Goal: Task Accomplishment & Management: Complete application form

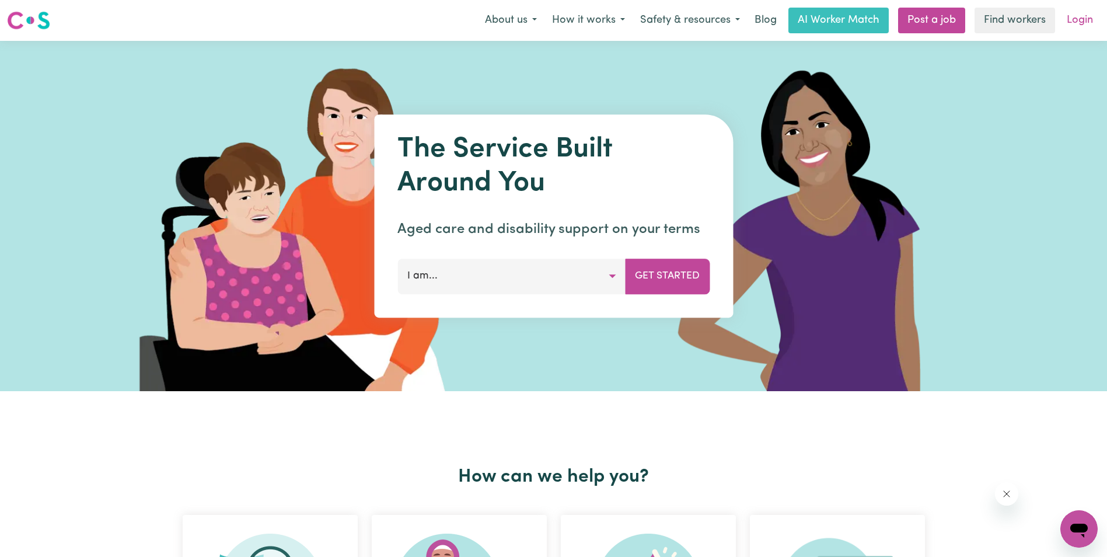
click at [1076, 20] on link "Login" at bounding box center [1080, 21] width 40 height 26
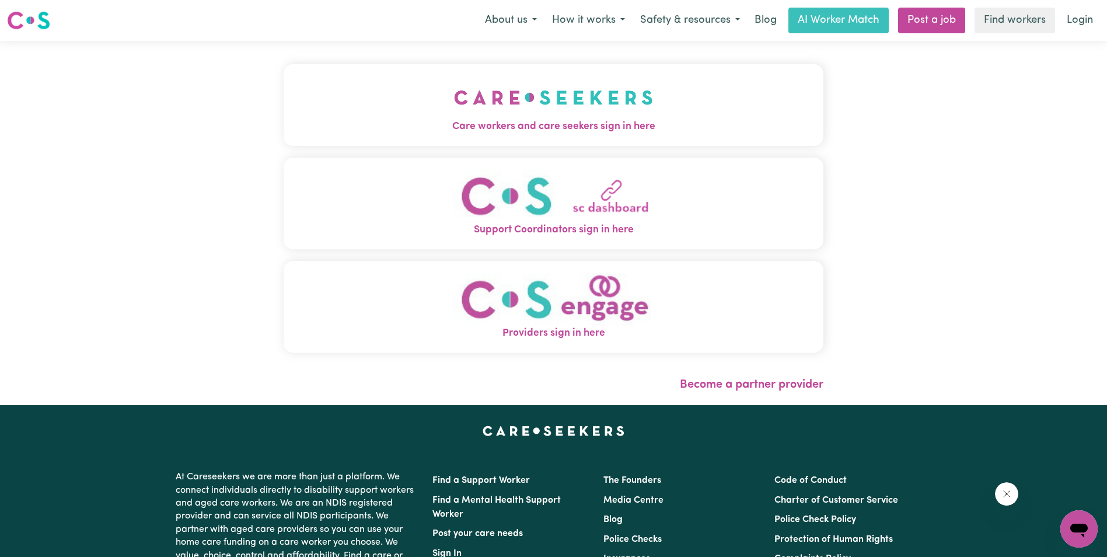
click at [526, 100] on img "Care workers and care seekers sign in here" at bounding box center [553, 97] width 199 height 43
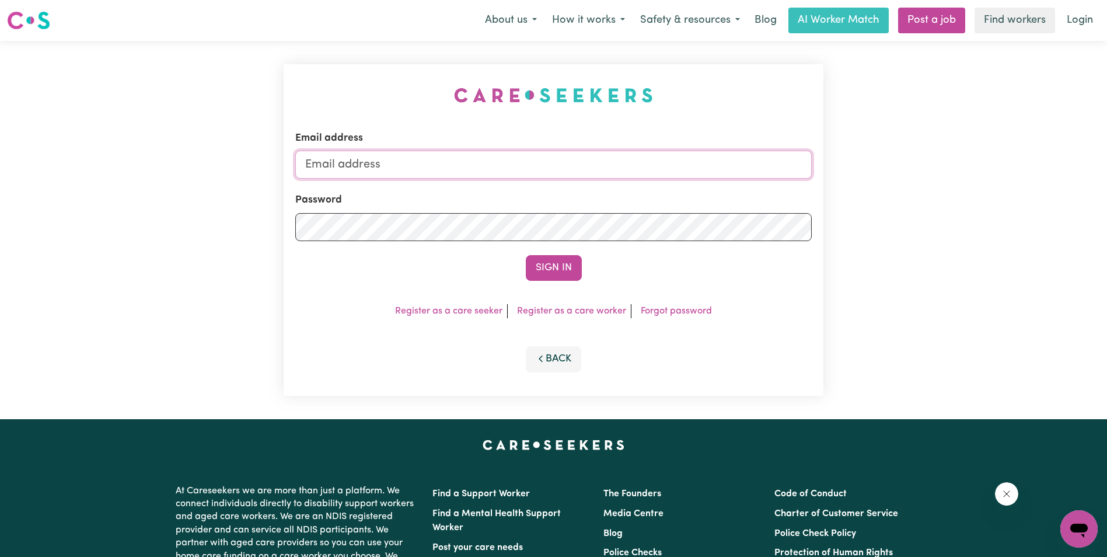
click at [427, 161] on input "Email address" at bounding box center [553, 165] width 517 height 28
click at [671, 280] on div "Sign In" at bounding box center [553, 268] width 517 height 26
click at [669, 308] on link "Forgot password" at bounding box center [676, 310] width 71 height 9
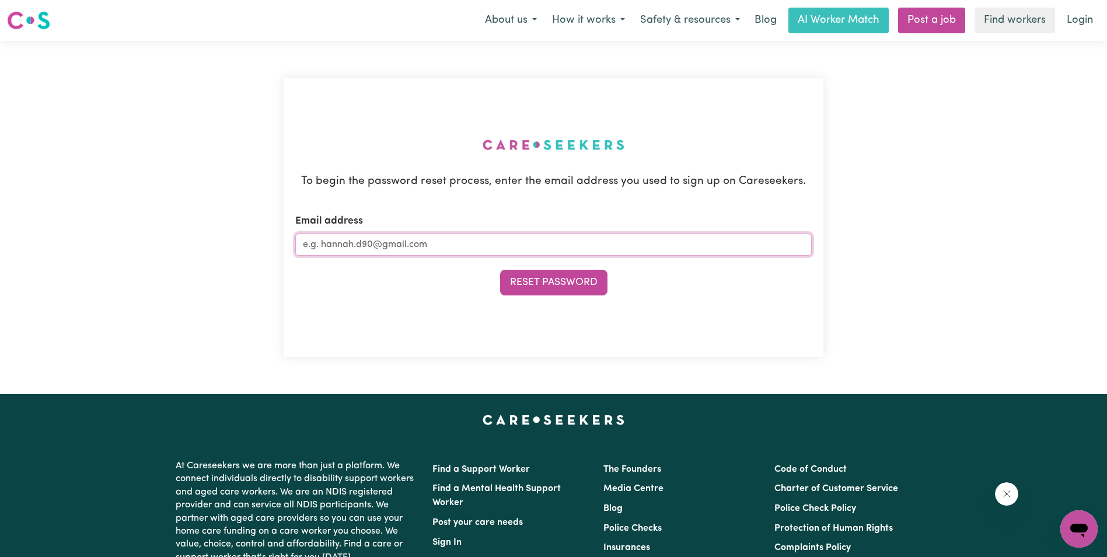
click at [479, 246] on input "Email address" at bounding box center [553, 245] width 517 height 22
type input "j"
type input "[PERSON_NAME][EMAIL_ADDRESS][DOMAIN_NAME]"
click at [514, 271] on button "Reset Password" at bounding box center [553, 283] width 107 height 26
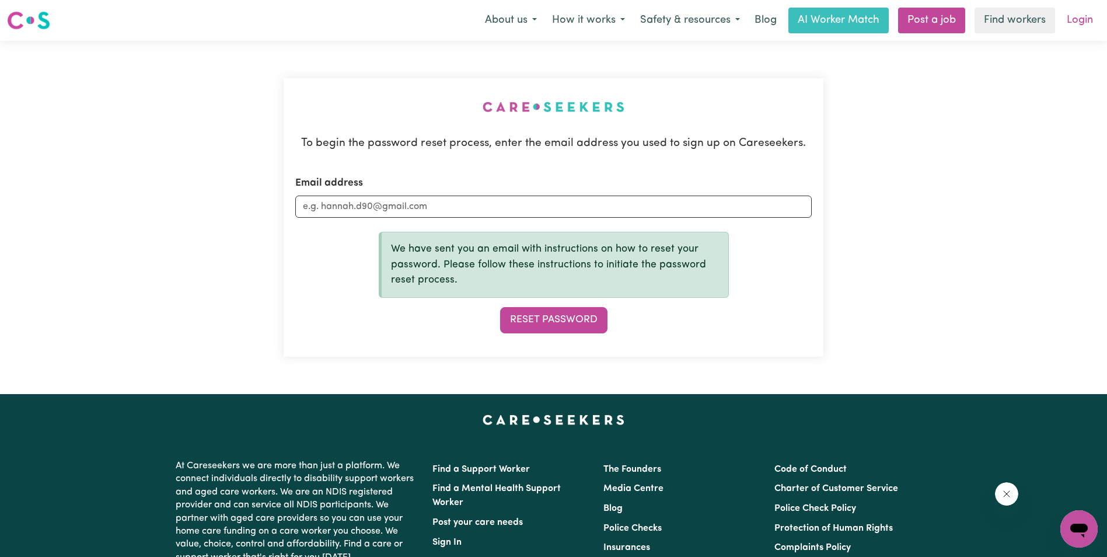
click at [1079, 20] on link "Login" at bounding box center [1080, 21] width 40 height 26
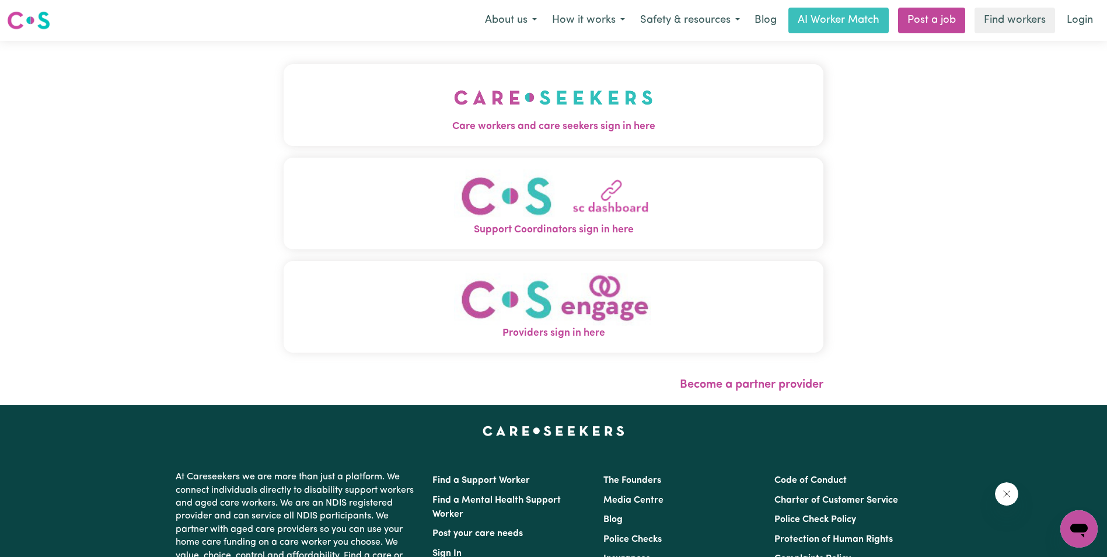
click at [552, 114] on img "Care workers and care seekers sign in here" at bounding box center [553, 97] width 199 height 43
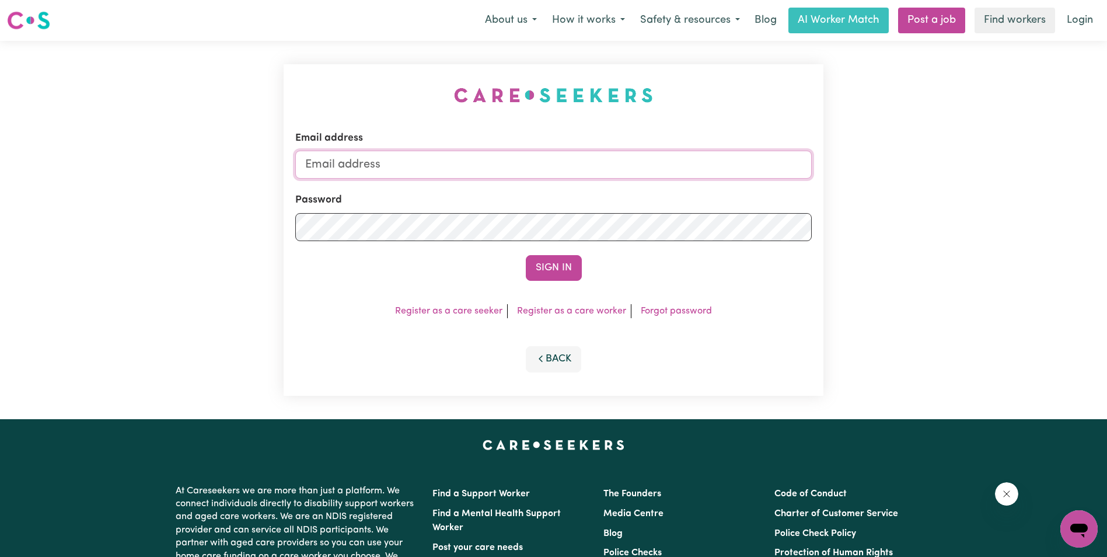
click at [461, 164] on input "Email address" at bounding box center [553, 165] width 517 height 28
type input "[PERSON_NAME][EMAIL_ADDRESS][DOMAIN_NAME]"
click at [550, 272] on button "Sign In" at bounding box center [554, 268] width 56 height 26
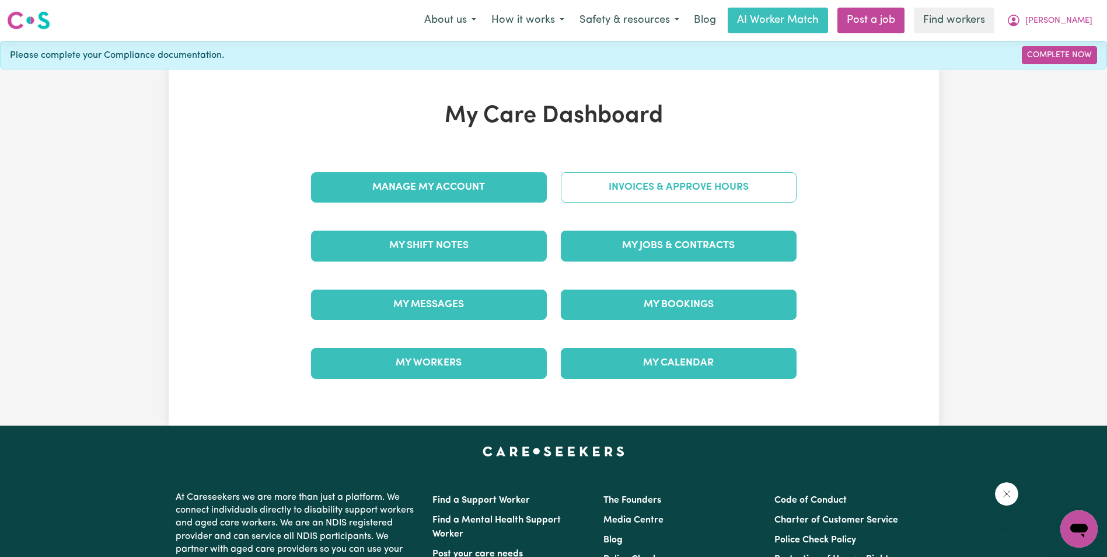
click at [668, 190] on link "Invoices & Approve Hours" at bounding box center [679, 187] width 236 height 30
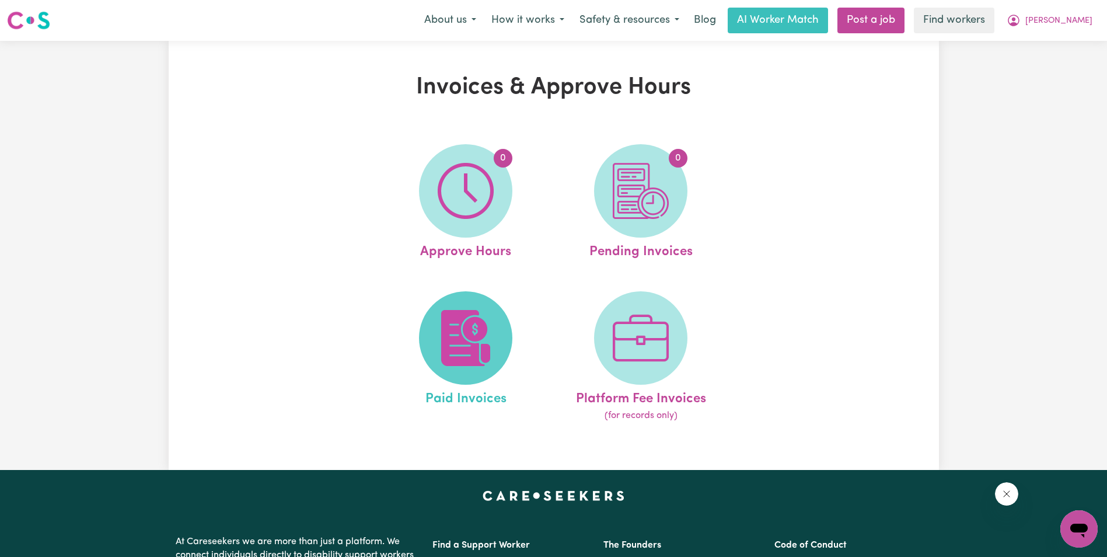
click at [476, 329] on img at bounding box center [466, 338] width 56 height 56
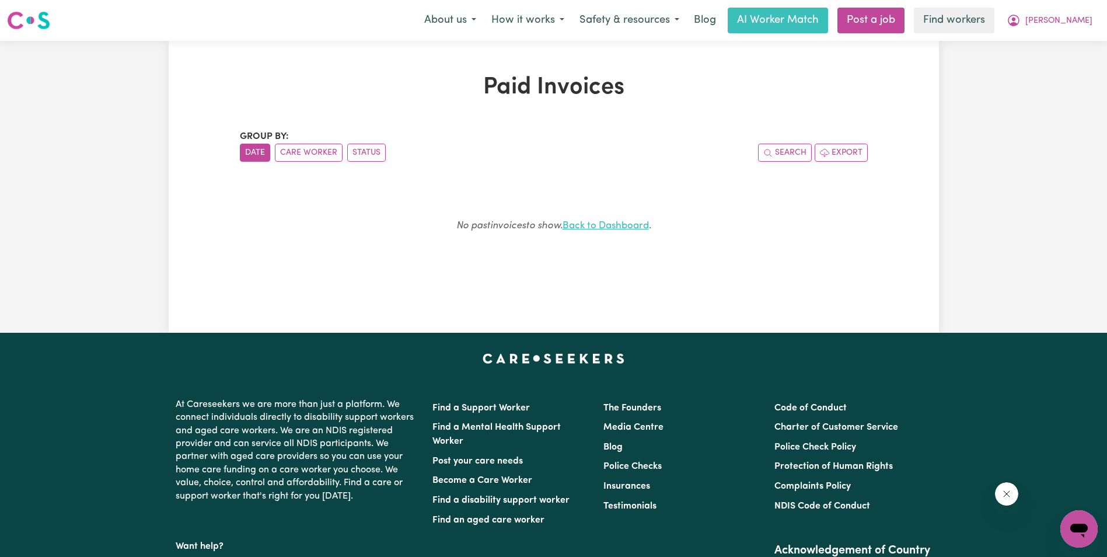
click at [595, 228] on link "Back to Dashboard" at bounding box center [606, 226] width 86 height 10
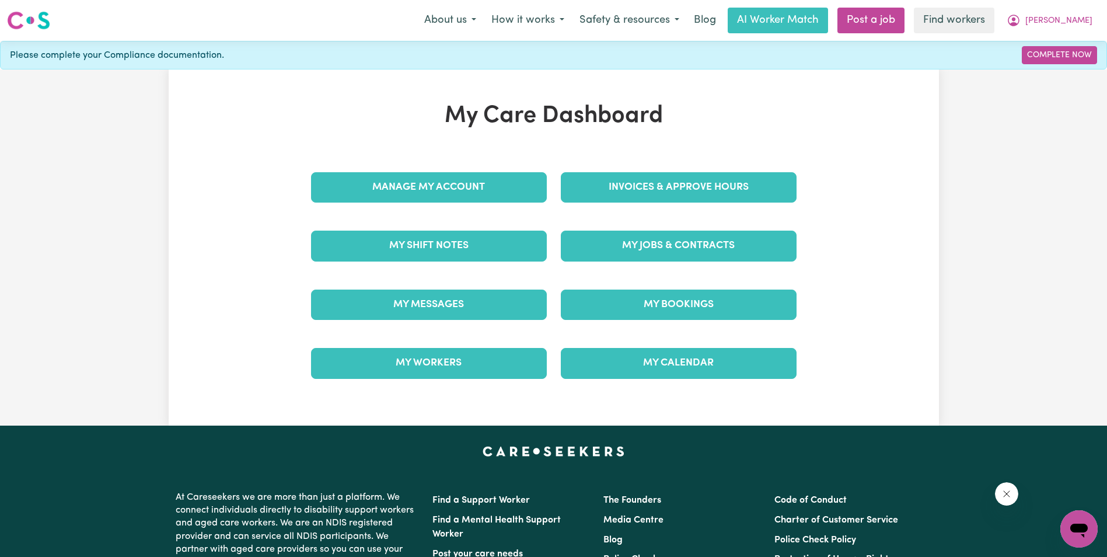
click at [882, 241] on div "My Care Dashboard Manage My Account Invoices & Approve Hours My Shift Notes My …" at bounding box center [554, 247] width 771 height 291
click at [986, 20] on link "Find workers" at bounding box center [954, 21] width 81 height 26
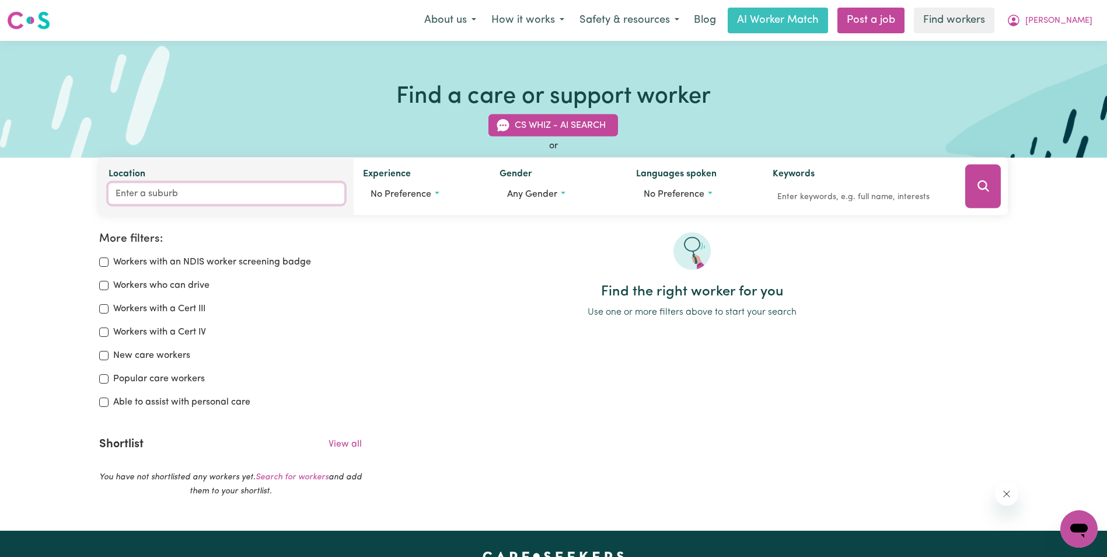
click at [163, 196] on input "Location" at bounding box center [227, 193] width 236 height 21
type input "Poin"
type input "PoinT ARKWRIGHT, [GEOGRAPHIC_DATA], 4573"
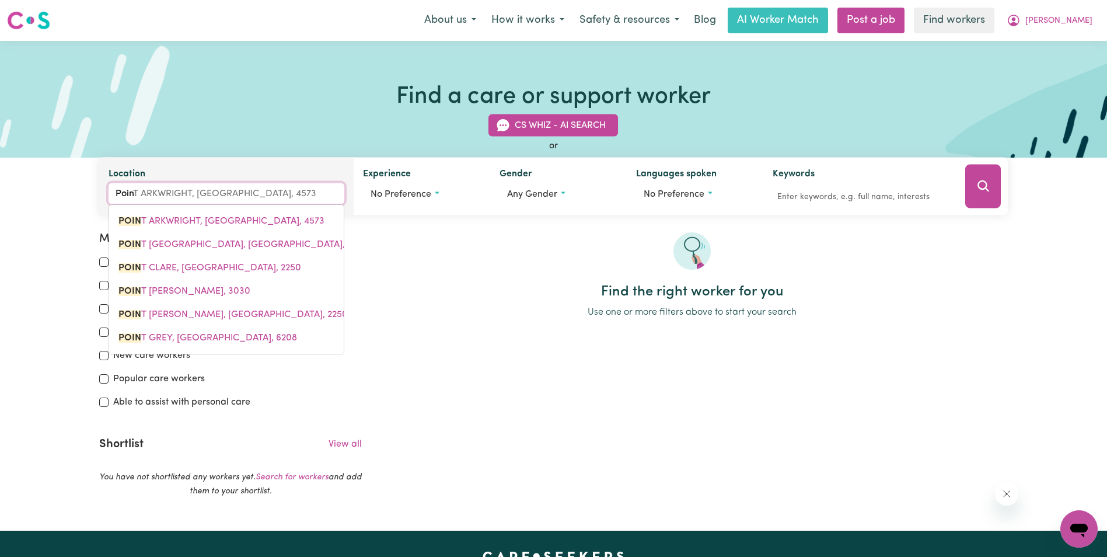
type input "Point"
type input "Point ARKWRIGHT, [GEOGRAPHIC_DATA], 4573"
type input "Point C"
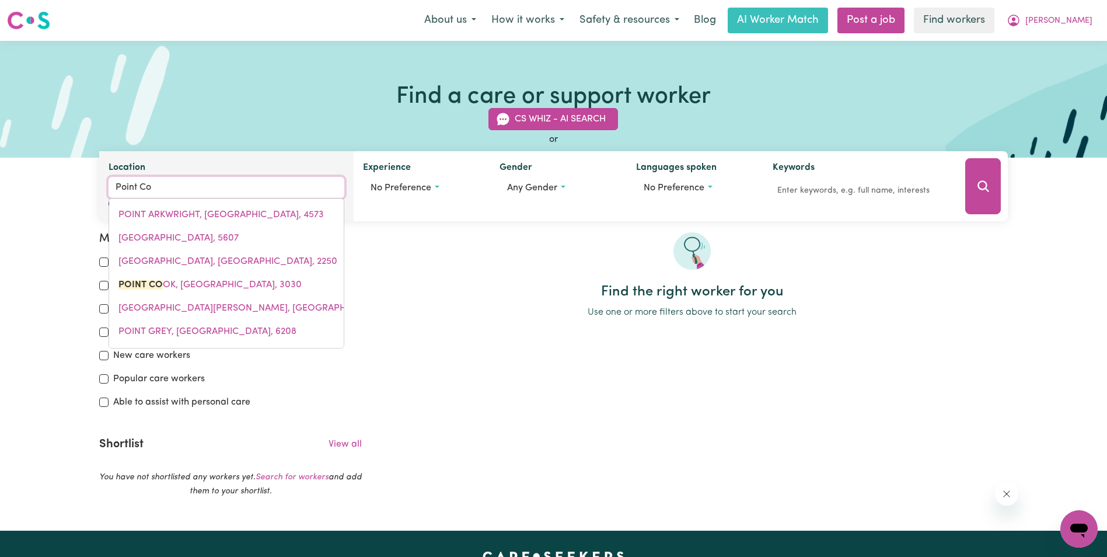
type input "Point Coo"
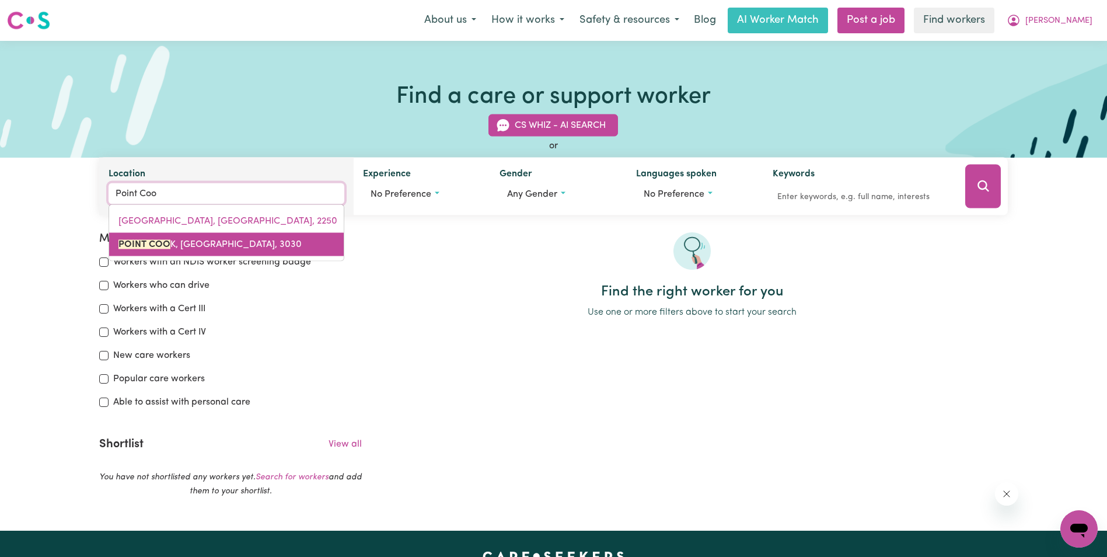
click at [206, 245] on span "POINT COO K, [GEOGRAPHIC_DATA], 3030" at bounding box center [210, 244] width 183 height 9
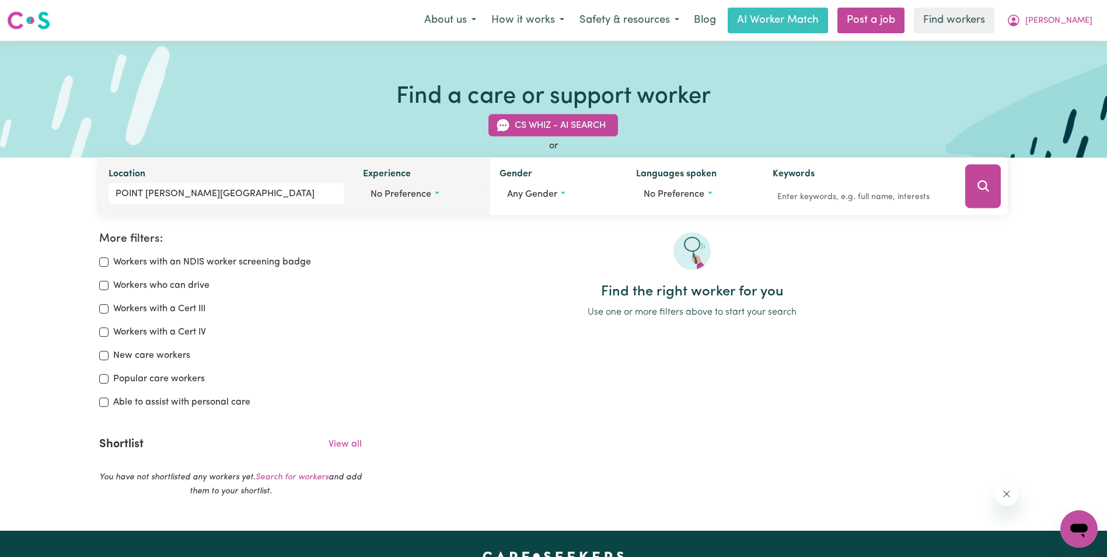
click at [429, 194] on span "No preference" at bounding box center [401, 194] width 61 height 9
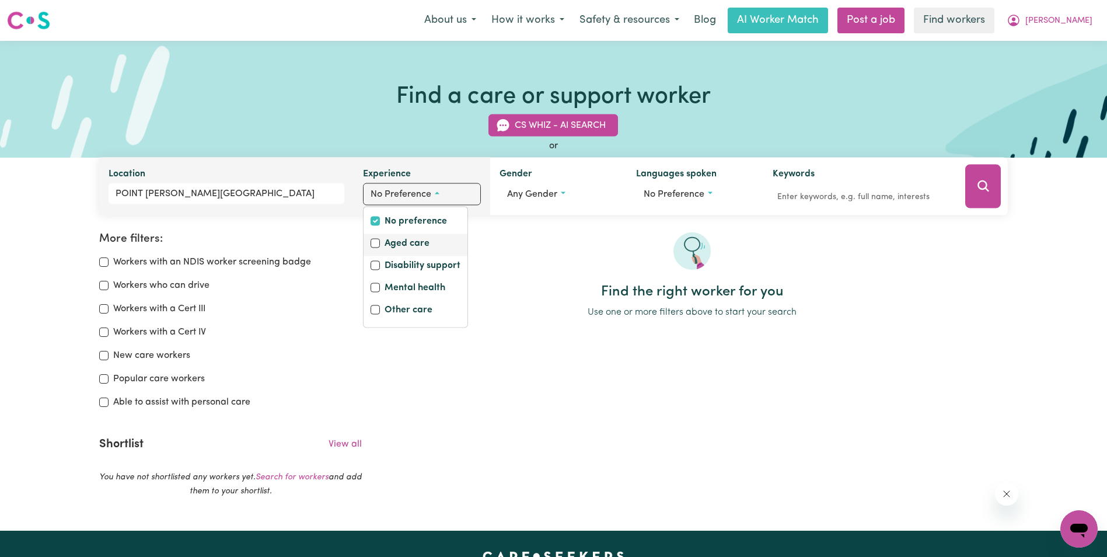
click at [409, 246] on label "Aged care" at bounding box center [407, 244] width 45 height 16
click at [380, 246] on input "Aged care" at bounding box center [375, 243] width 9 height 9
checkbox input "true"
checkbox input "false"
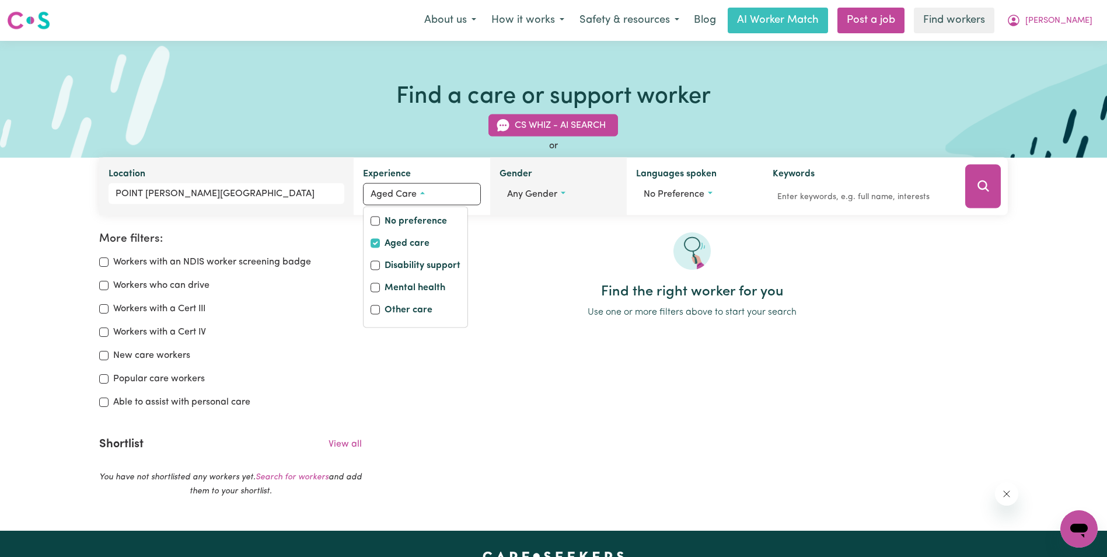
click at [531, 194] on span "Any gender" at bounding box center [532, 194] width 50 height 9
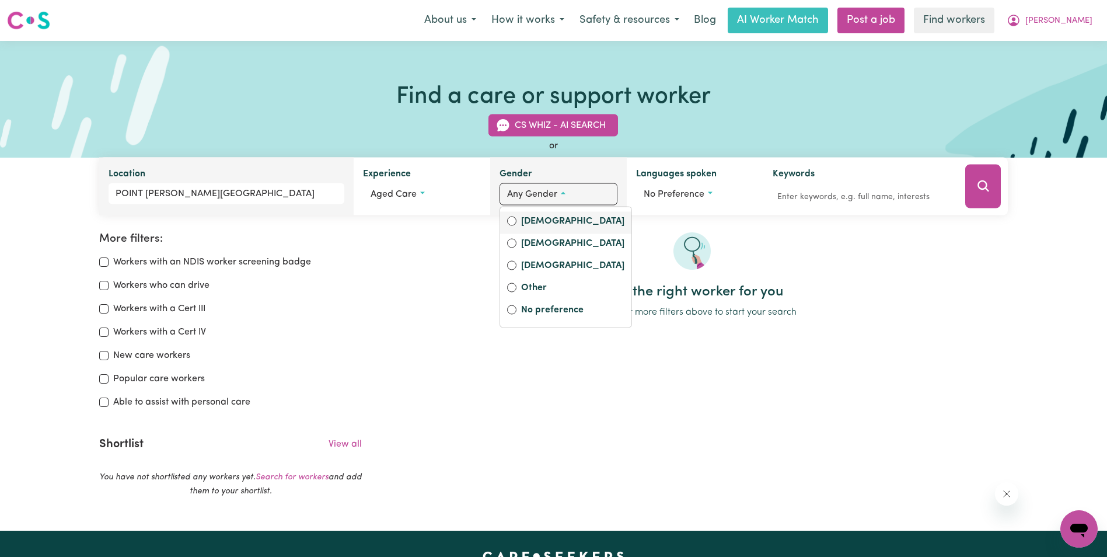
click at [532, 221] on label "[DEMOGRAPHIC_DATA]" at bounding box center [572, 222] width 103 height 16
click at [517, 221] on input "[DEMOGRAPHIC_DATA]" at bounding box center [511, 221] width 9 height 9
radio input "true"
click at [512, 243] on input "[DEMOGRAPHIC_DATA]" at bounding box center [507, 243] width 9 height 9
radio input "true"
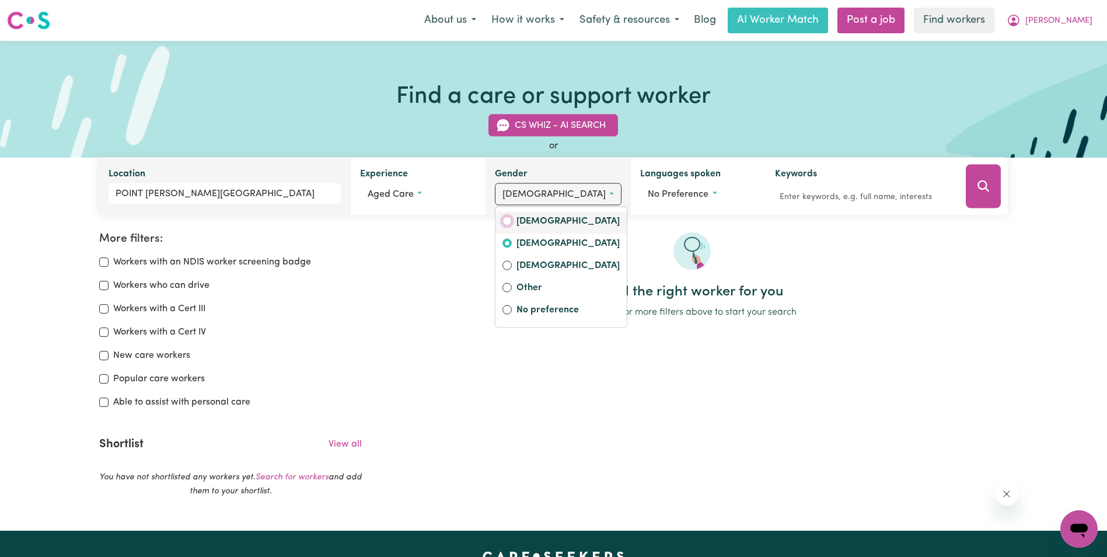
click at [512, 224] on input "[DEMOGRAPHIC_DATA]" at bounding box center [507, 221] width 9 height 9
radio input "true"
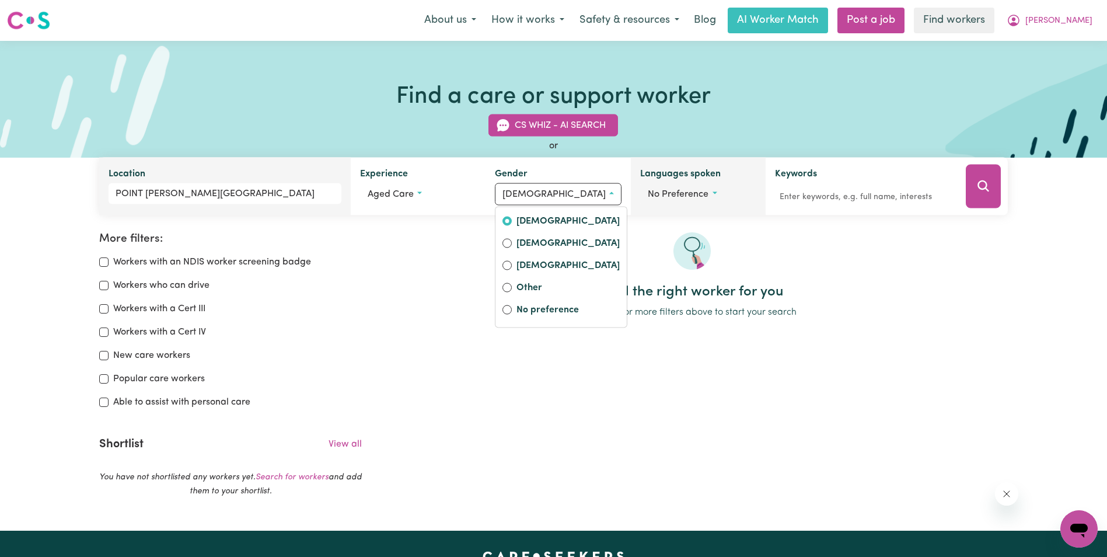
click at [674, 196] on span "No preference" at bounding box center [678, 194] width 61 height 9
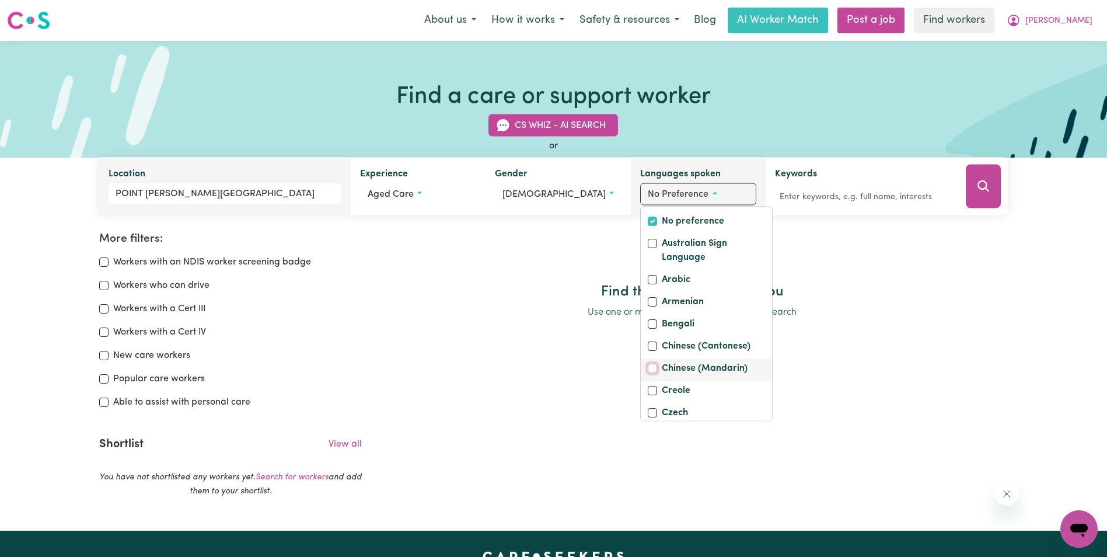
click at [650, 373] on input "Chinese (Mandarin)" at bounding box center [652, 368] width 9 height 9
checkbox input "true"
checkbox input "false"
click at [859, 264] on div at bounding box center [692, 257] width 632 height 51
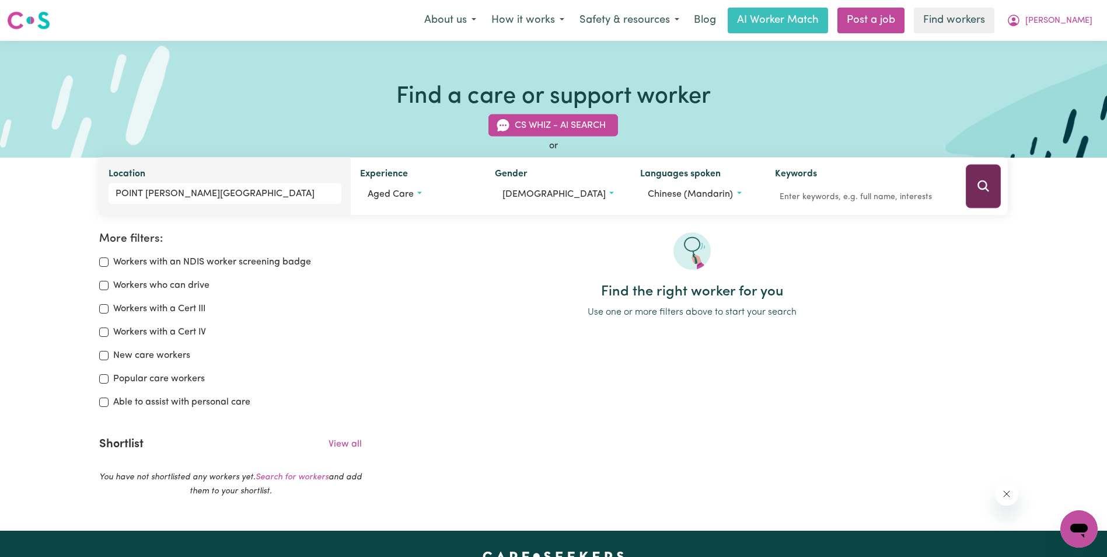
click at [984, 189] on icon "Search" at bounding box center [984, 186] width 14 height 14
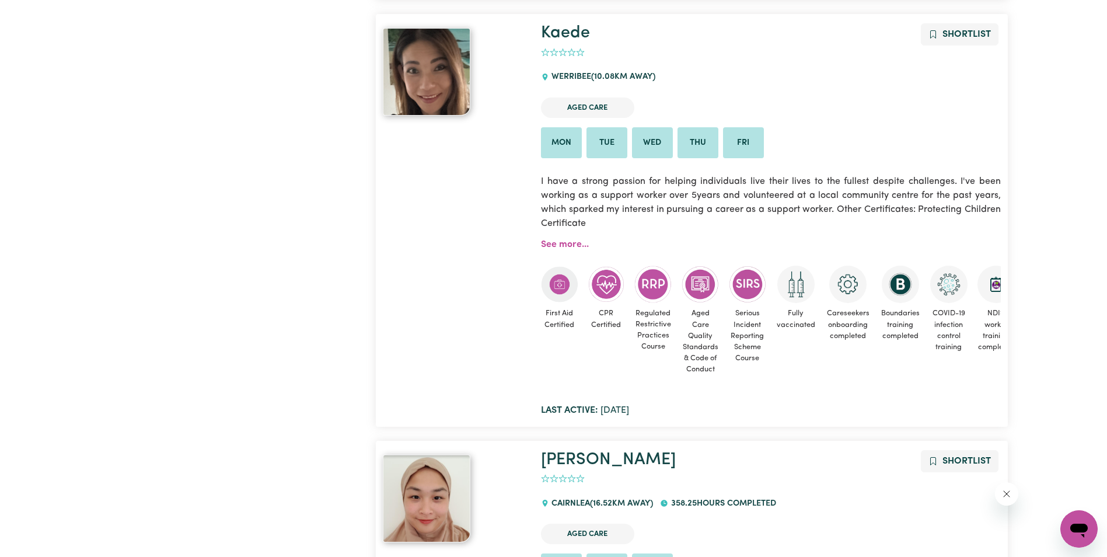
scroll to position [662, 0]
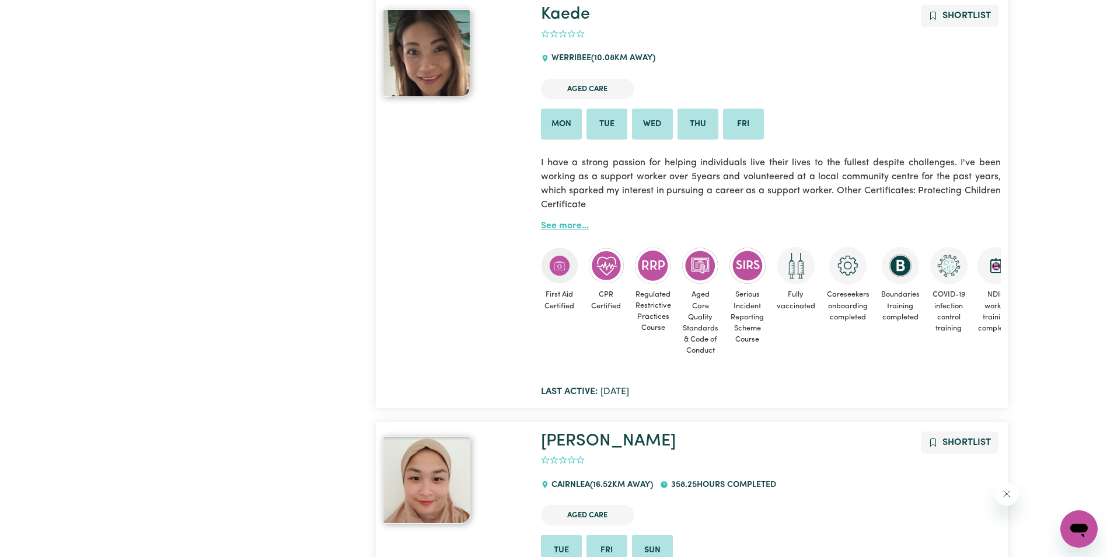
click at [567, 226] on link "See more..." at bounding box center [565, 225] width 48 height 9
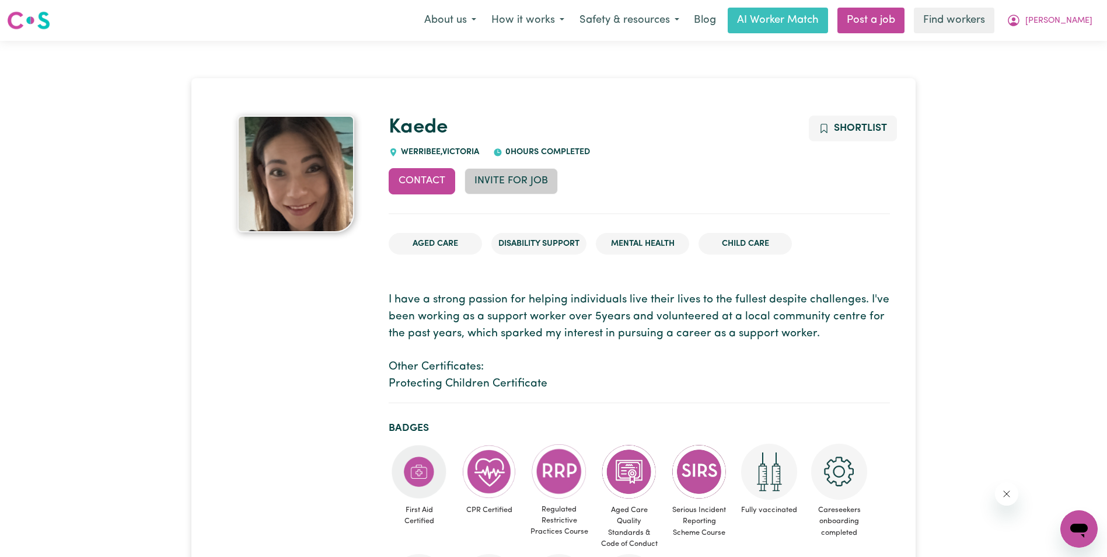
click at [517, 179] on button "Invite for Job" at bounding box center [511, 181] width 93 height 26
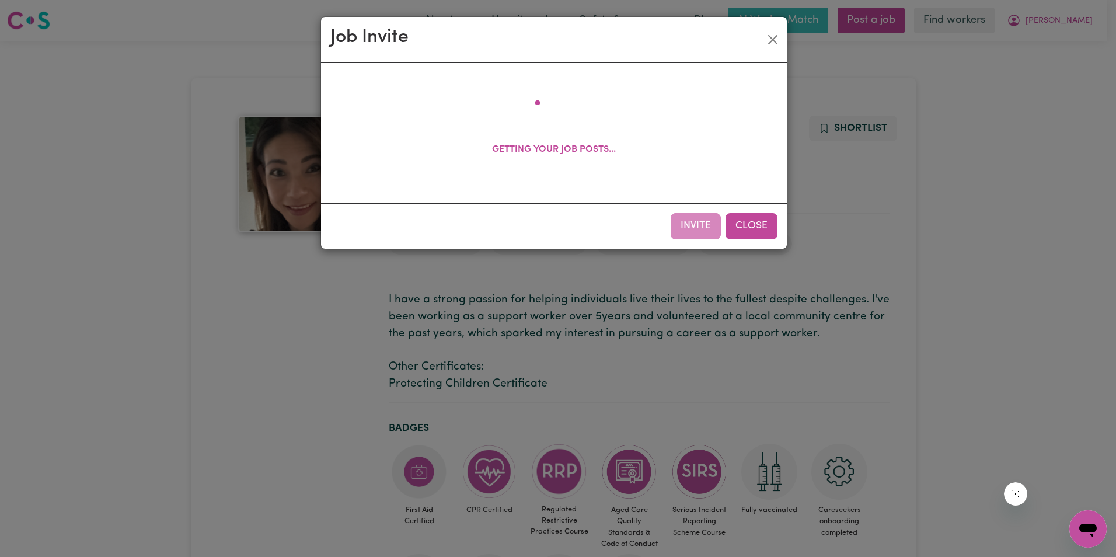
click at [743, 227] on button "Close" at bounding box center [752, 226] width 52 height 26
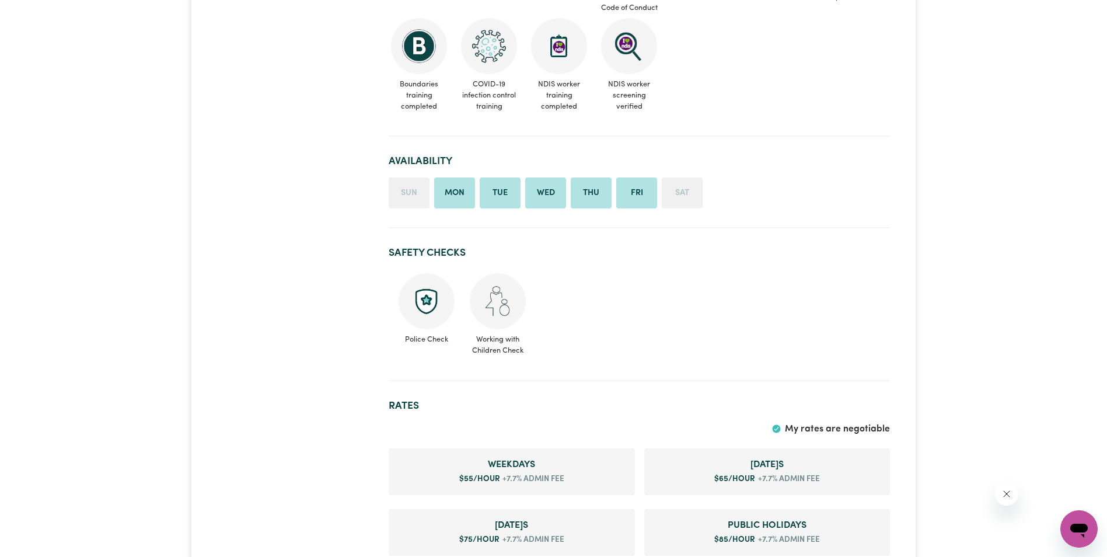
scroll to position [350, 0]
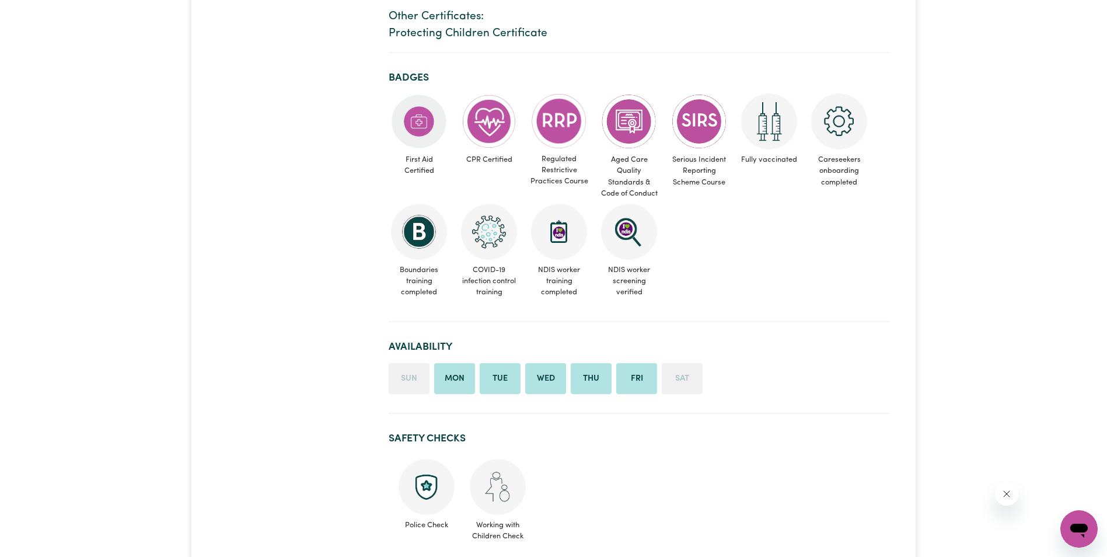
click at [464, 375] on li "Mon" at bounding box center [454, 379] width 41 height 32
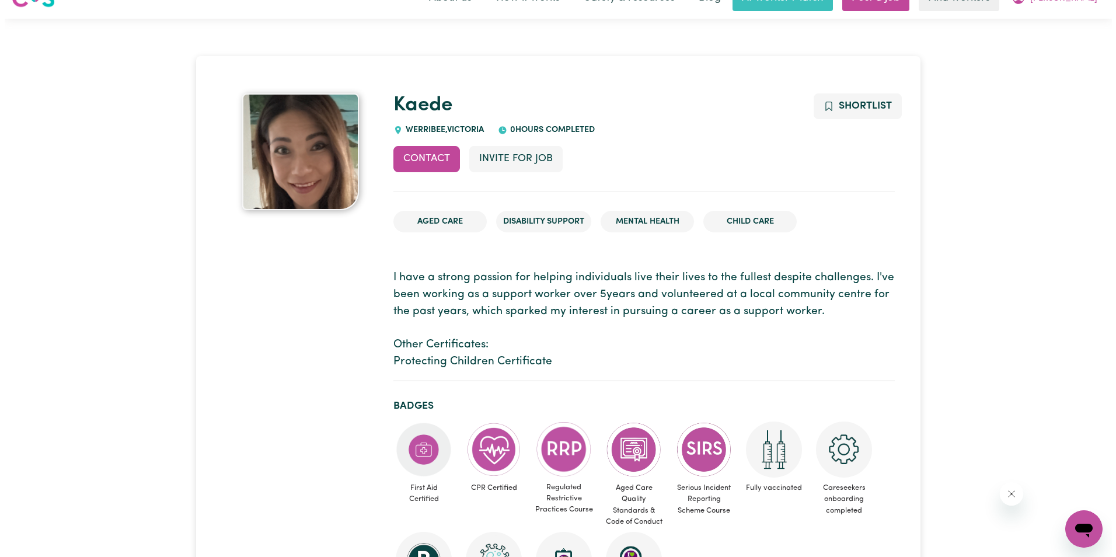
scroll to position [0, 0]
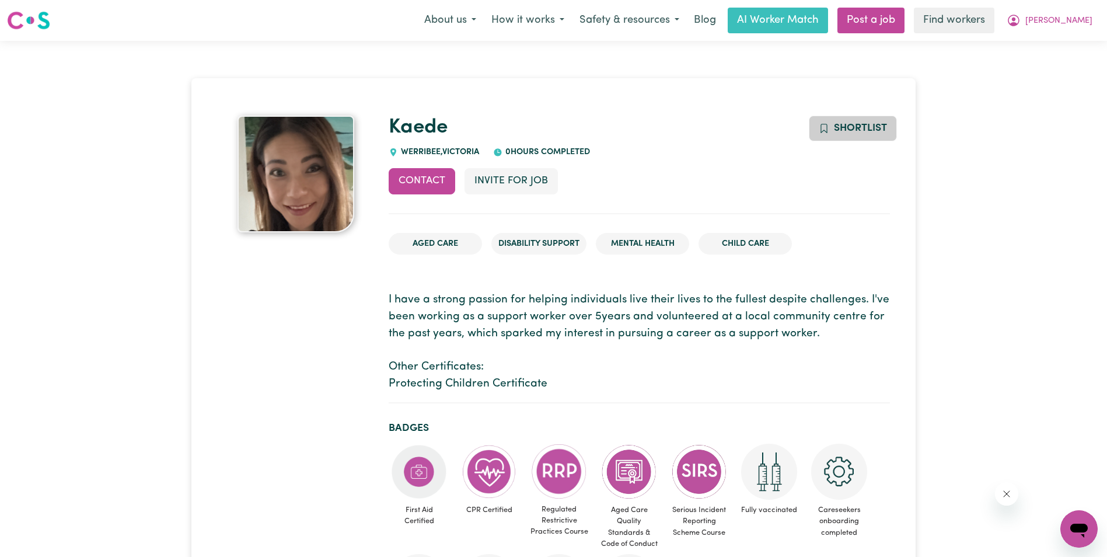
click at [857, 135] on button "Shortlist" at bounding box center [853, 129] width 88 height 26
click at [429, 189] on button "Contact" at bounding box center [422, 181] width 67 height 26
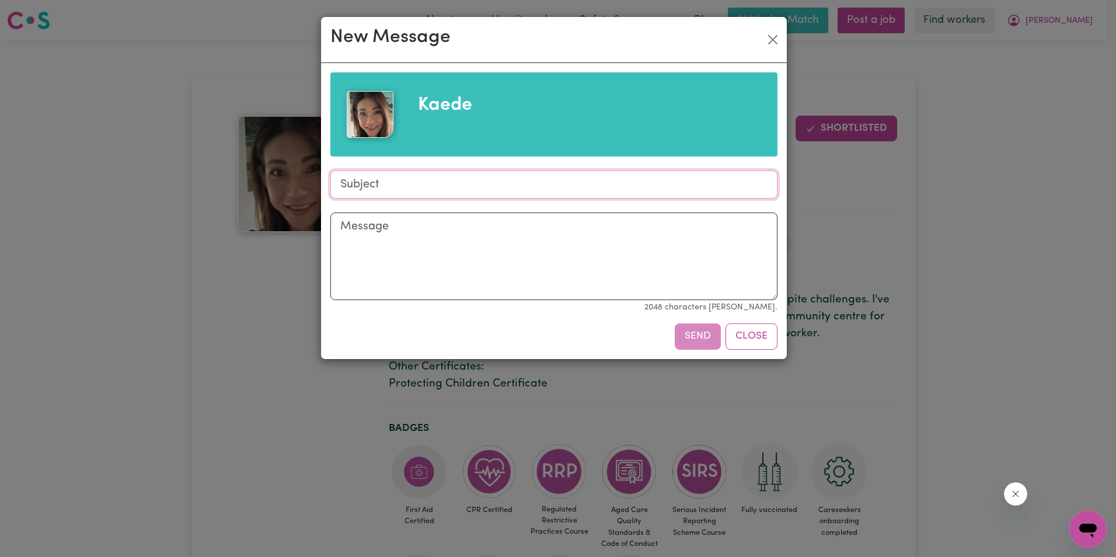
click at [388, 189] on input "Subject" at bounding box center [553, 184] width 447 height 28
type input "D"
type input "R"
type input "Looking for Domestic assistance in Point Cook"
click at [385, 230] on textarea "Message" at bounding box center [553, 257] width 447 height 88
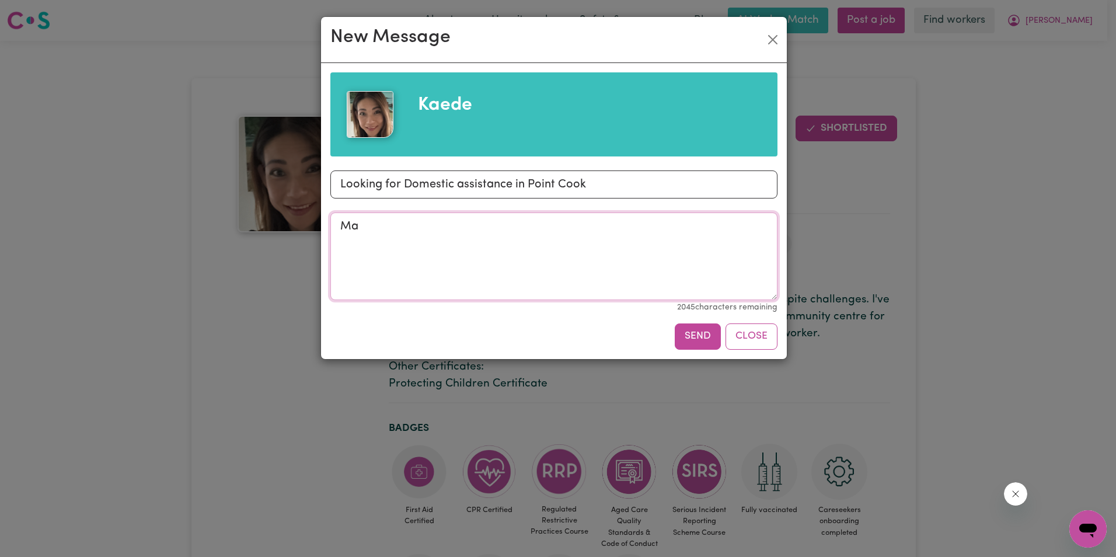
type textarea "M"
type textarea "A"
click at [339, 227] on textarea "Independence" at bounding box center [553, 257] width 447 height 88
click at [448, 220] on textarea "An Independence" at bounding box center [553, 257] width 447 height 88
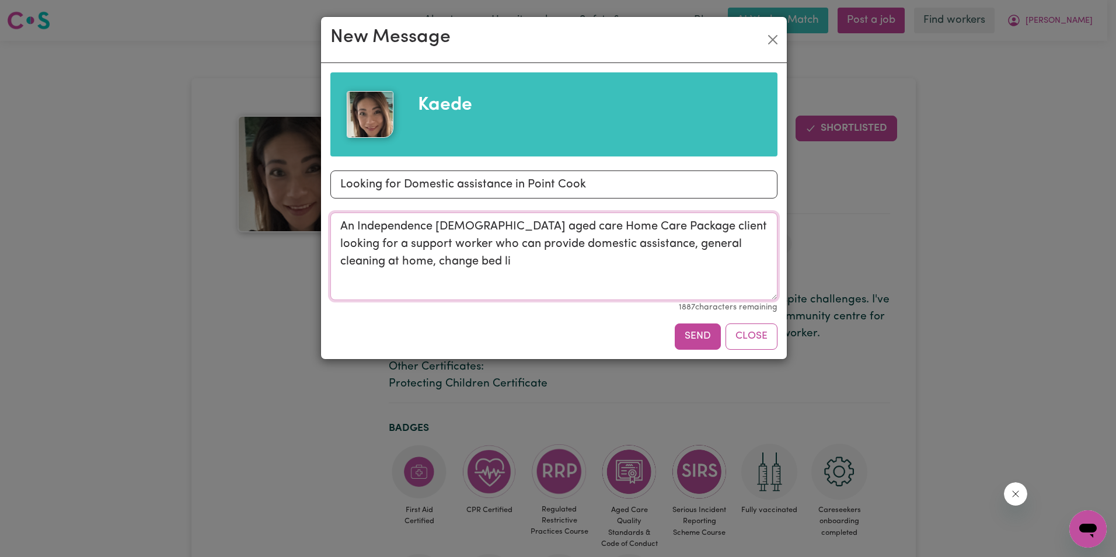
click at [478, 268] on textarea "An Independence [DEMOGRAPHIC_DATA] aged care Home Care Package client looking f…" at bounding box center [553, 257] width 447 height 88
type textarea "An Independence [DEMOGRAPHIC_DATA] aged care Home Care Package client looking f…"
click at [698, 338] on button "Send" at bounding box center [698, 336] width 46 height 26
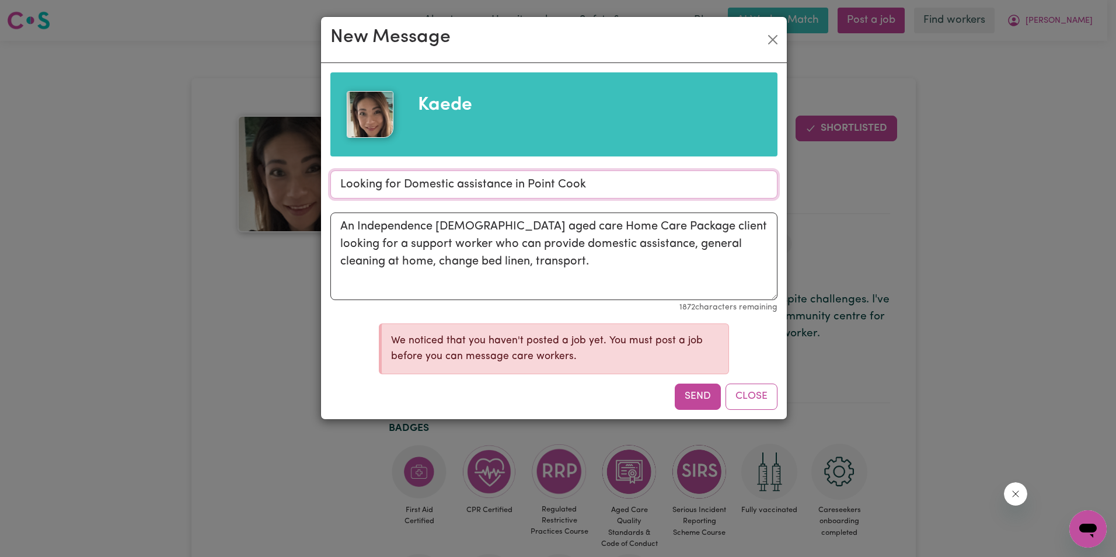
drag, startPoint x: 588, startPoint y: 181, endPoint x: 337, endPoint y: 176, distance: 251.1
click at [337, 176] on input "Looking for Domestic assistance in Point Cook" at bounding box center [553, 184] width 447 height 28
drag, startPoint x: 335, startPoint y: 228, endPoint x: 553, endPoint y: 264, distance: 221.3
click at [553, 264] on textarea "An Independence [DEMOGRAPHIC_DATA] aged care Home Care Package client looking f…" at bounding box center [553, 257] width 447 height 88
click at [747, 395] on button "Close" at bounding box center [752, 397] width 52 height 26
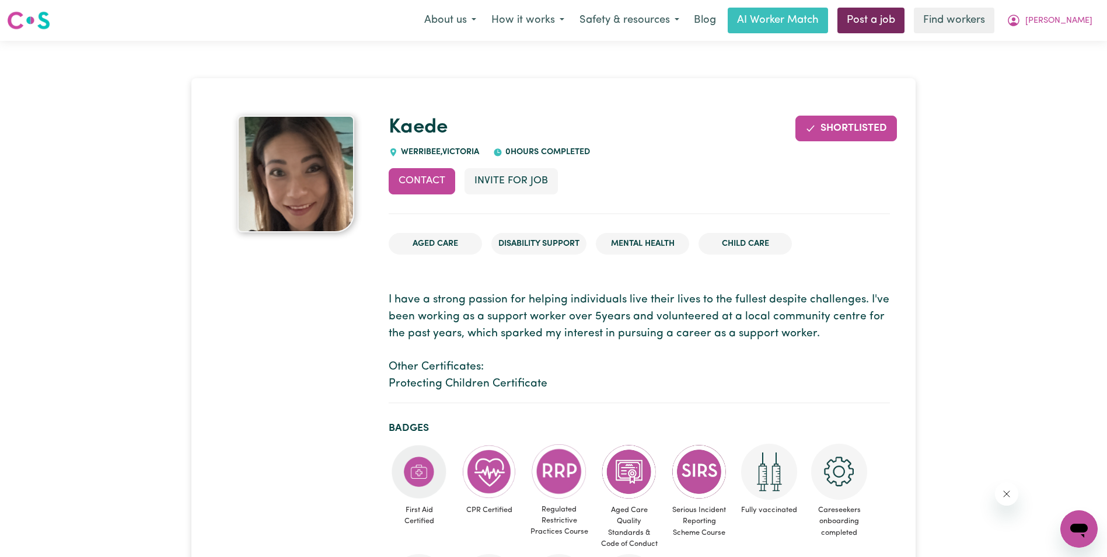
click at [905, 19] on link "Post a job" at bounding box center [871, 21] width 67 height 26
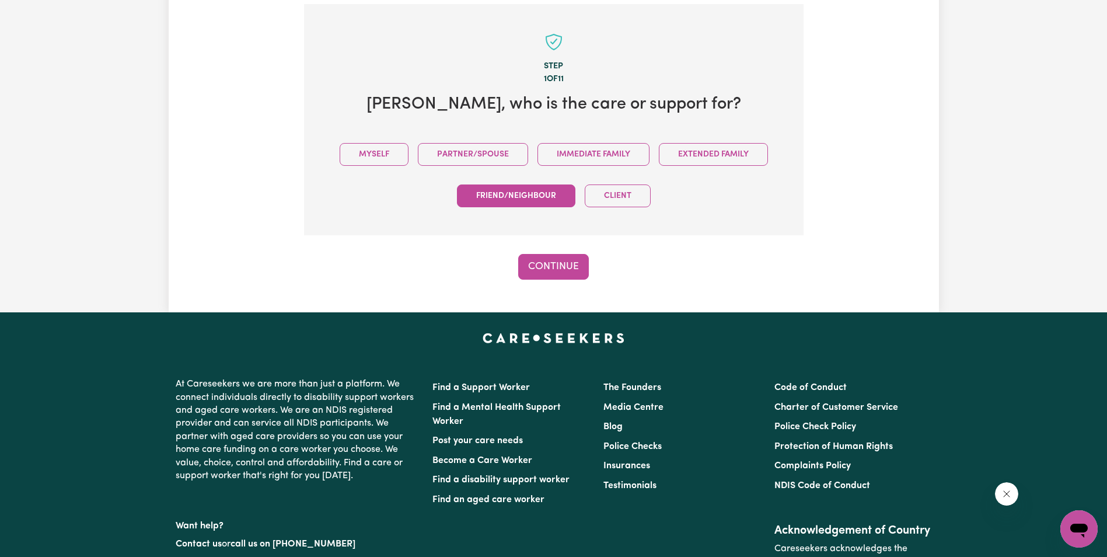
scroll to position [256, 0]
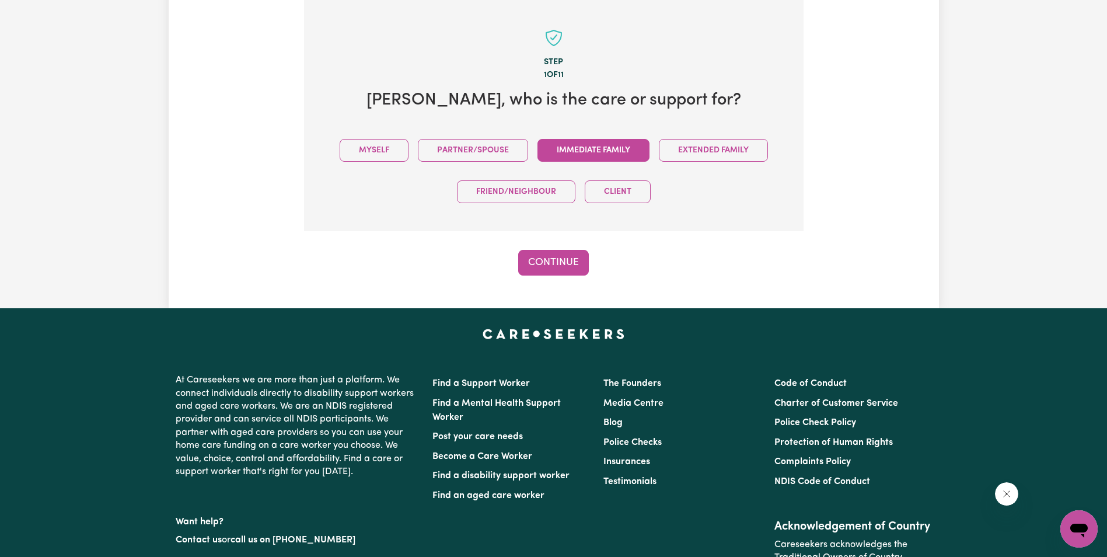
click at [611, 154] on button "Immediate Family" at bounding box center [594, 150] width 112 height 23
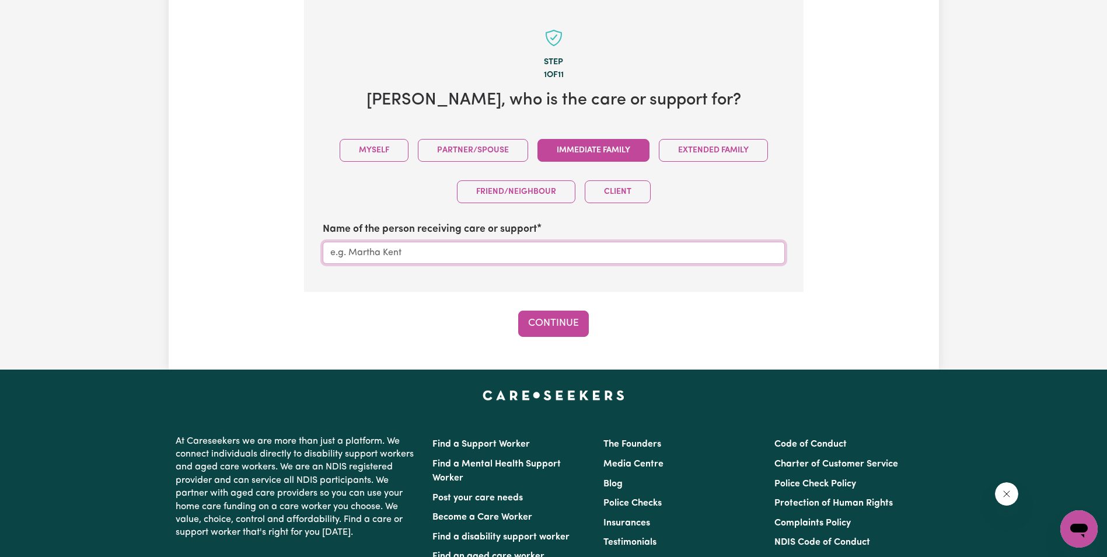
click at [390, 257] on input "Name of the person receiving care or support" at bounding box center [554, 253] width 462 height 22
type input "[PERSON_NAME]"
click at [541, 322] on button "Continue" at bounding box center [553, 324] width 71 height 26
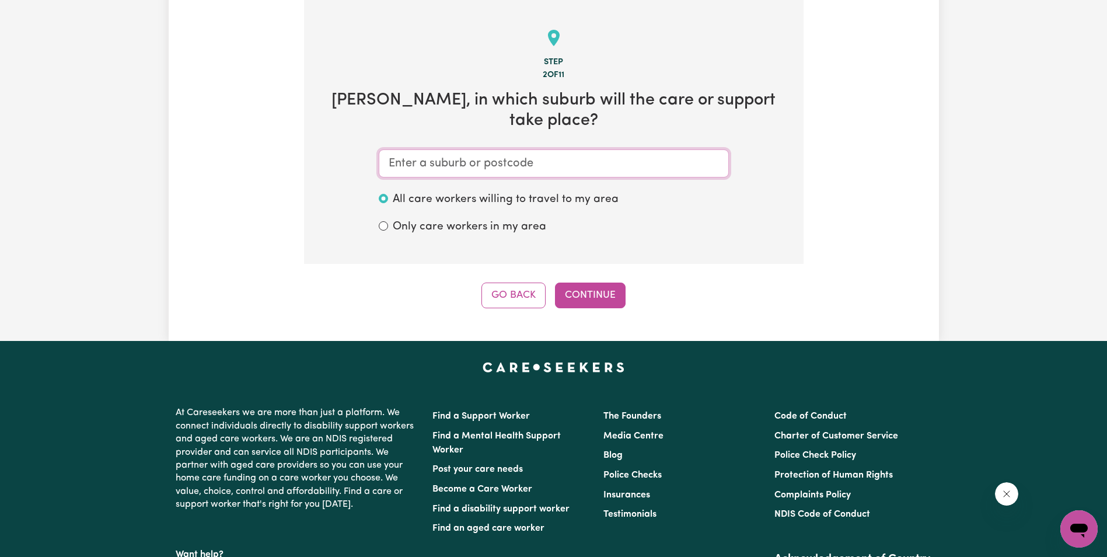
click at [477, 162] on input "text" at bounding box center [554, 163] width 350 height 28
type input "Po"
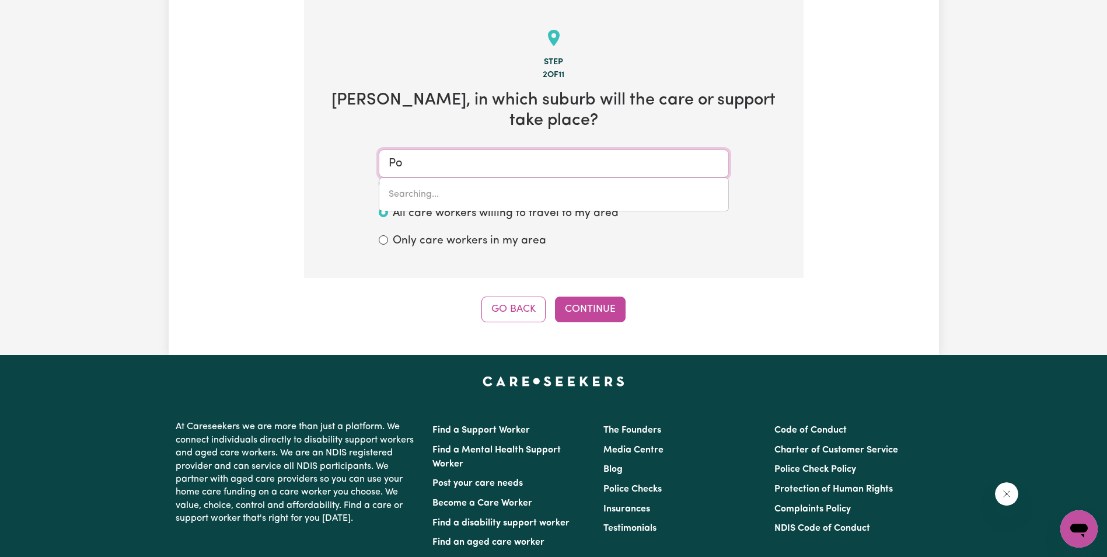
type input "PoATINA, [GEOGRAPHIC_DATA], 7302"
type input "Poi"
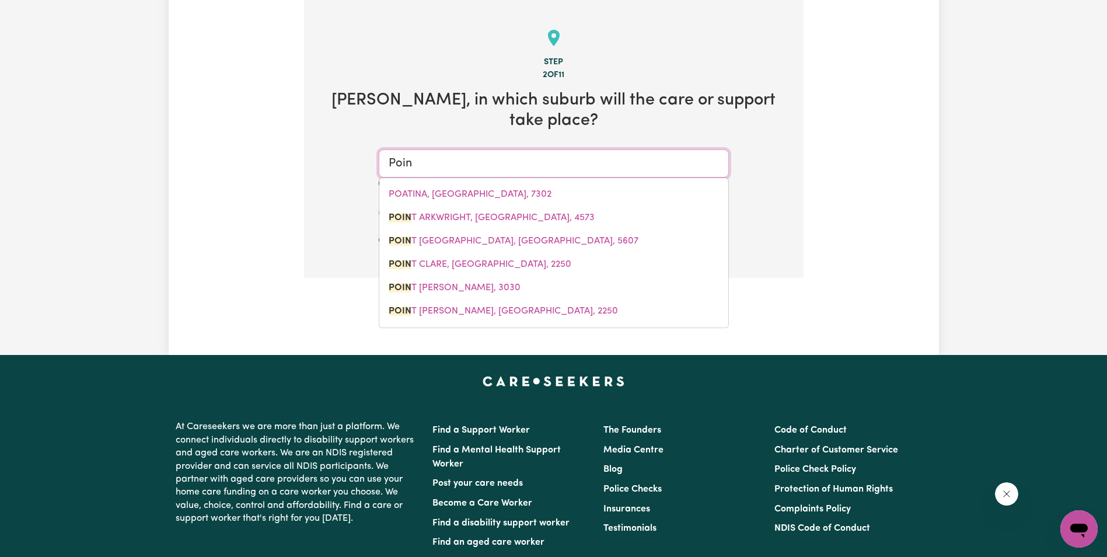
type input "Point"
type input "Point ARKWRIGHT, [GEOGRAPHIC_DATA], 4573"
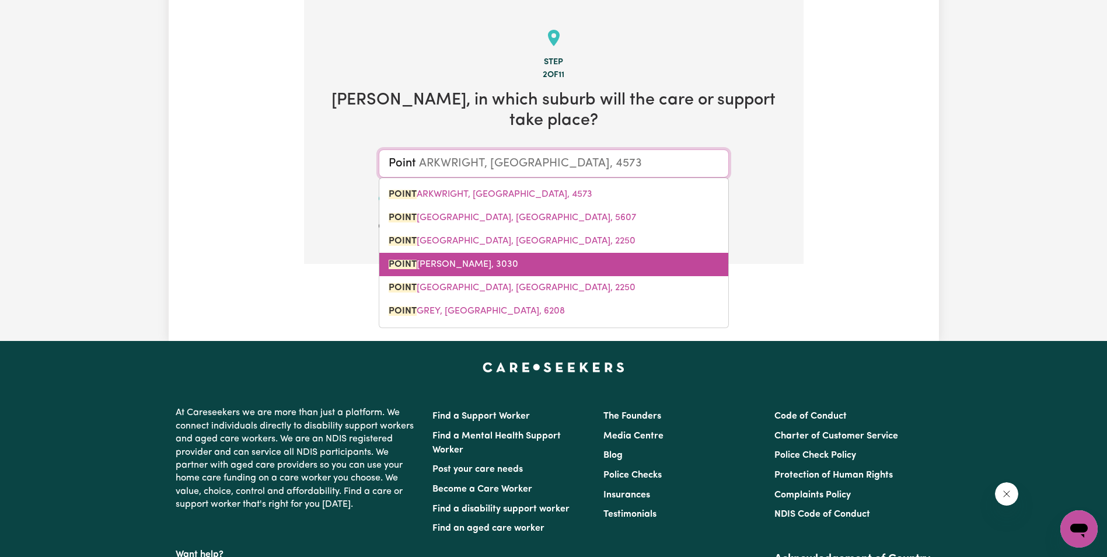
click at [462, 257] on link "[GEOGRAPHIC_DATA][PERSON_NAME]" at bounding box center [553, 264] width 349 height 23
type input "[GEOGRAPHIC_DATA][PERSON_NAME]"
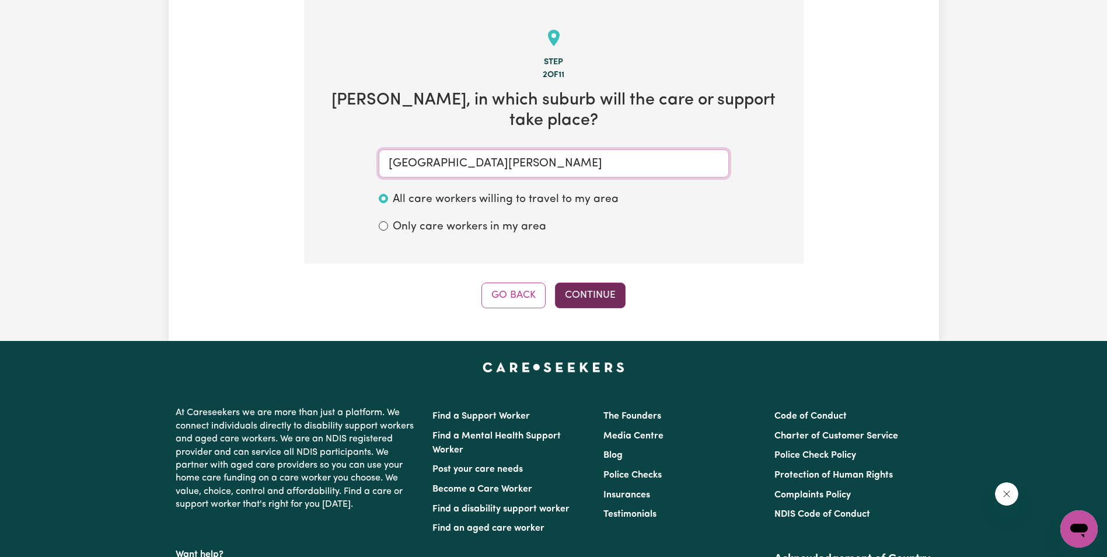
type input "[GEOGRAPHIC_DATA][PERSON_NAME]"
click at [592, 294] on button "Continue" at bounding box center [590, 296] width 71 height 26
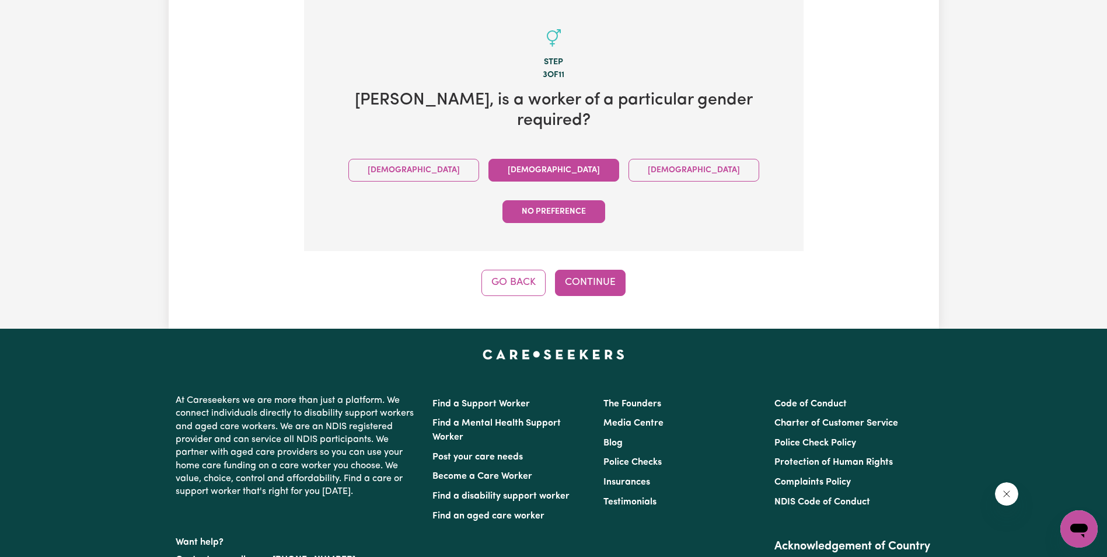
click at [489, 159] on button "[DEMOGRAPHIC_DATA]" at bounding box center [554, 170] width 131 height 23
click at [605, 200] on button "No preference" at bounding box center [554, 211] width 103 height 23
click at [602, 270] on button "Continue" at bounding box center [590, 283] width 71 height 26
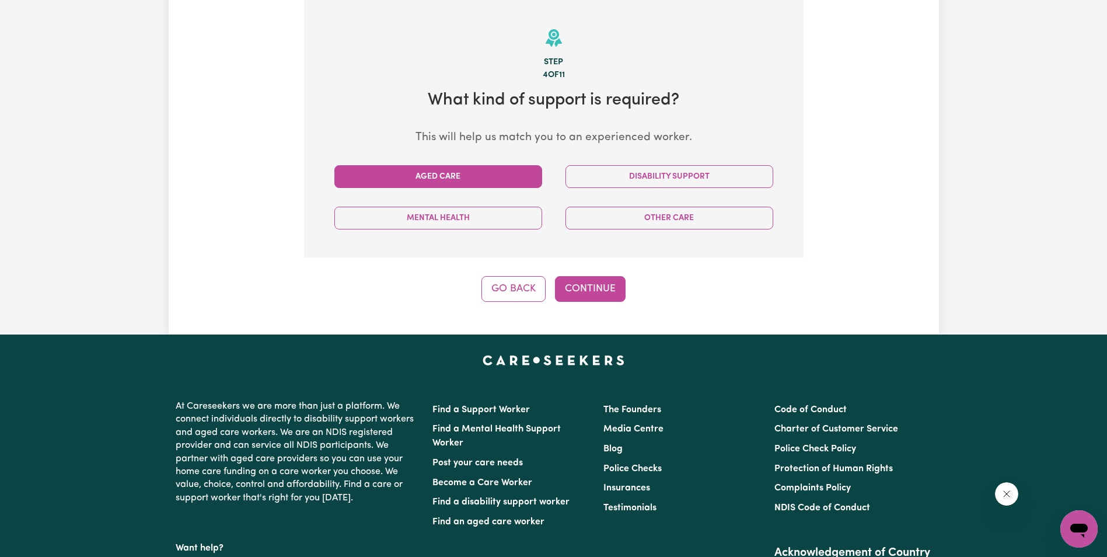
click at [462, 175] on button "Aged Care" at bounding box center [439, 176] width 208 height 23
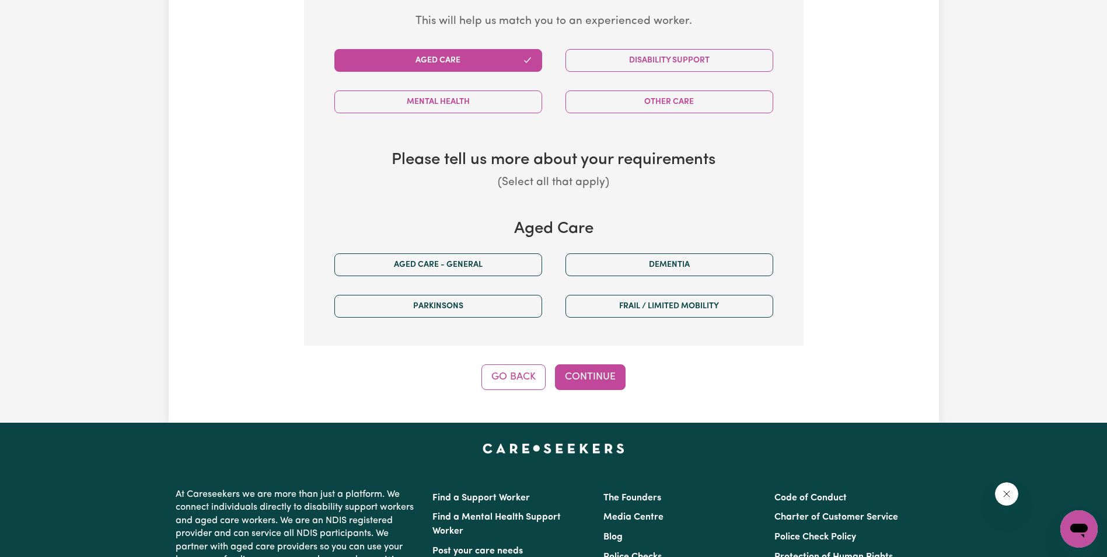
scroll to position [372, 0]
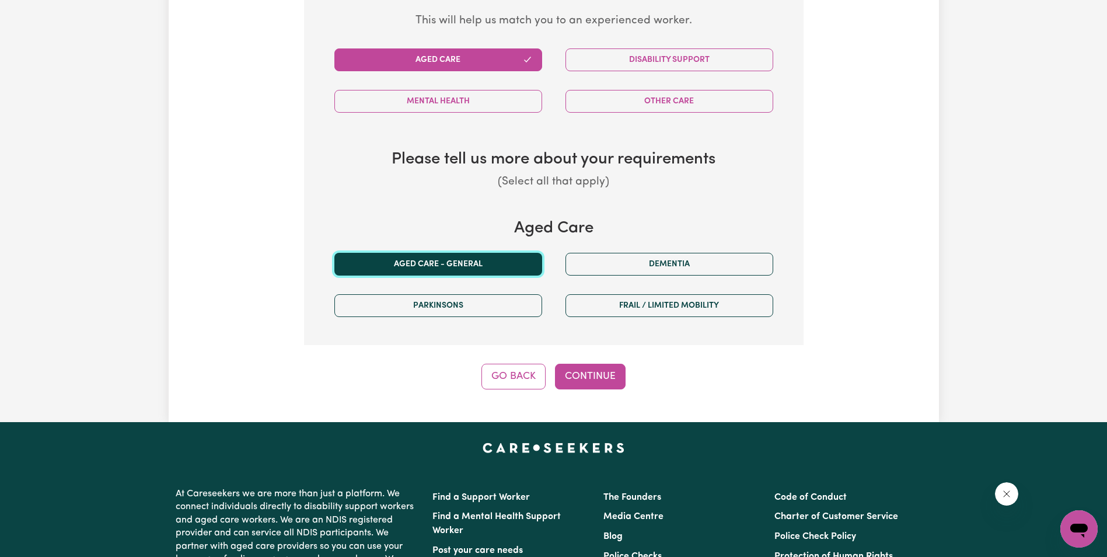
click at [436, 261] on button "Aged care - General" at bounding box center [439, 264] width 208 height 23
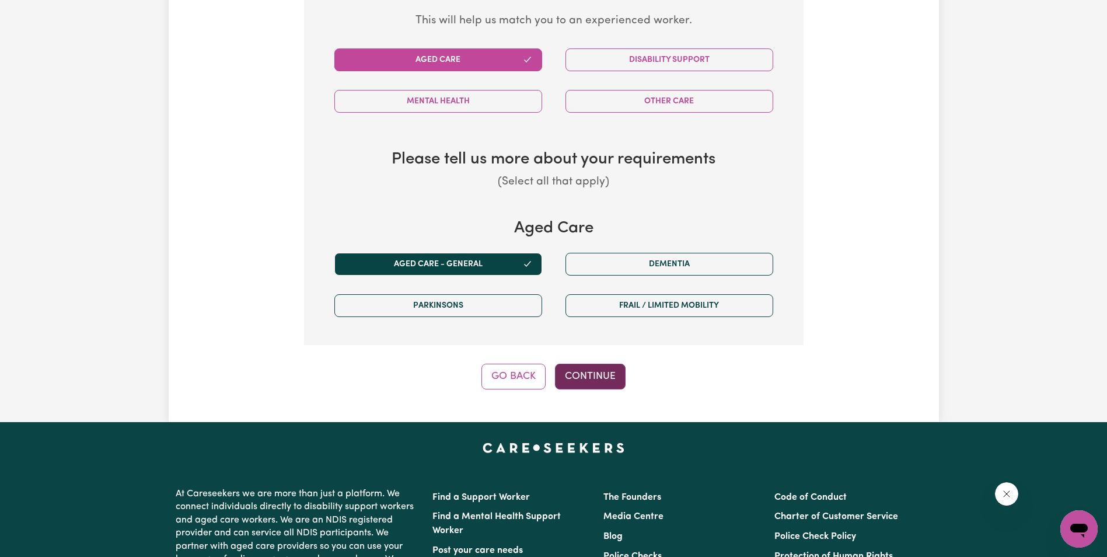
click at [585, 375] on button "Continue" at bounding box center [590, 377] width 71 height 26
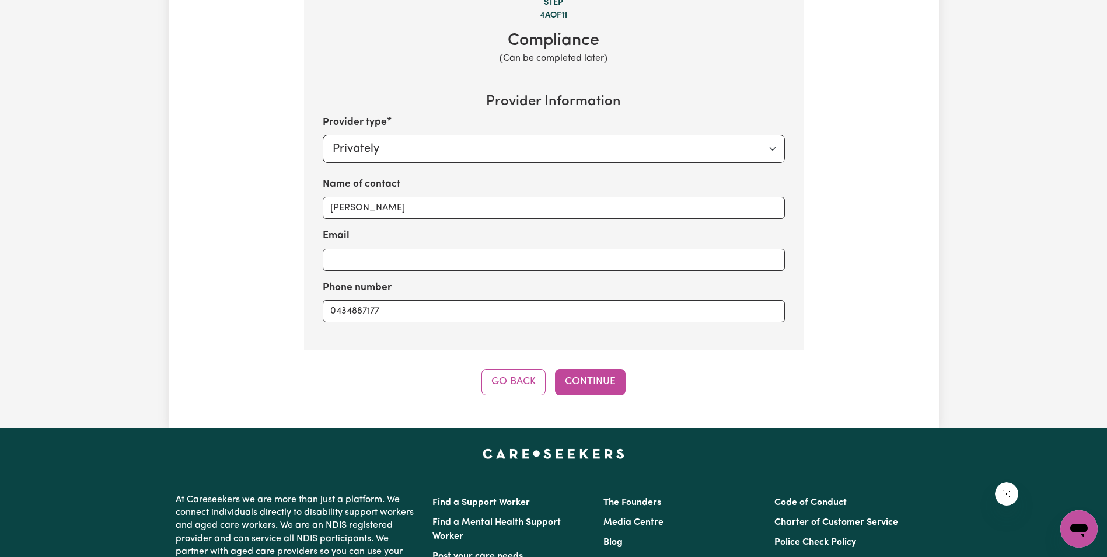
scroll to position [256, 0]
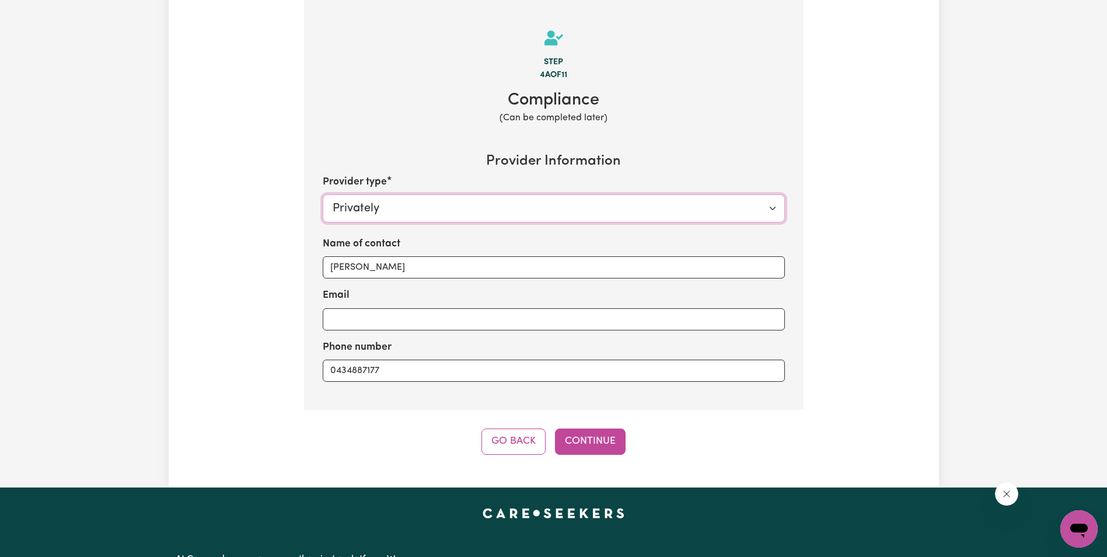
click at [375, 207] on select "Select your provider type... Privately Aged Care / Home Care Package" at bounding box center [554, 208] width 462 height 28
select select "AGED_HOME_CARE"
click at [323, 194] on select "Select your provider type... Privately Aged Care / Home Care Package" at bounding box center [554, 208] width 462 height 28
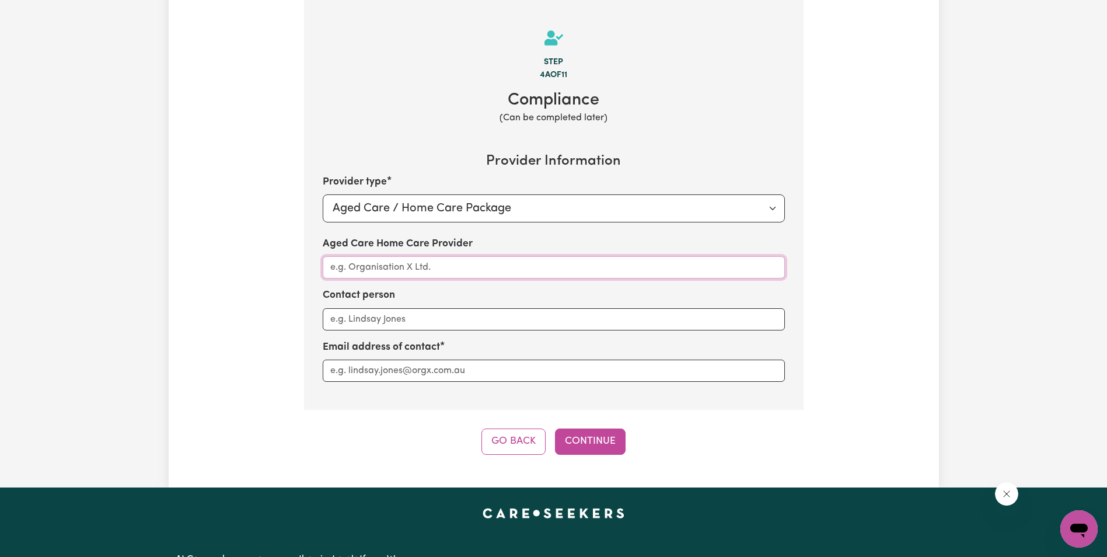
click at [395, 269] on input "Aged Care Home Care Provider" at bounding box center [554, 267] width 462 height 22
click at [281, 295] on div "Tell us your care and support requirements Welcome to Careseekers. We are excit…" at bounding box center [554, 136] width 771 height 637
click at [604, 443] on button "Continue" at bounding box center [590, 442] width 71 height 26
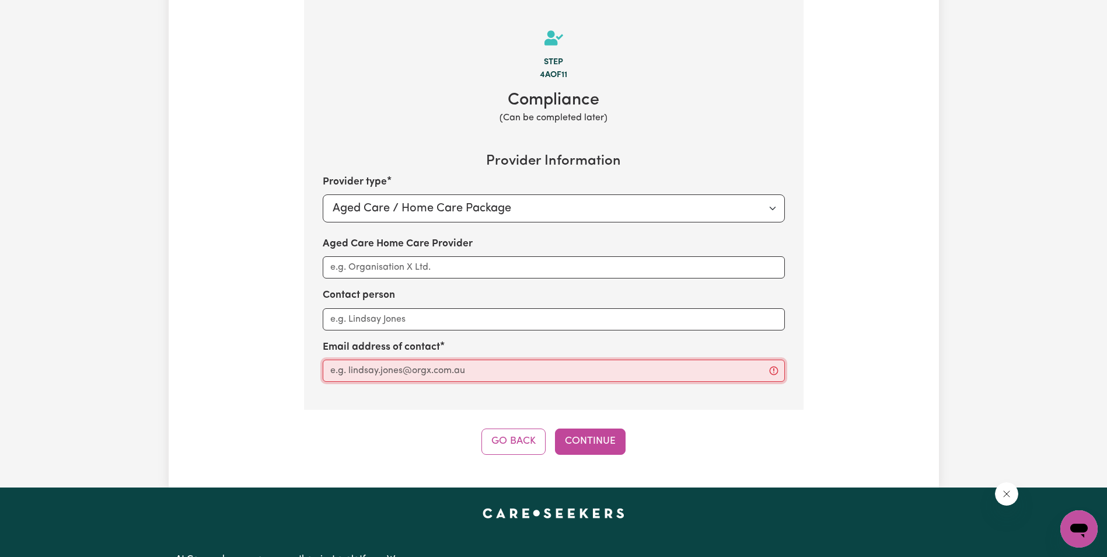
click at [420, 374] on input "Aged Care Home Care Provider" at bounding box center [554, 371] width 462 height 22
type input "[PERSON_NAME][EMAIL_ADDRESS][DOMAIN_NAME]"
click at [588, 443] on button "Continue" at bounding box center [590, 442] width 71 height 26
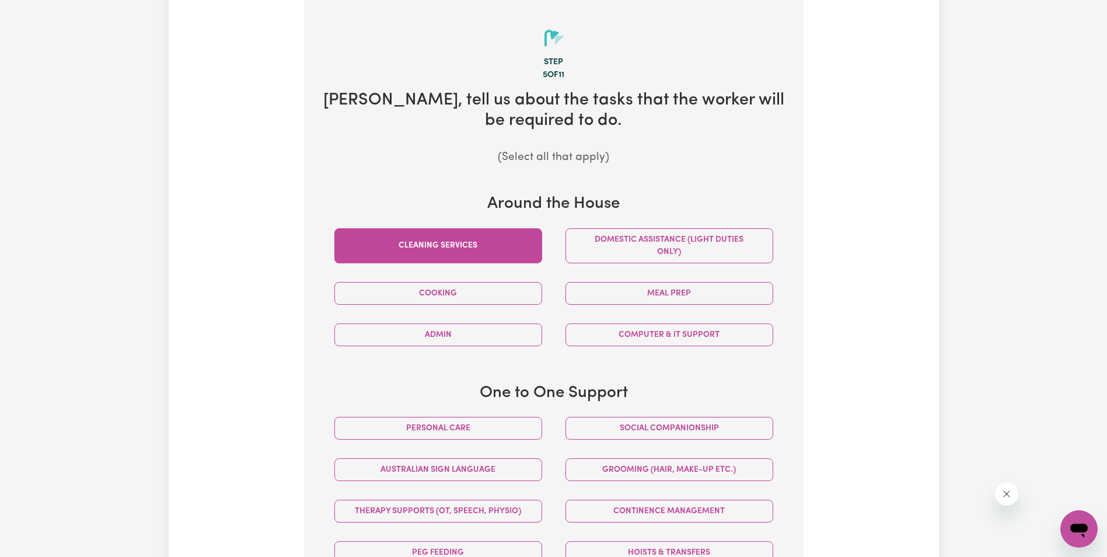
click at [462, 249] on button "Cleaning services" at bounding box center [439, 245] width 208 height 35
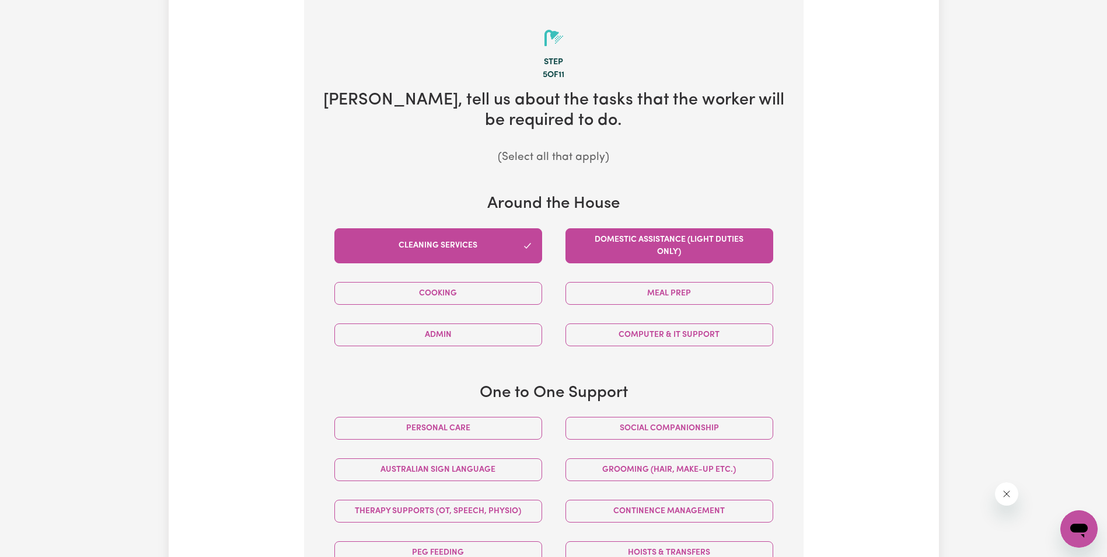
click at [693, 250] on button "Domestic assistance (light duties only)" at bounding box center [670, 245] width 208 height 35
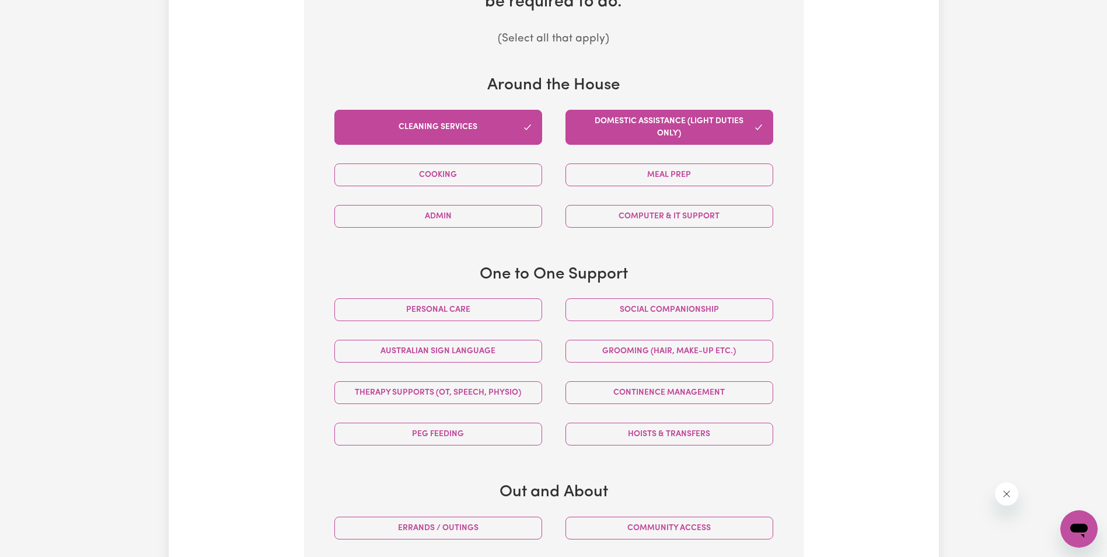
scroll to position [431, 0]
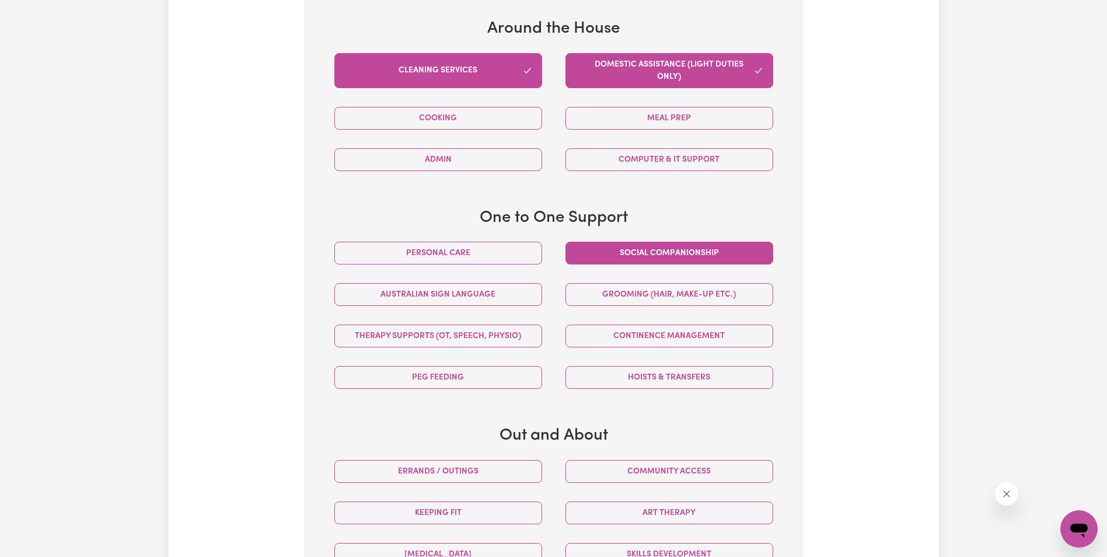
click at [631, 257] on button "Social companionship" at bounding box center [670, 253] width 208 height 23
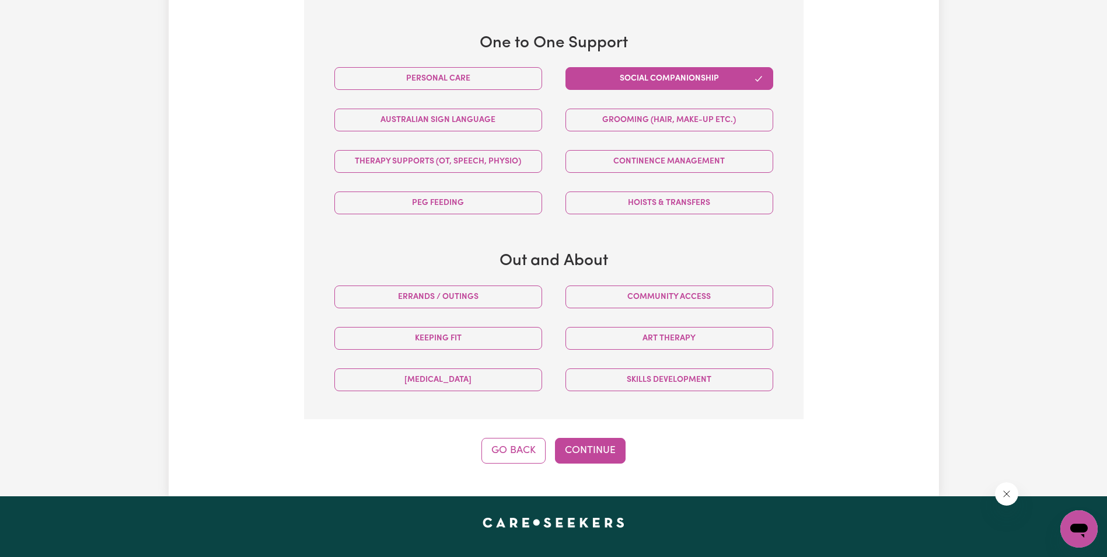
scroll to position [606, 0]
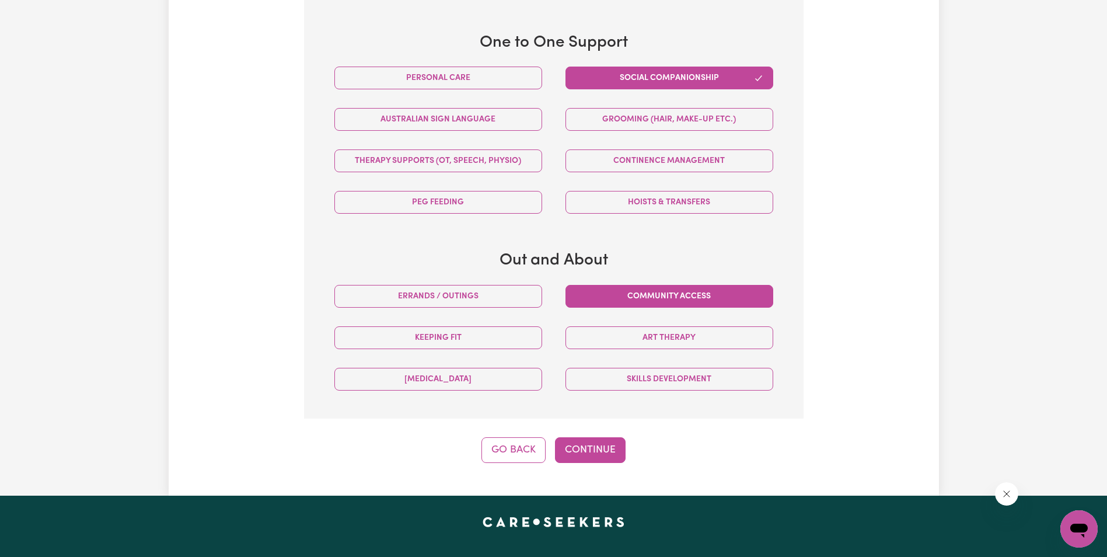
click at [701, 296] on button "Community access" at bounding box center [670, 296] width 208 height 23
click at [596, 448] on button "Continue" at bounding box center [590, 450] width 71 height 26
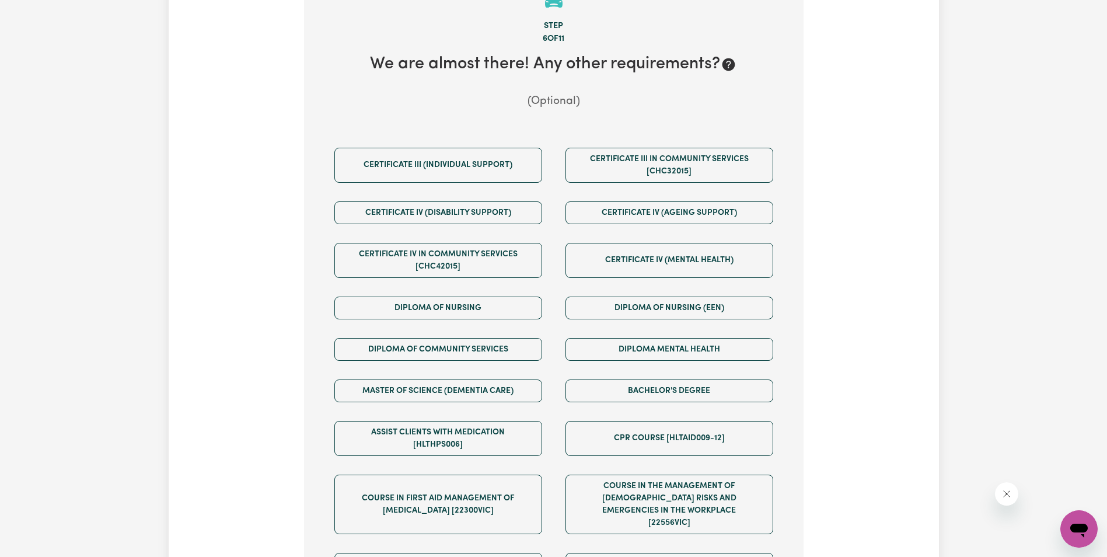
scroll to position [256, 0]
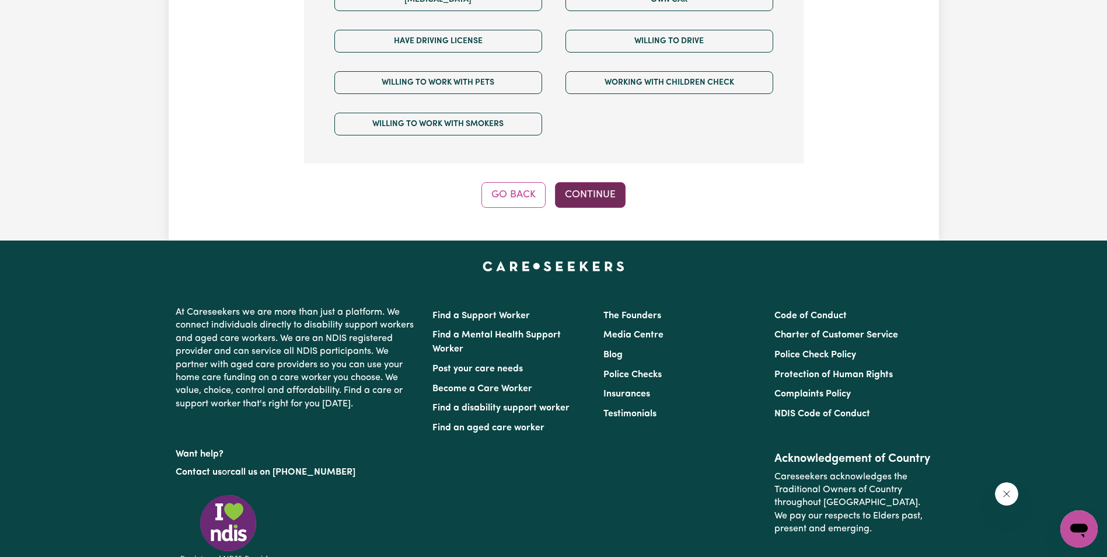
click at [584, 183] on button "Continue" at bounding box center [590, 195] width 71 height 26
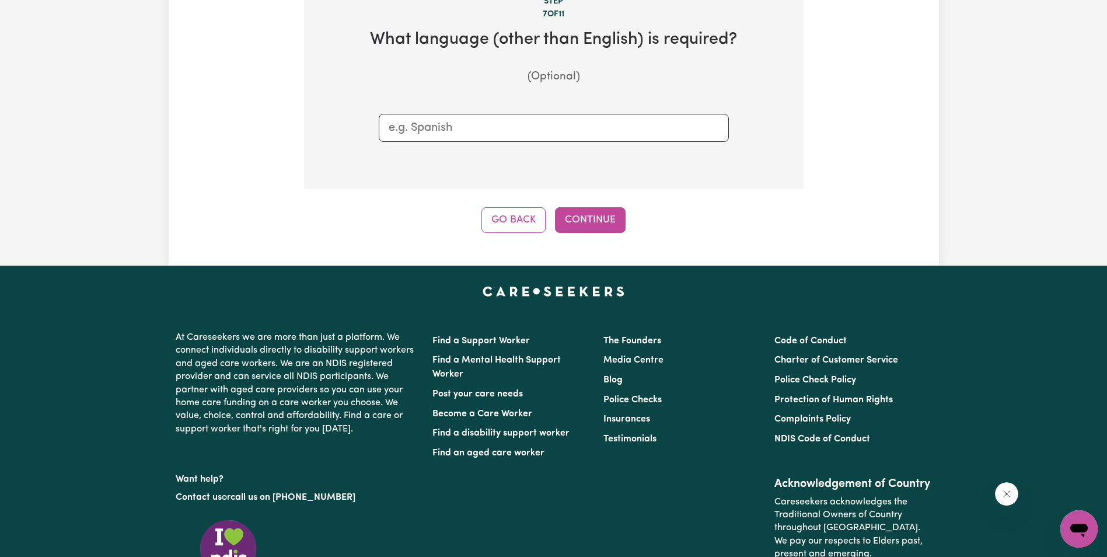
scroll to position [256, 0]
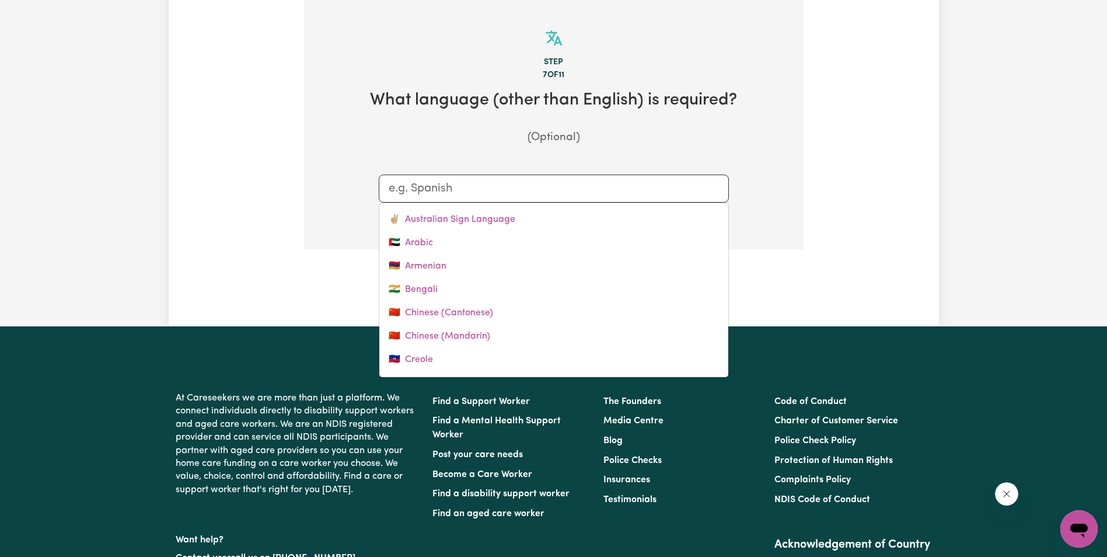
click at [431, 182] on input "text" at bounding box center [554, 189] width 330 height 18
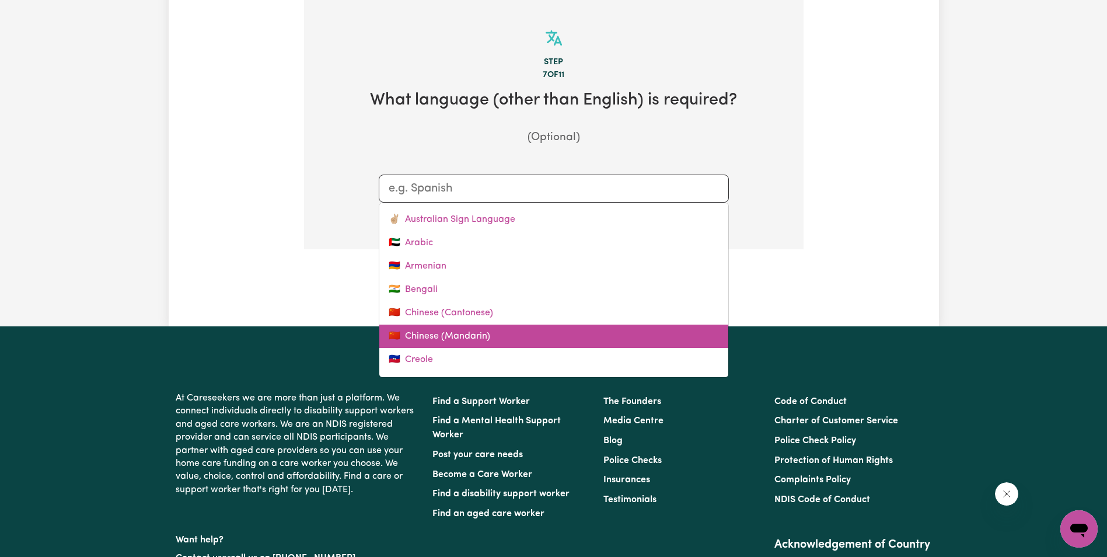
click at [460, 335] on link "🇨🇳 Chinese (Mandarin)" at bounding box center [553, 336] width 349 height 23
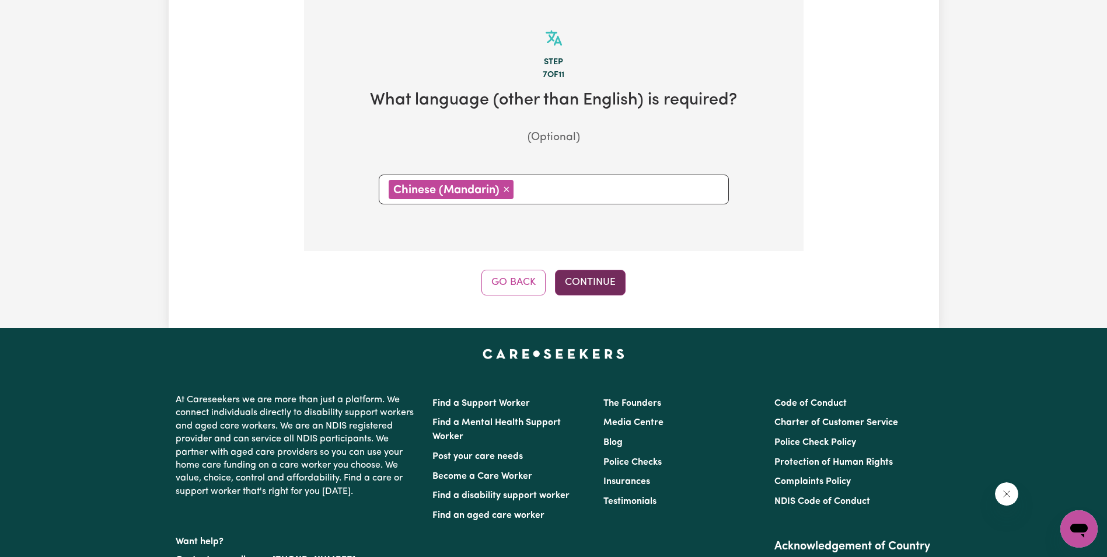
click at [589, 291] on button "Continue" at bounding box center [590, 283] width 71 height 26
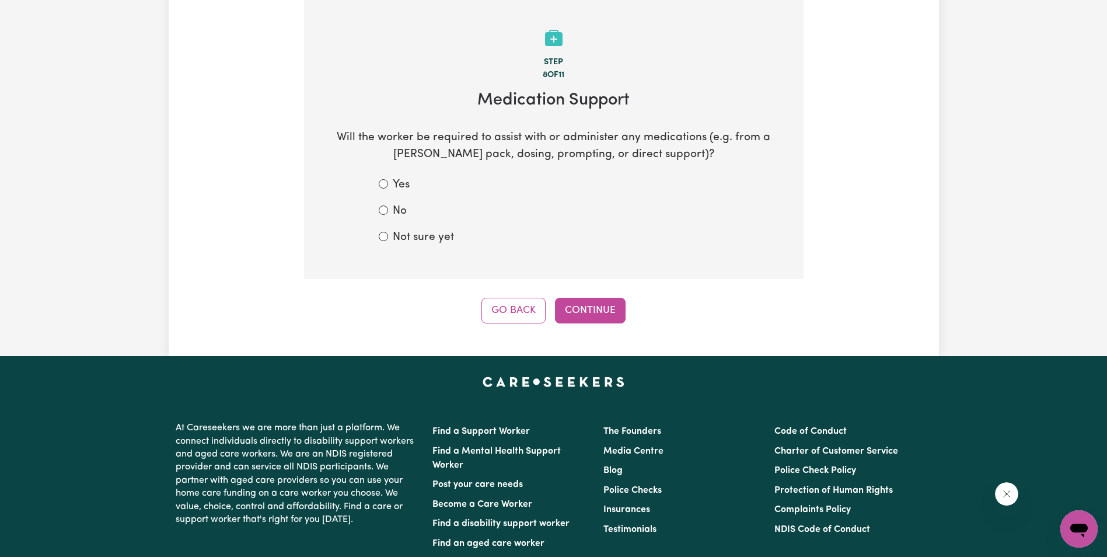
click at [395, 211] on label "No" at bounding box center [400, 211] width 14 height 17
click at [388, 211] on input "No" at bounding box center [383, 210] width 9 height 9
radio input "true"
click at [600, 306] on button "Continue" at bounding box center [590, 311] width 71 height 26
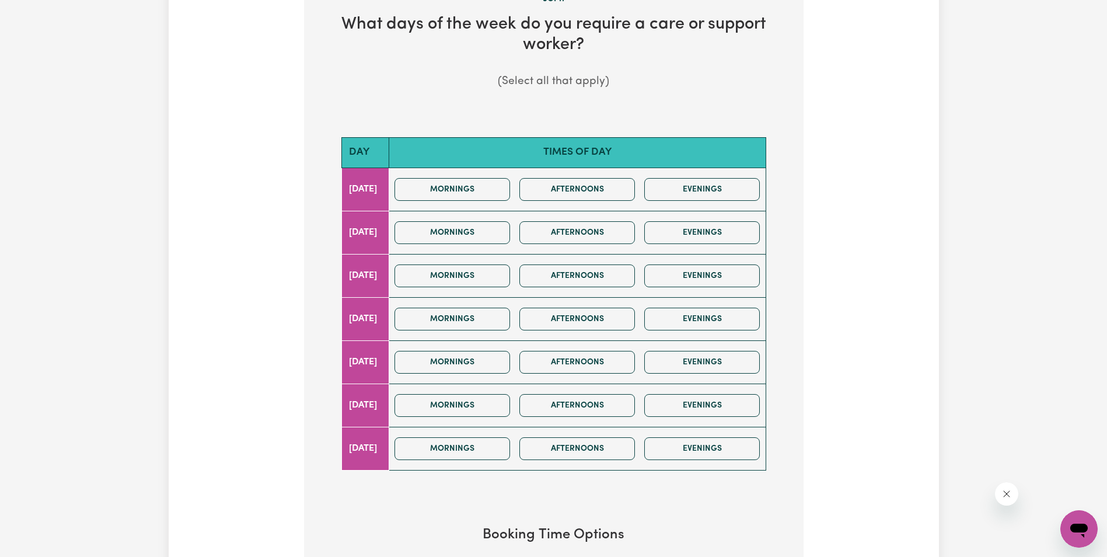
scroll to position [350, 0]
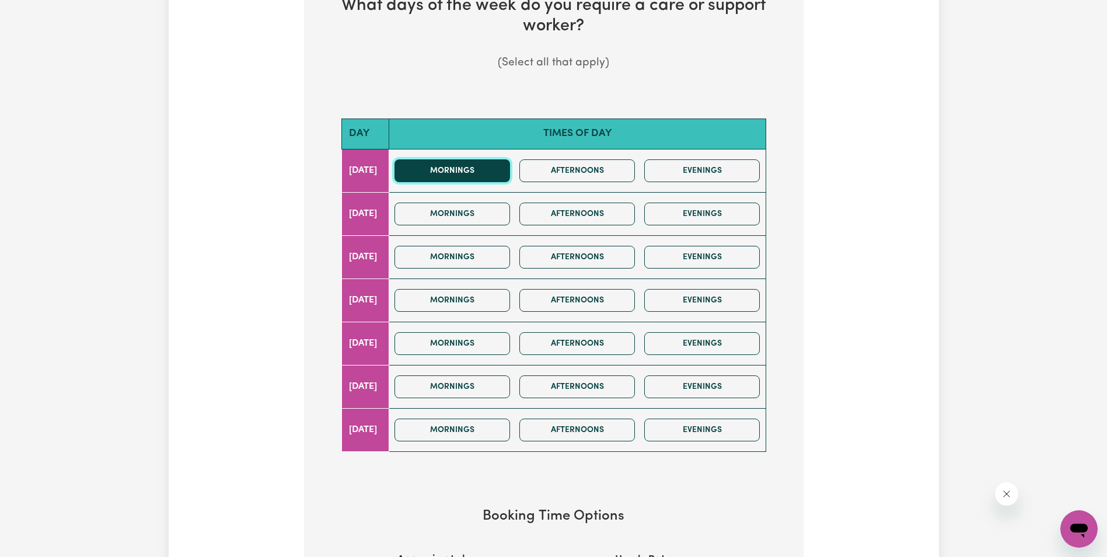
click at [473, 172] on button "Mornings" at bounding box center [453, 170] width 116 height 23
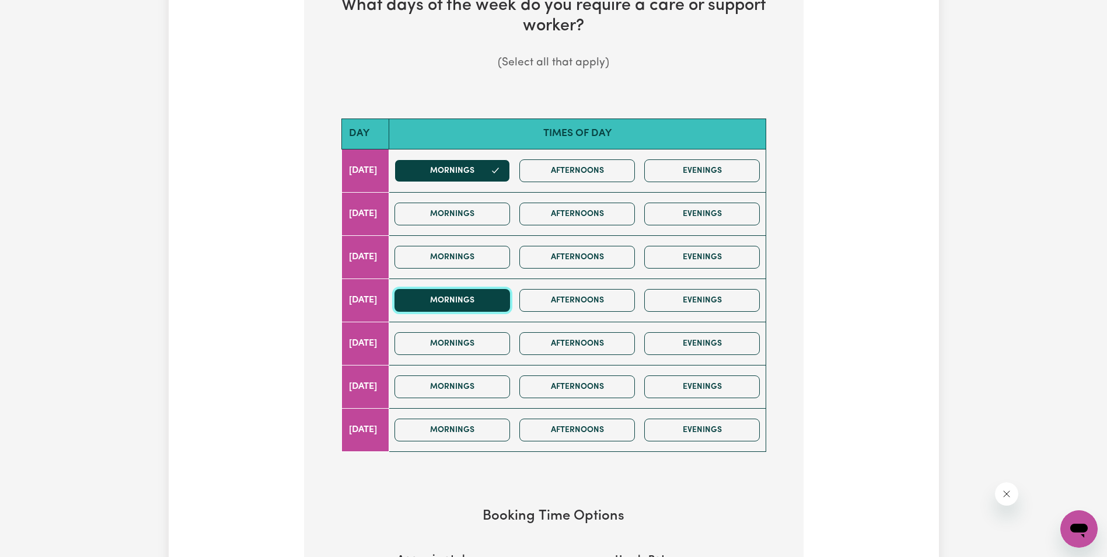
click at [463, 301] on button "Mornings" at bounding box center [453, 300] width 116 height 23
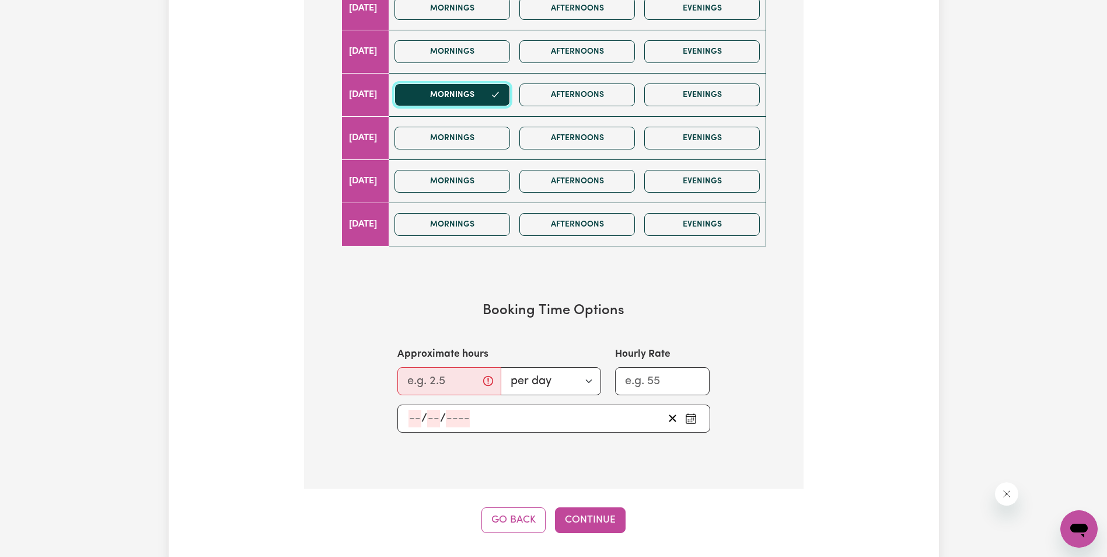
scroll to position [584, 0]
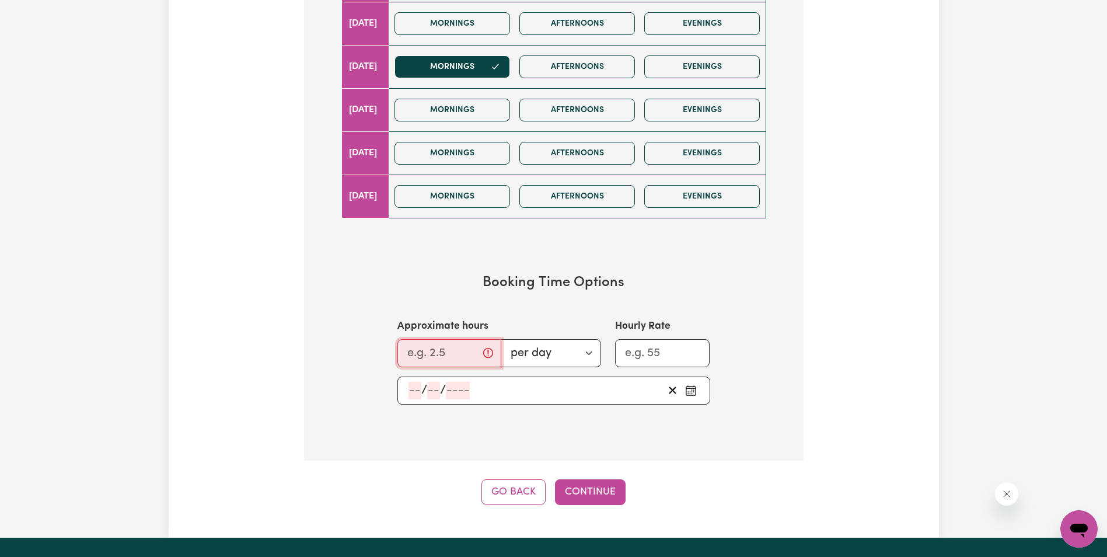
click at [423, 348] on input "Approximate hours" at bounding box center [450, 353] width 104 height 28
type input "4"
click at [591, 353] on select "per day per week" at bounding box center [547, 353] width 108 height 28
select select "per week"
click at [500, 339] on select "per day per week" at bounding box center [547, 353] width 108 height 28
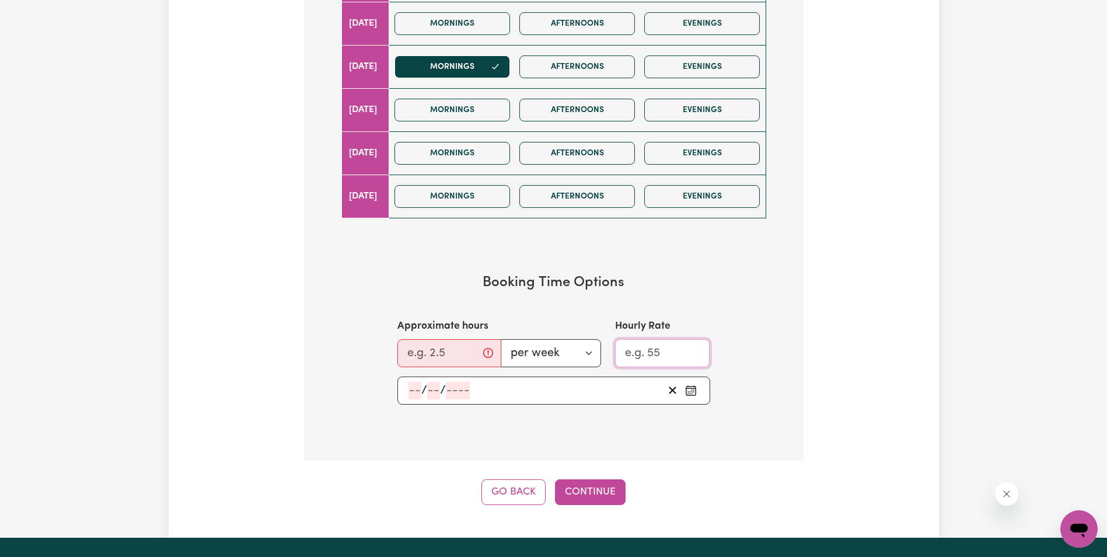
click at [658, 351] on input "Hourly Rate" at bounding box center [662, 353] width 95 height 28
type input "55"
click at [586, 490] on button "Continue" at bounding box center [590, 492] width 71 height 26
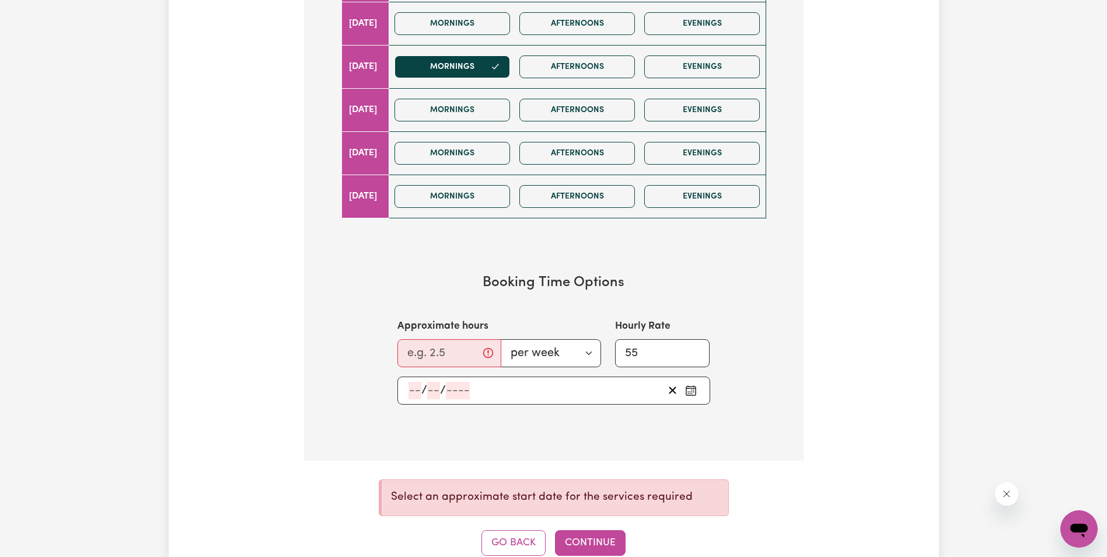
click at [412, 389] on input "number" at bounding box center [415, 391] width 13 height 18
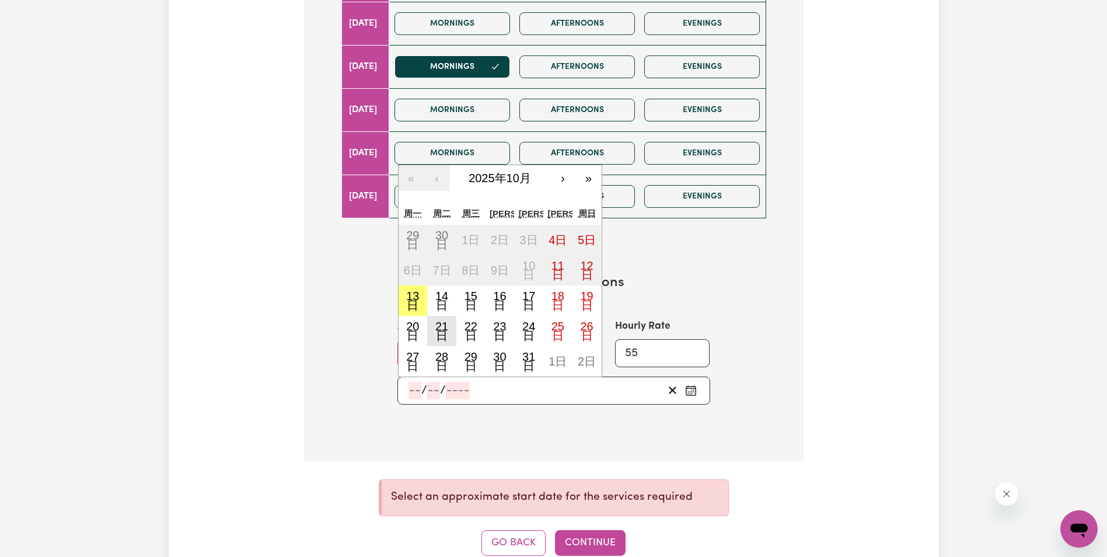
click at [442, 326] on abbr "21日" at bounding box center [442, 331] width 13 height 22
type input "[DATE]"
type input "21"
type input "10"
type input "2025"
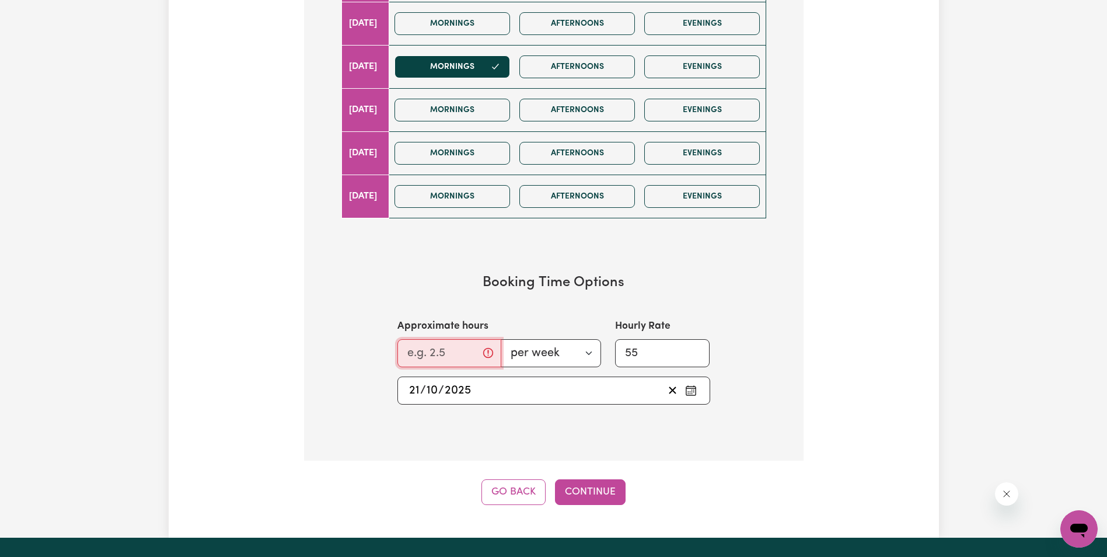
click at [431, 359] on input "Approximate hours" at bounding box center [450, 353] width 104 height 28
type input "4"
drag, startPoint x: 650, startPoint y: 354, endPoint x: 624, endPoint y: 353, distance: 26.3
click at [624, 353] on input "55" at bounding box center [662, 353] width 95 height 28
type input "60"
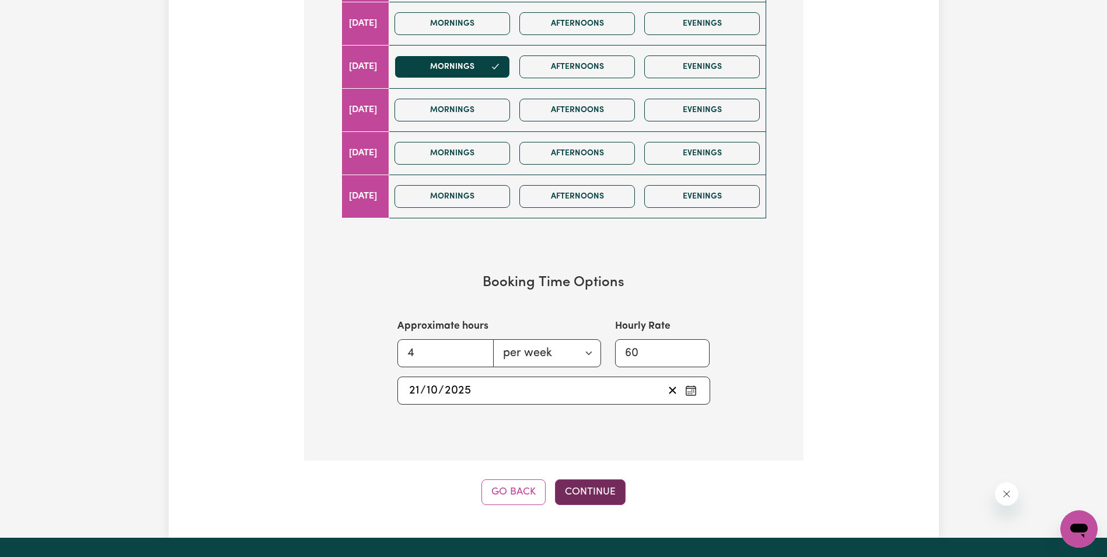
click at [595, 493] on button "Continue" at bounding box center [590, 492] width 71 height 26
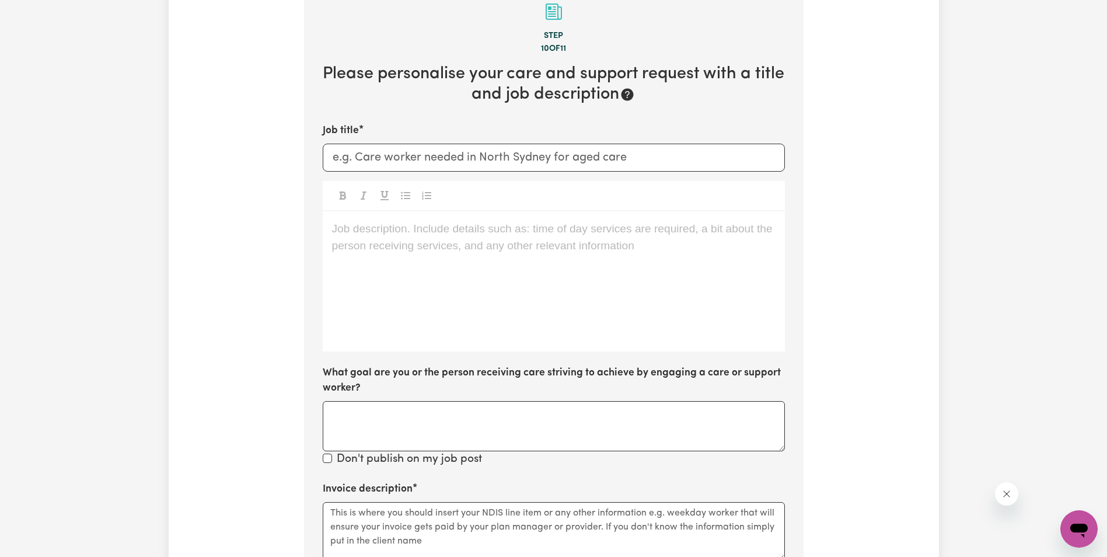
scroll to position [256, 0]
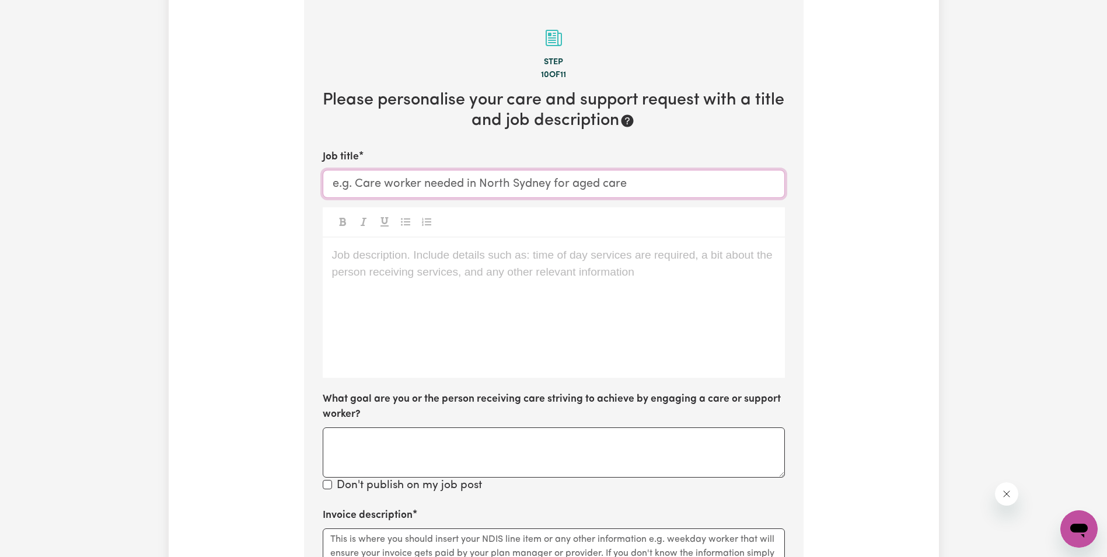
click at [344, 186] on input "Job title" at bounding box center [554, 184] width 462 height 28
paste input "Looking for Domestic assistance in Point Cook"
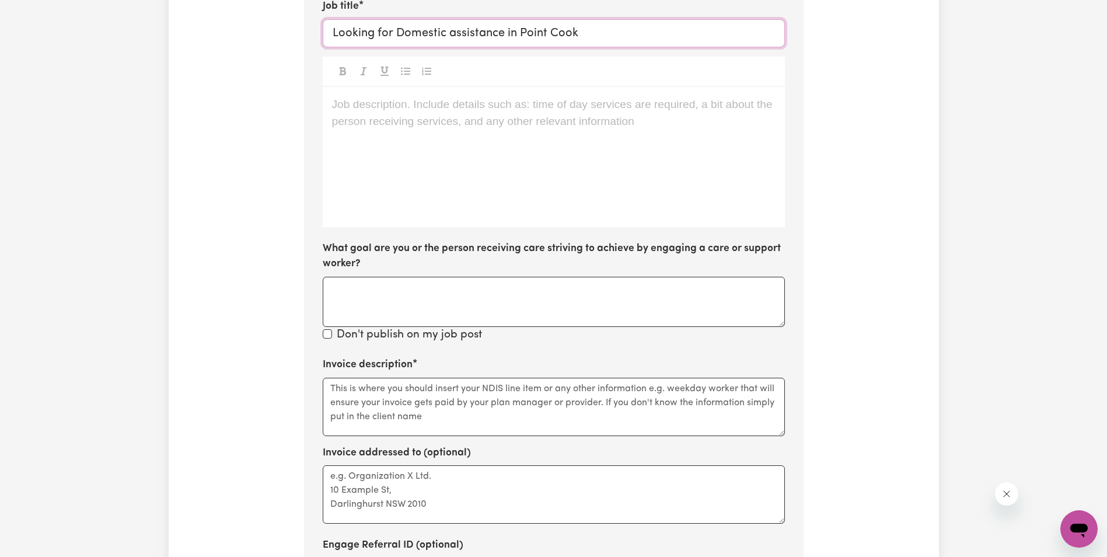
scroll to position [372, 0]
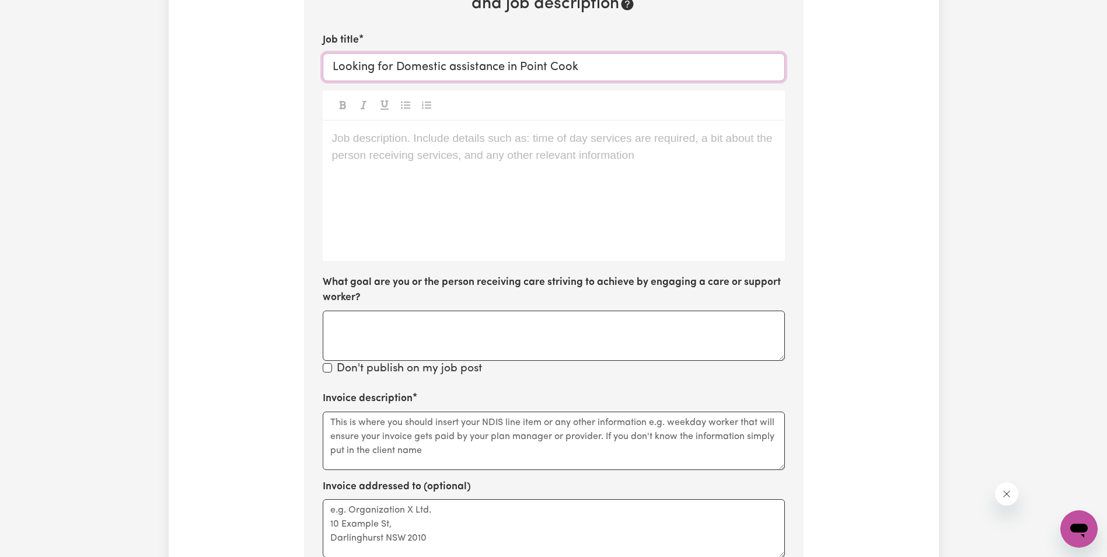
type input "Looking for Domestic assistance in Point Cook"
click at [393, 167] on div "Job description. Include details such as: time of day services are required, a …" at bounding box center [554, 191] width 462 height 140
click at [347, 141] on p "Job description. Include details such as: time of day services are required, a …" at bounding box center [554, 138] width 444 height 17
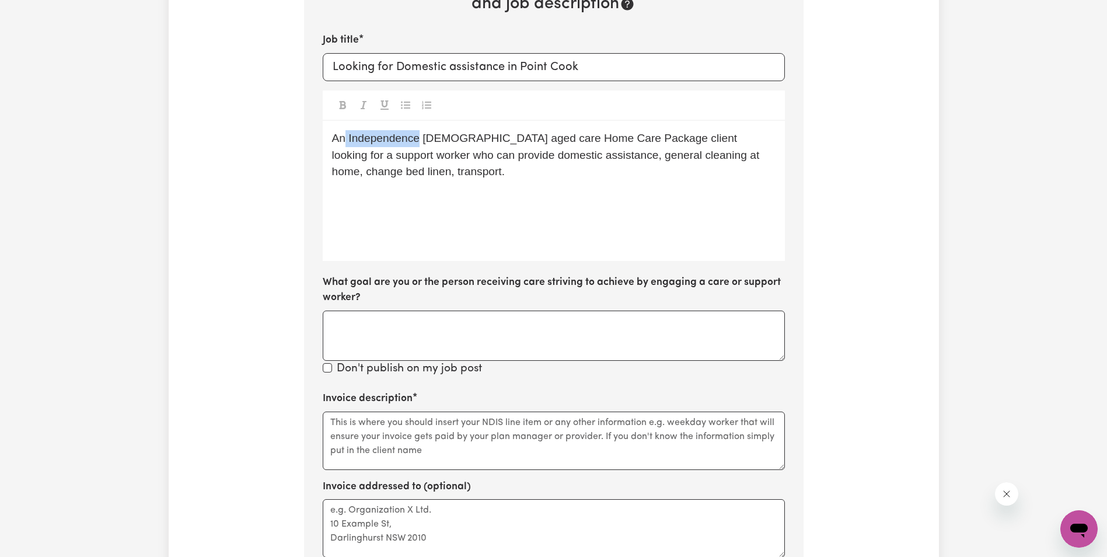
drag, startPoint x: 345, startPoint y: 138, endPoint x: 416, endPoint y: 140, distance: 71.2
click at [416, 140] on span "An Independence [DEMOGRAPHIC_DATA] aged care Home Care Package client looking f…" at bounding box center [547, 155] width 431 height 46
click at [413, 140] on span "An Independence [DEMOGRAPHIC_DATA] aged care Home Care Package client looking f…" at bounding box center [547, 155] width 431 height 46
click at [417, 140] on span "An Independence [DEMOGRAPHIC_DATA] aged care Home Care Package client looking f…" at bounding box center [547, 155] width 431 height 46
click at [441, 141] on span "An Independent [DEMOGRAPHIC_DATA] aged care Home Care Package client looking fo…" at bounding box center [551, 155] width 438 height 46
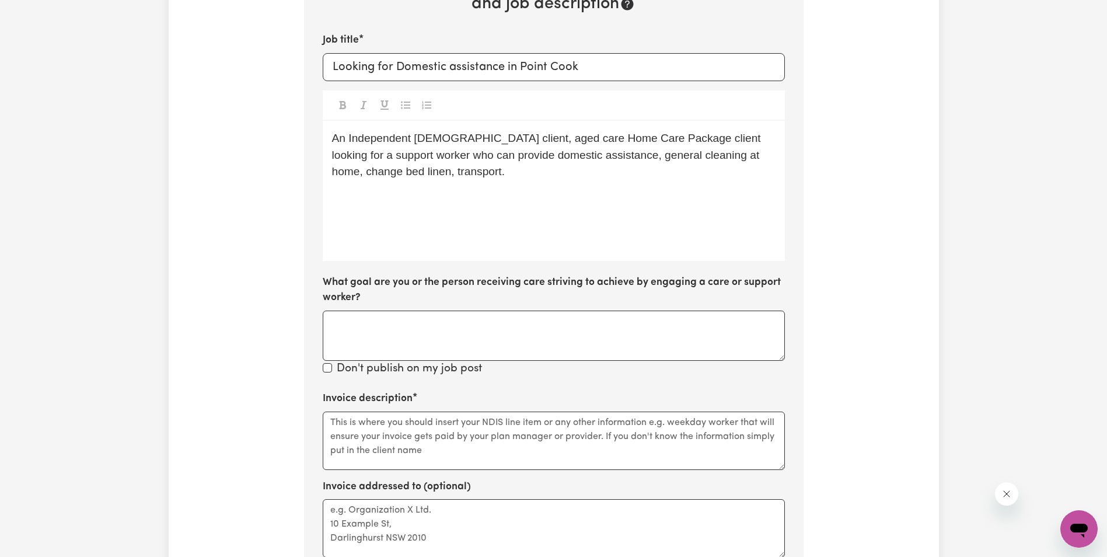
click at [525, 138] on span "An Independent [DEMOGRAPHIC_DATA] client, aged care Home Care Package client lo…" at bounding box center [548, 155] width 433 height 46
click at [629, 141] on span "An Independent [DEMOGRAPHIC_DATA] client, aged care (Home Care Package client l…" at bounding box center [550, 155] width 436 height 46
click at [663, 139] on span "An Independent [DEMOGRAPHIC_DATA] client, aged care (Home Care Package) client …" at bounding box center [552, 155] width 440 height 46
click at [499, 323] on textarea "What goal are you or the person receiving care striving to achieve by engaging …" at bounding box center [554, 336] width 462 height 50
drag, startPoint x: 494, startPoint y: 152, endPoint x: 597, endPoint y: 156, distance: 102.8
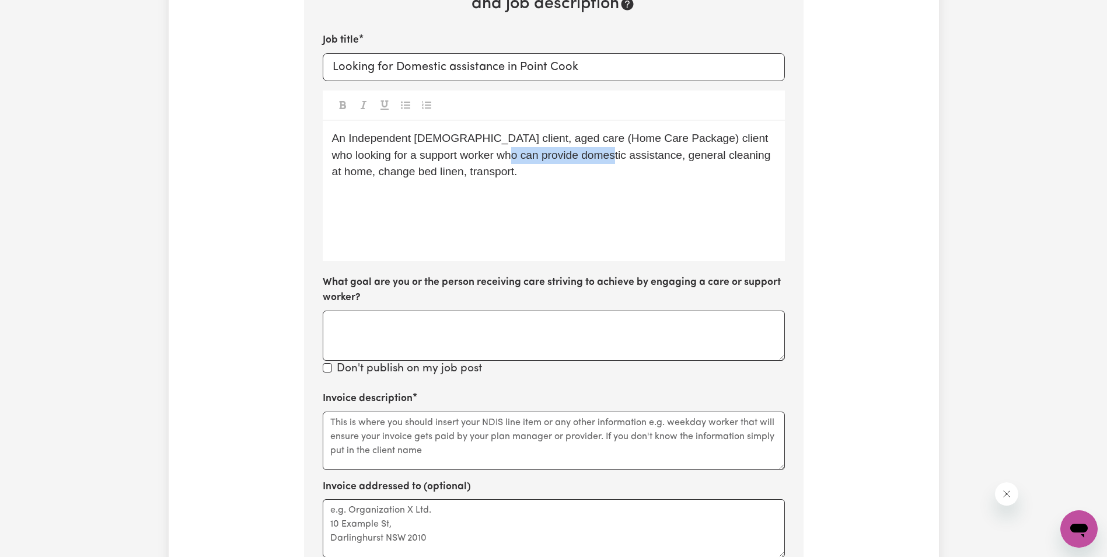
click at [597, 156] on span "An Independent [DEMOGRAPHIC_DATA] client, aged care (Home Care Package) client …" at bounding box center [553, 155] width 442 height 46
copy span "domestic assistance"
click at [364, 328] on textarea "What goal are you or the person receiving care striving to achieve by engaging …" at bounding box center [554, 336] width 462 height 50
paste textarea "domestic assistance"
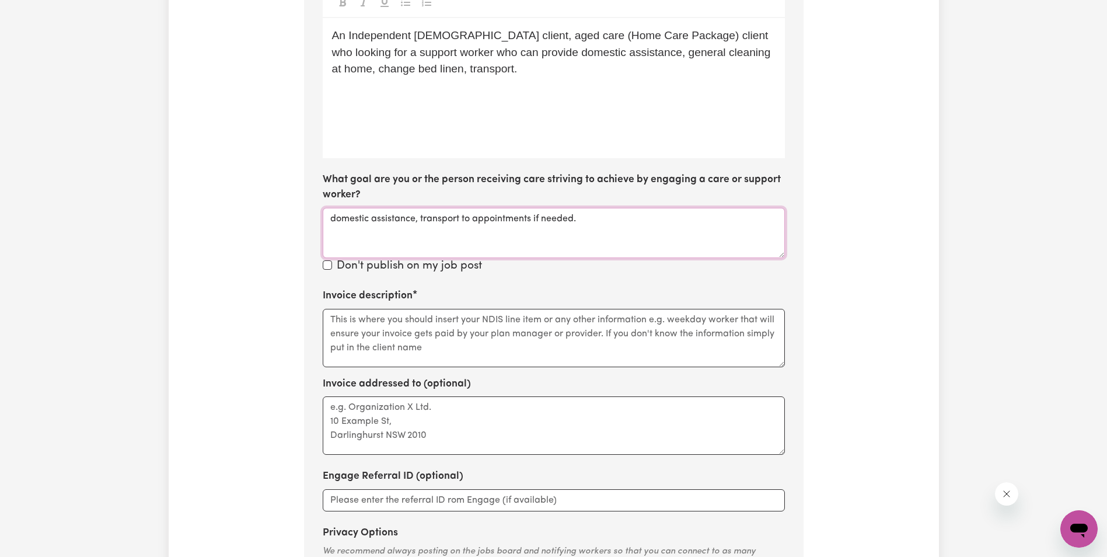
scroll to position [489, 0]
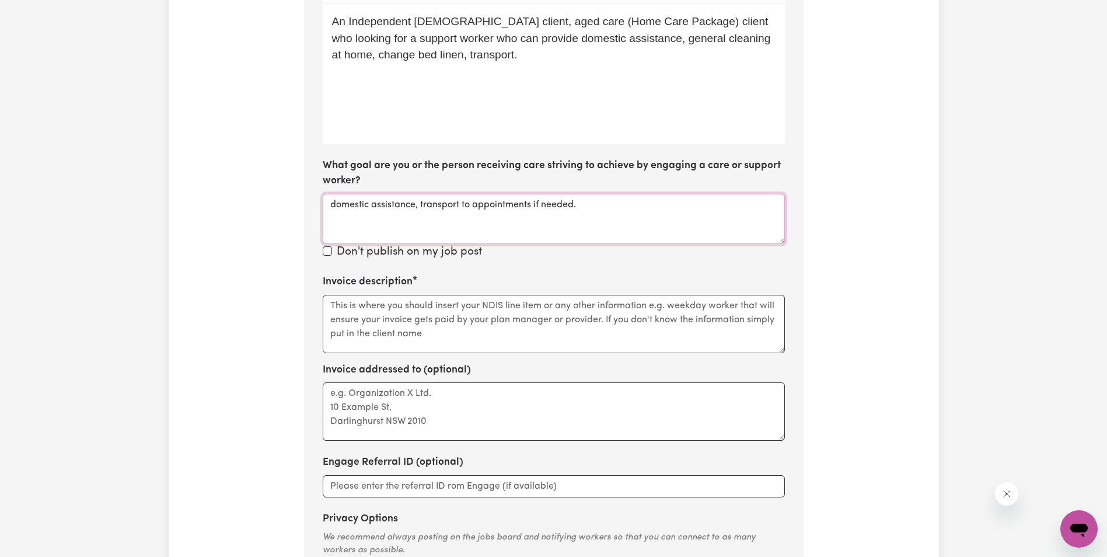
drag, startPoint x: 326, startPoint y: 205, endPoint x: 413, endPoint y: 208, distance: 87.1
click at [413, 208] on textarea "domestic assistance, transport to appointments if needed." at bounding box center [554, 219] width 462 height 50
type textarea "domestic assistance, transport to appointments if needed."
click at [339, 310] on textarea "Invoice description" at bounding box center [554, 324] width 462 height 58
paste textarea "domestic assistance"
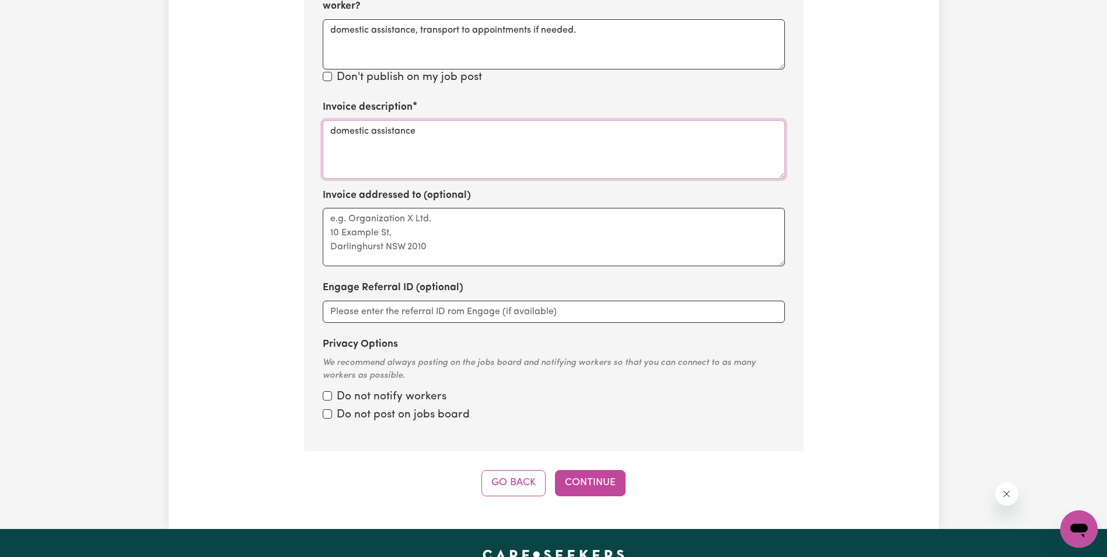
scroll to position [664, 0]
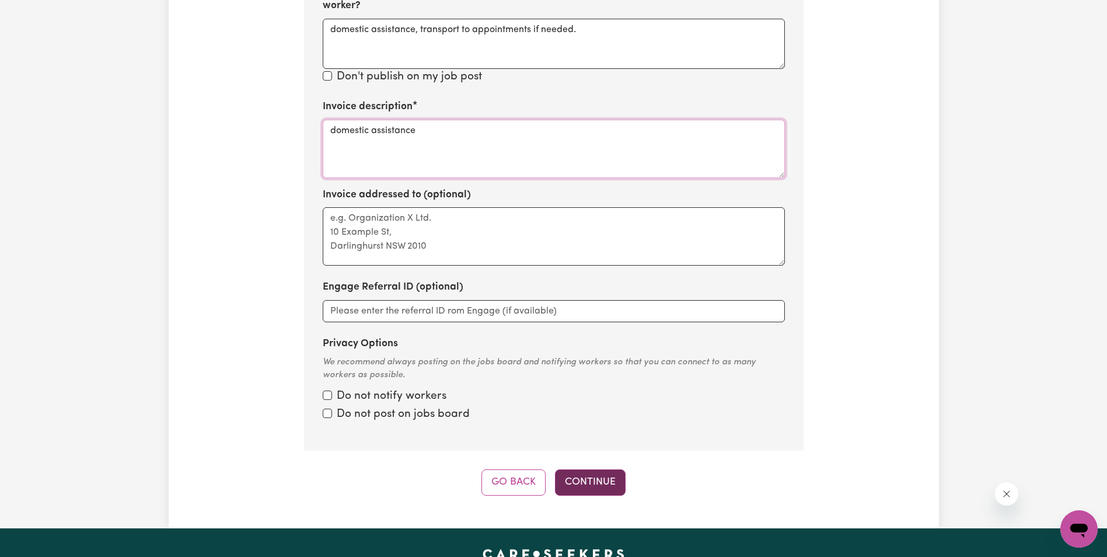
type textarea "domestic assistance"
click at [591, 485] on button "Continue" at bounding box center [590, 482] width 71 height 26
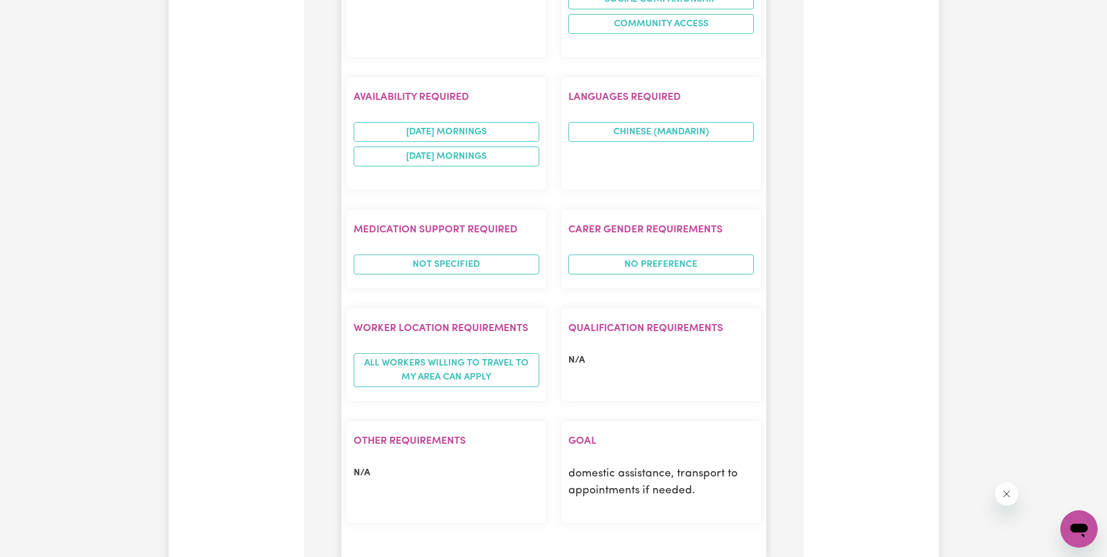
scroll to position [1131, 0]
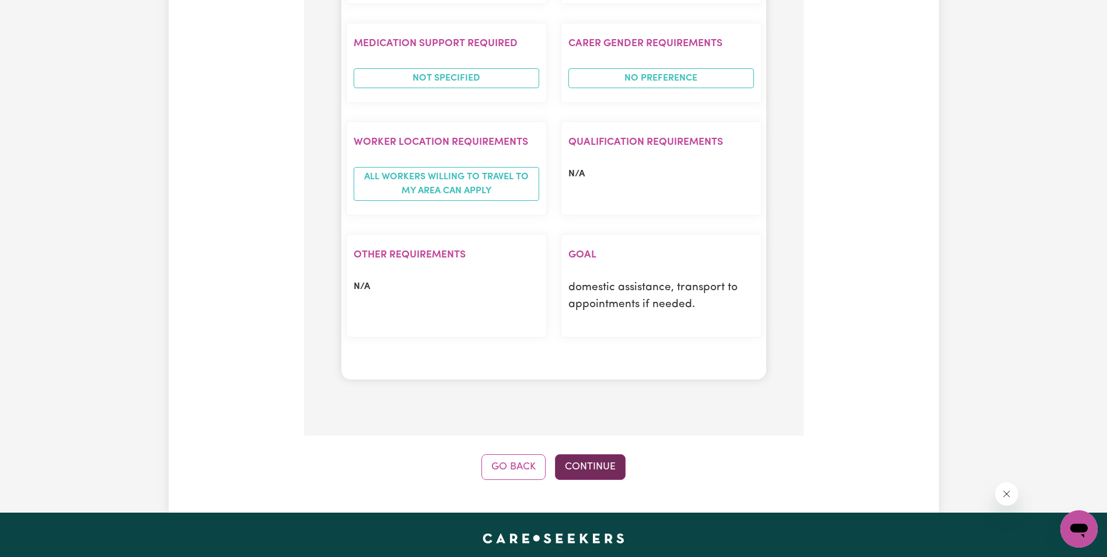
click at [604, 466] on button "Continue" at bounding box center [590, 467] width 71 height 26
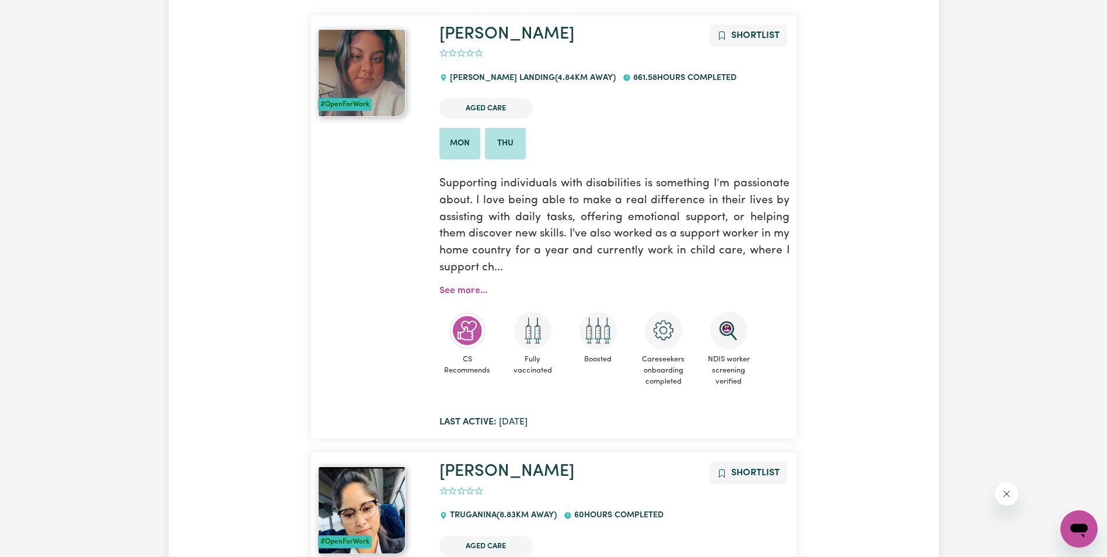
scroll to position [525, 0]
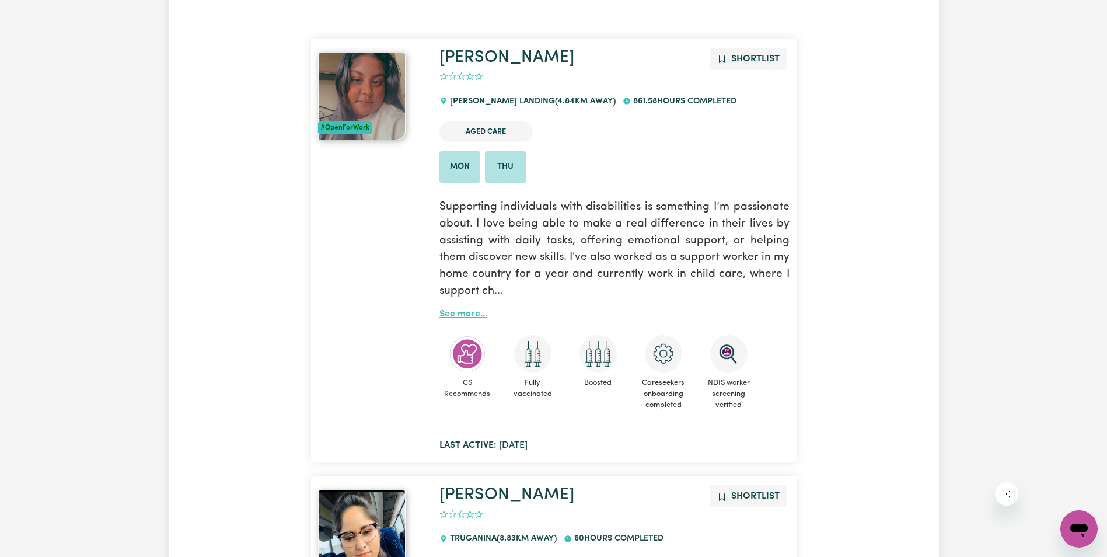
click at [469, 314] on link "See more..." at bounding box center [464, 313] width 48 height 9
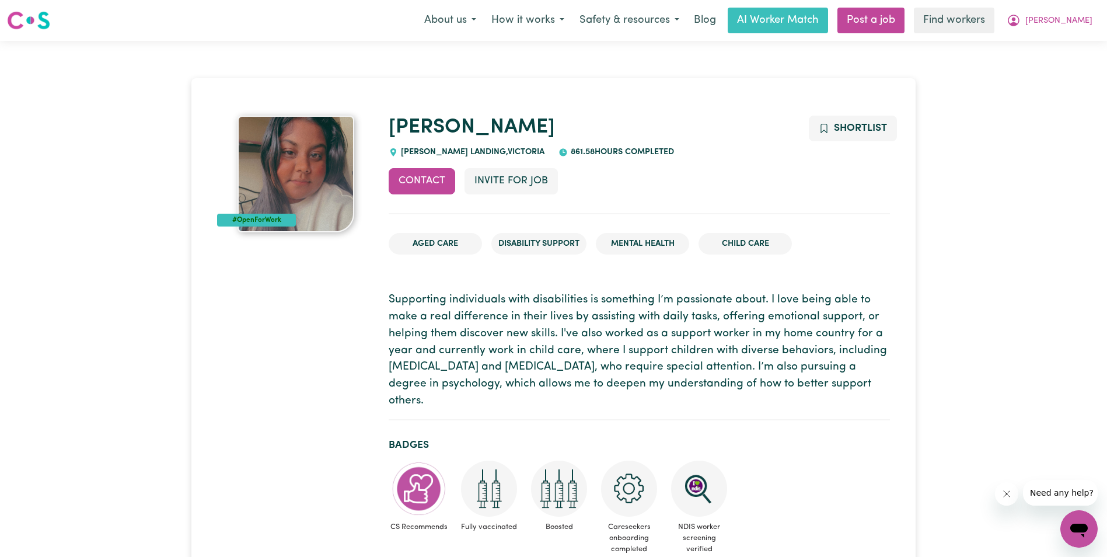
click at [577, 145] on div "Arpanpreet WILLIAMS LANDING , Victoria 861.58 hours completed" at bounding box center [639, 137] width 501 height 43
click at [982, 17] on link "Find workers" at bounding box center [954, 21] width 81 height 26
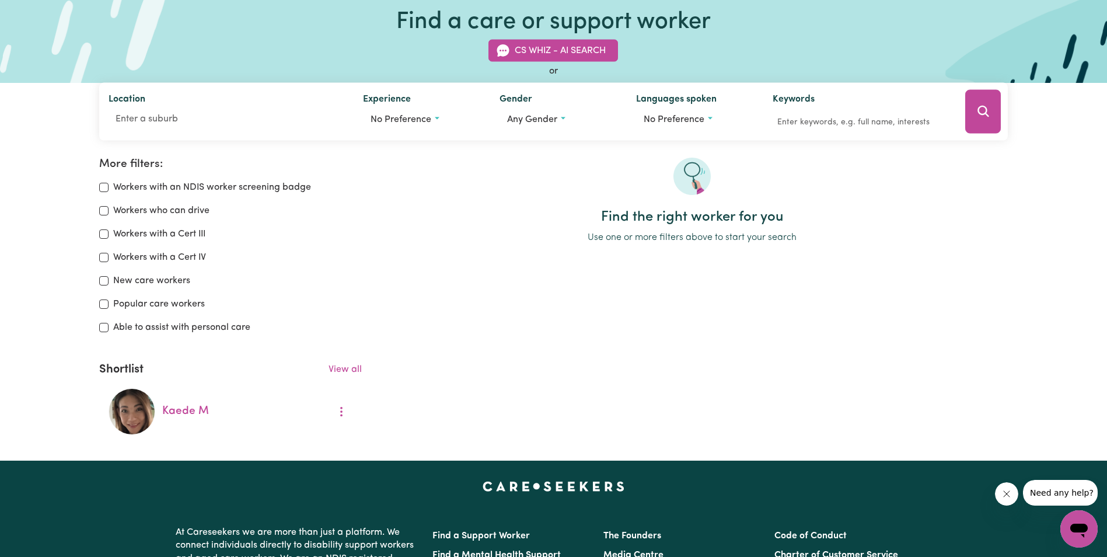
scroll to position [175, 0]
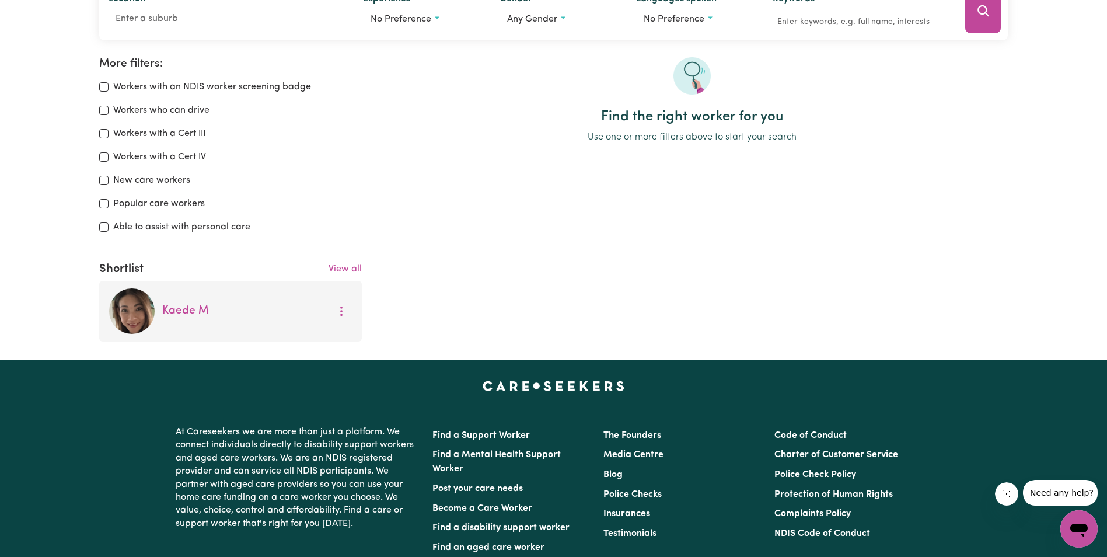
click at [141, 308] on img at bounding box center [132, 311] width 47 height 47
click at [341, 312] on button "More options" at bounding box center [341, 311] width 22 height 18
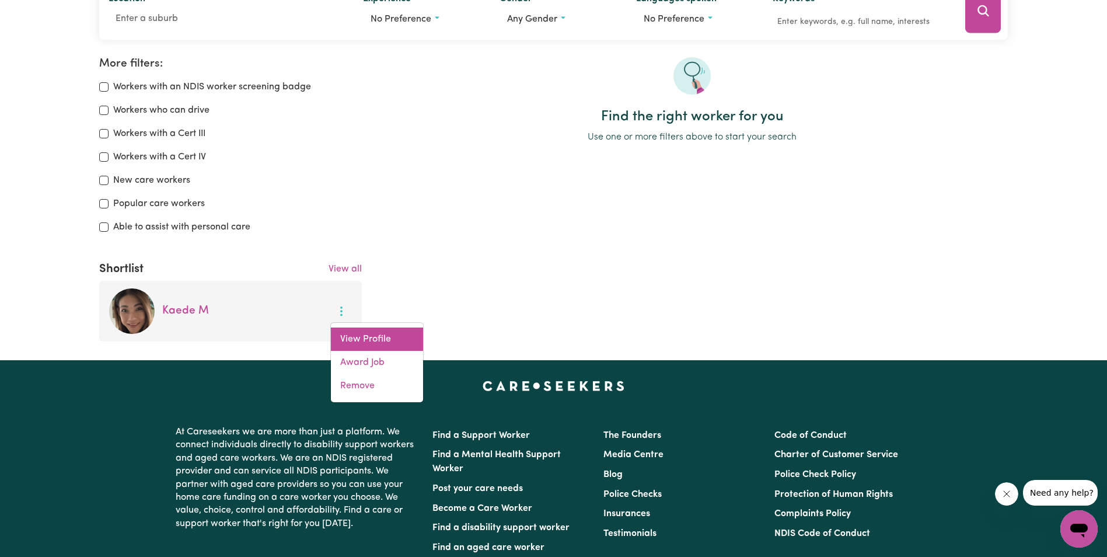
click at [351, 337] on link "View Profile" at bounding box center [377, 339] width 92 height 23
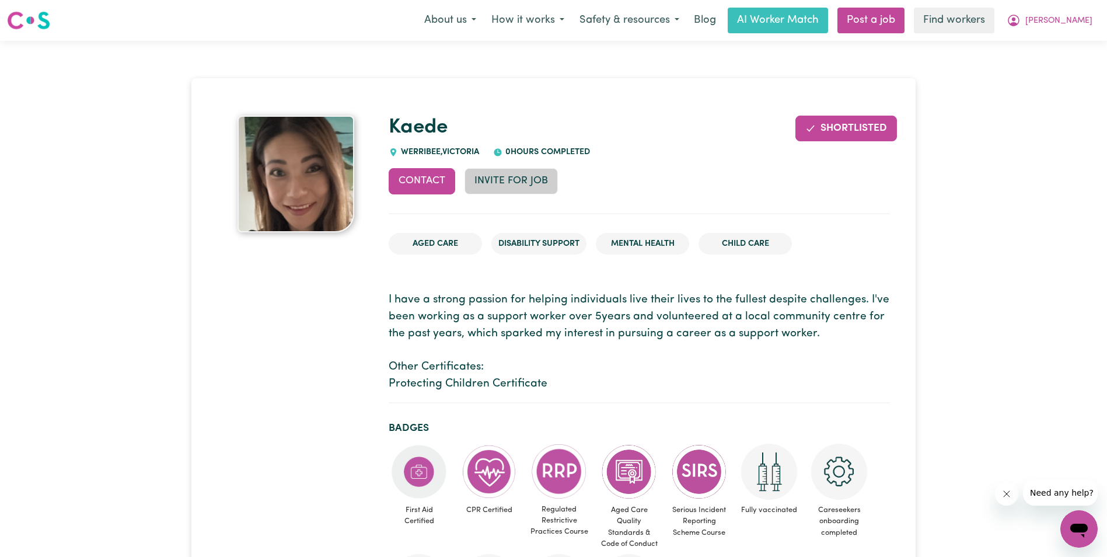
click at [526, 175] on button "Invite for Job" at bounding box center [511, 181] width 93 height 26
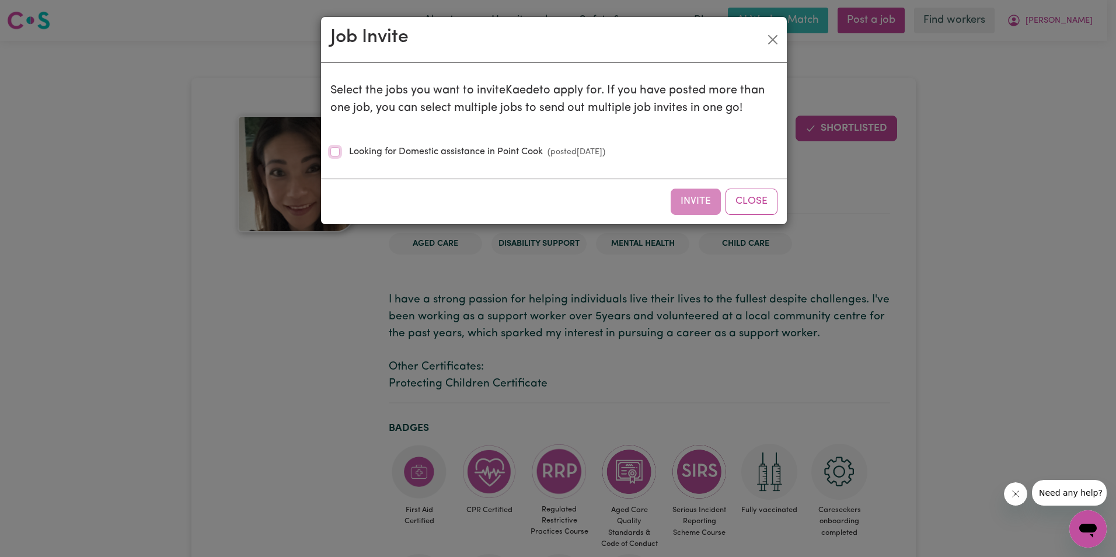
click at [336, 152] on input "Looking for Domestic assistance in Point Cook (posted Oct 13 2025 )" at bounding box center [334, 151] width 9 height 9
checkbox input "true"
click at [701, 203] on button "Invite" at bounding box center [696, 202] width 50 height 26
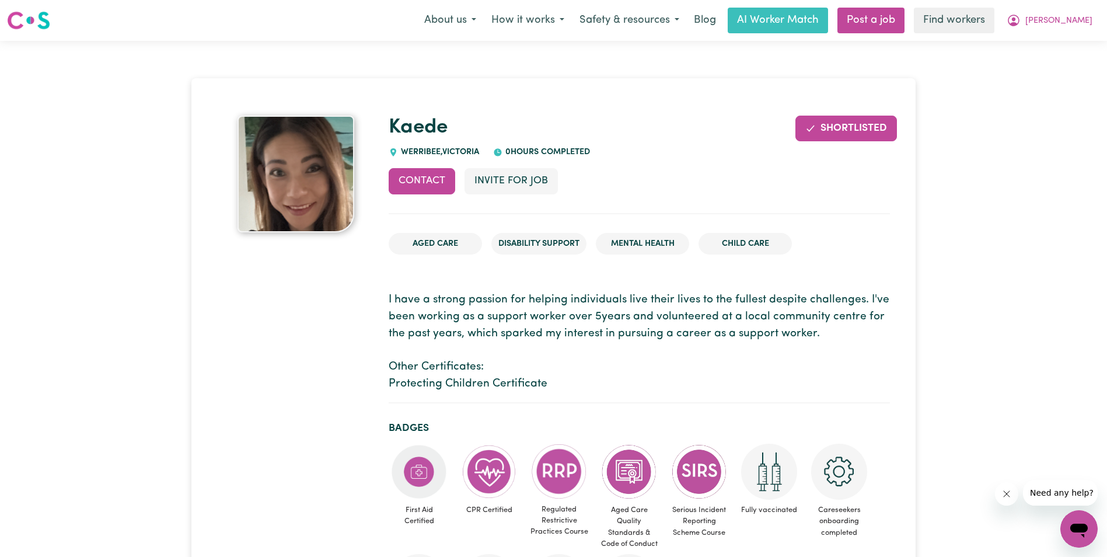
click at [977, 21] on link "Find workers" at bounding box center [954, 21] width 81 height 26
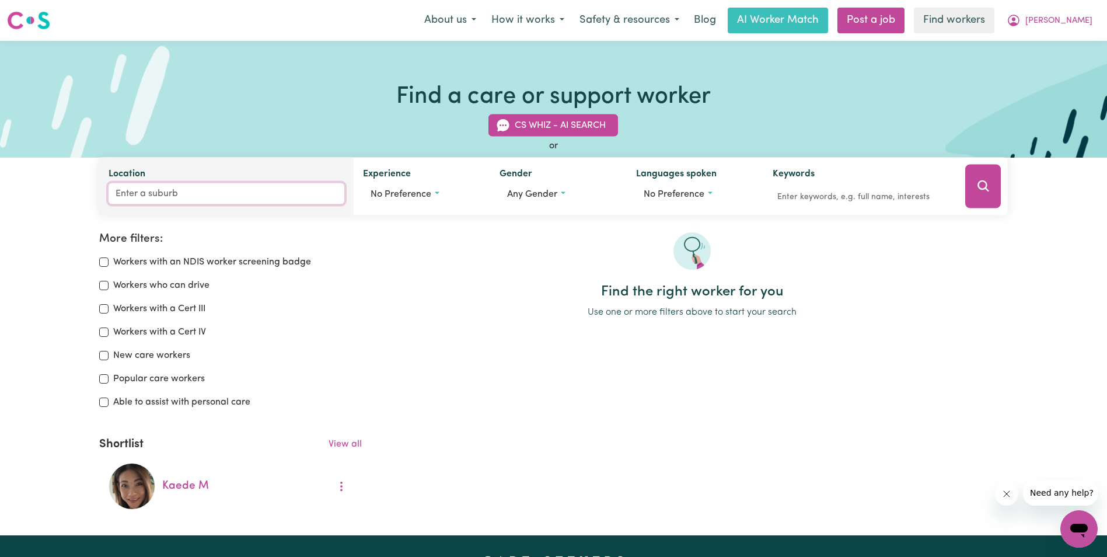
click at [176, 196] on input "Location" at bounding box center [227, 193] width 236 height 21
type input "poin"
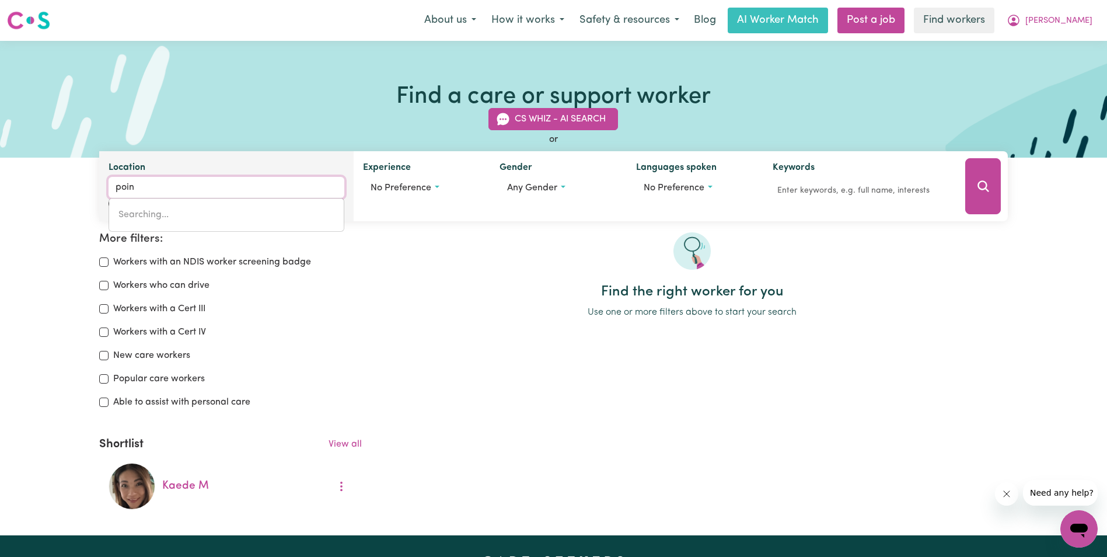
type input "poinT ARKWRIGHT, Queensland, 4573"
type input "point"
type input "point ARKWRIGHT, Queensland, 4573"
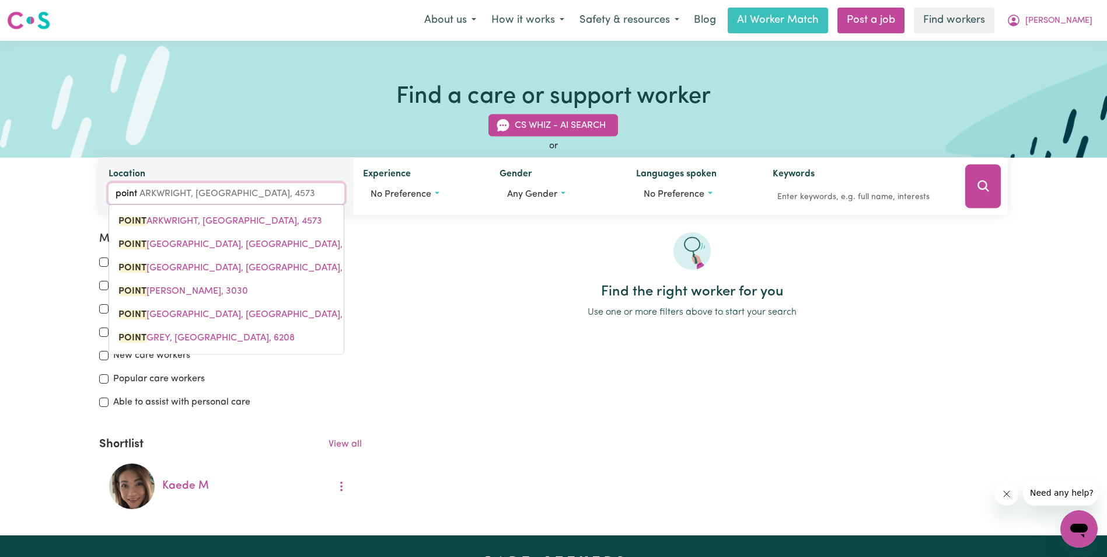
type input "point"
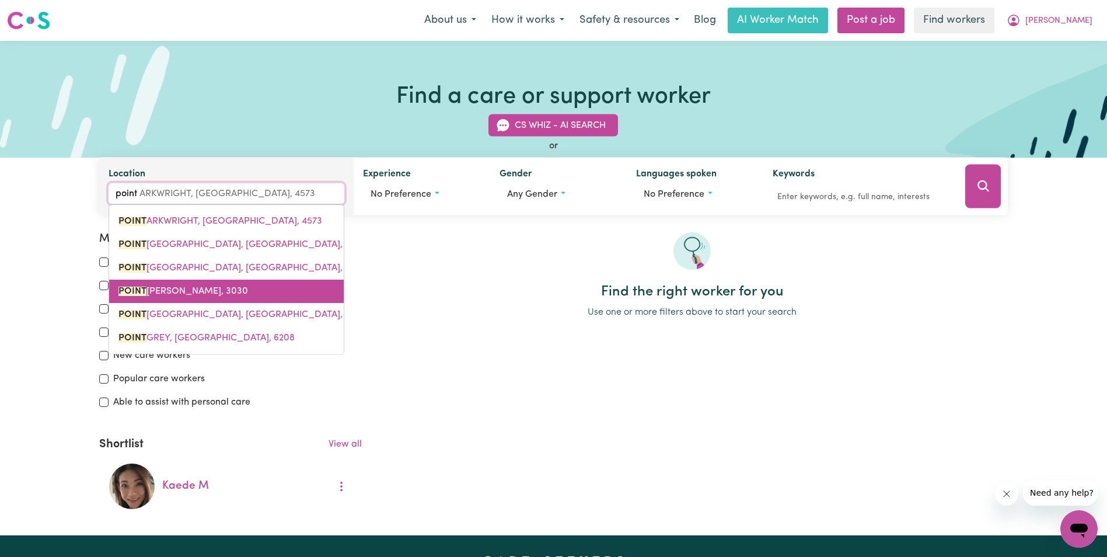
click at [165, 288] on span "[GEOGRAPHIC_DATA][PERSON_NAME]" at bounding box center [184, 291] width 130 height 9
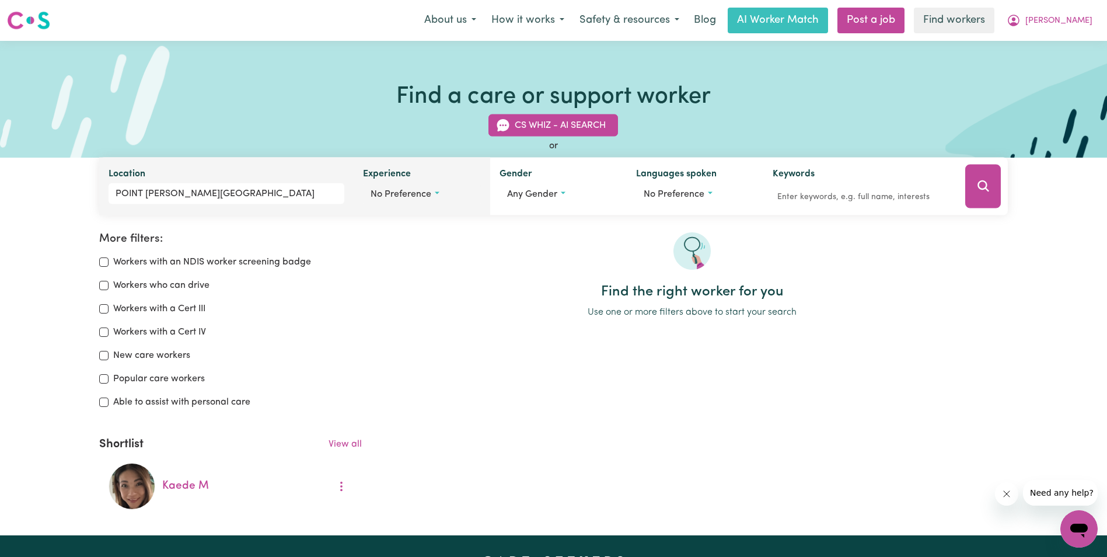
click at [413, 197] on span "No preference" at bounding box center [401, 194] width 61 height 9
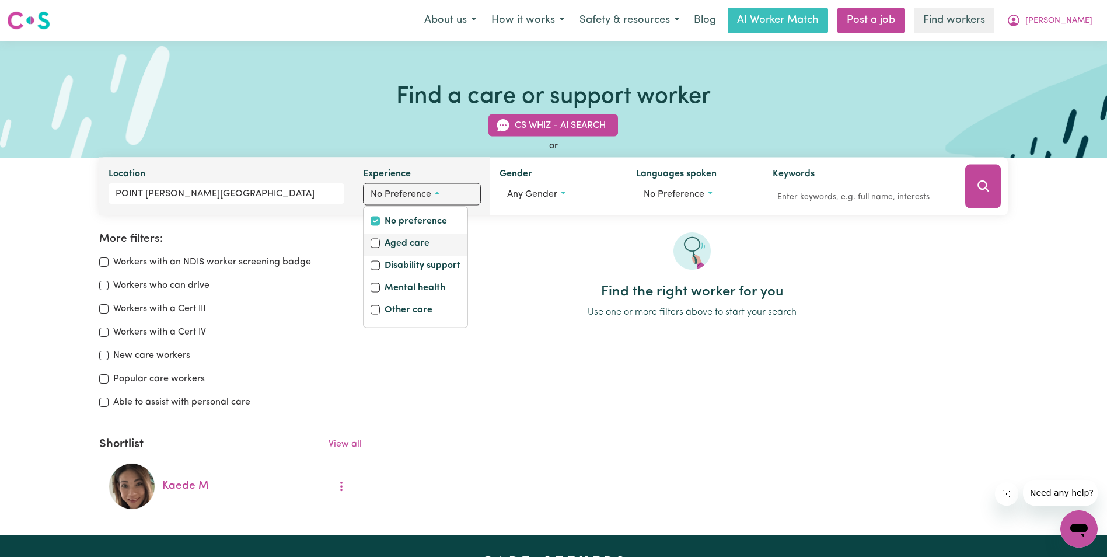
click at [405, 246] on label "Aged care" at bounding box center [407, 244] width 45 height 16
click at [380, 246] on input "Aged care" at bounding box center [375, 243] width 9 height 9
checkbox input "true"
checkbox input "false"
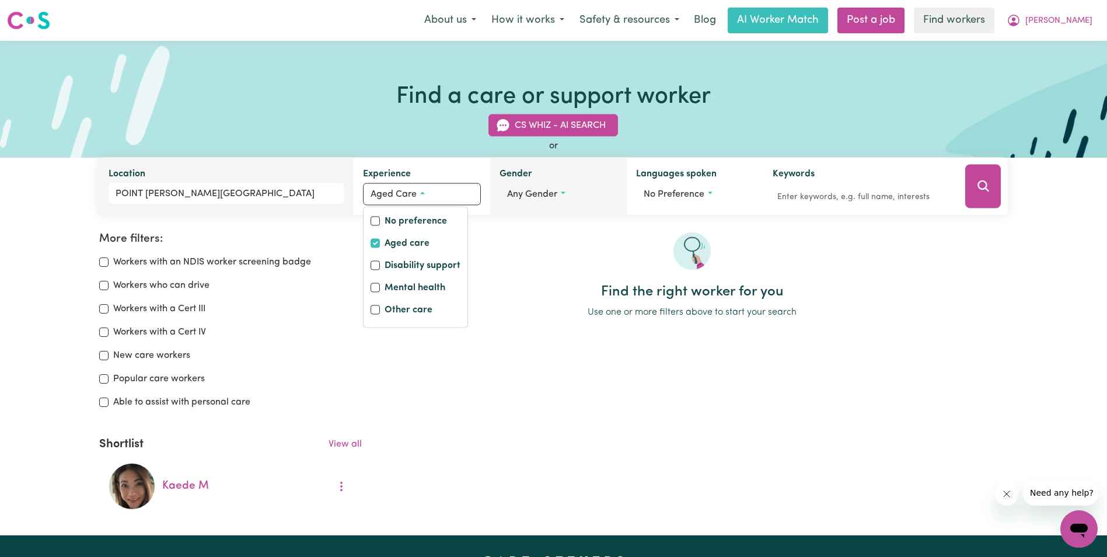
click at [531, 200] on button "Any gender" at bounding box center [559, 194] width 118 height 22
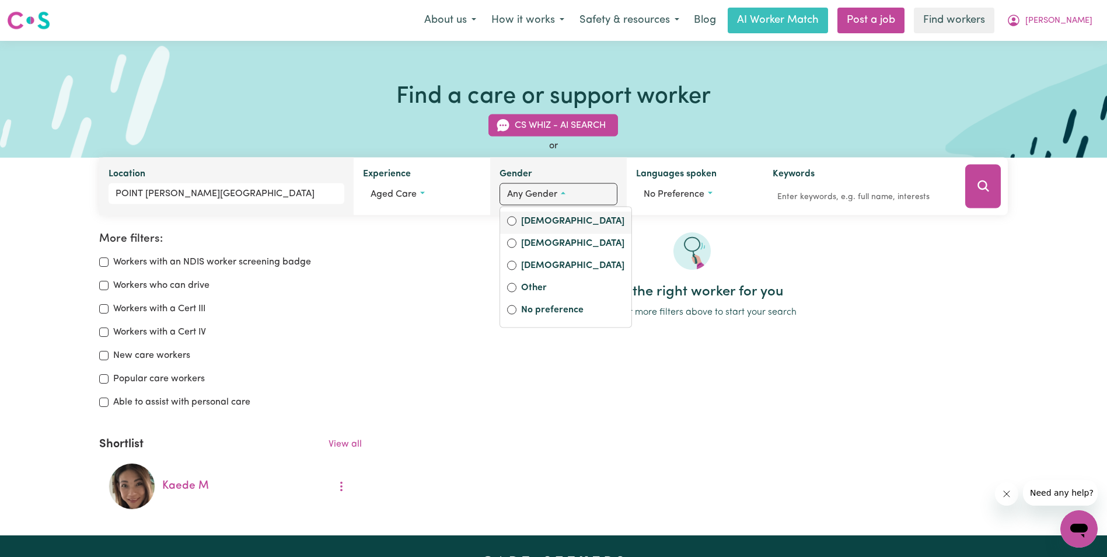
click at [533, 221] on label "[DEMOGRAPHIC_DATA]" at bounding box center [572, 222] width 103 height 16
click at [517, 221] on input "[DEMOGRAPHIC_DATA]" at bounding box center [511, 221] width 9 height 9
radio input "true"
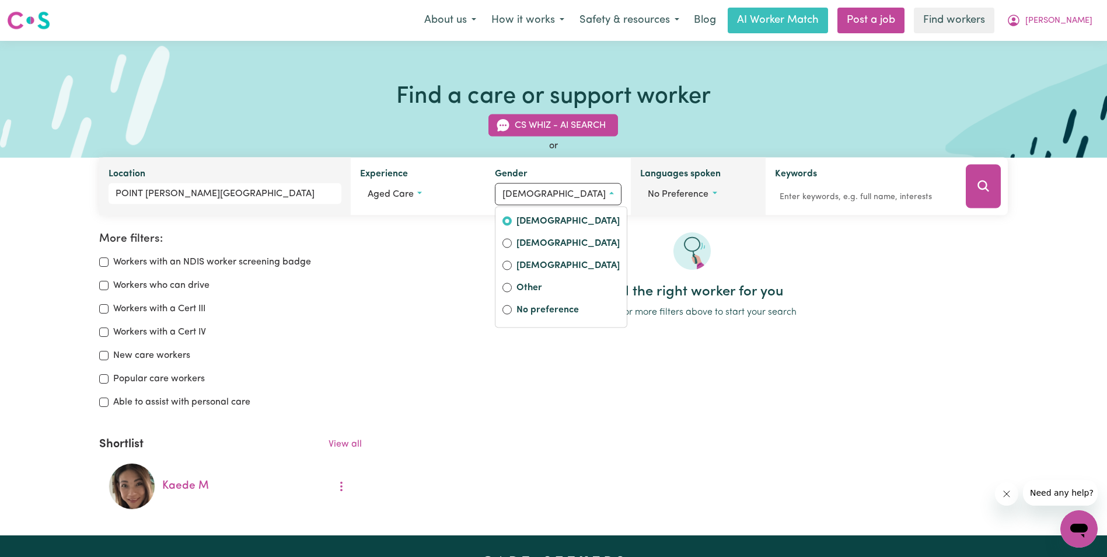
click at [709, 194] on button "No preference" at bounding box center [698, 194] width 116 height 22
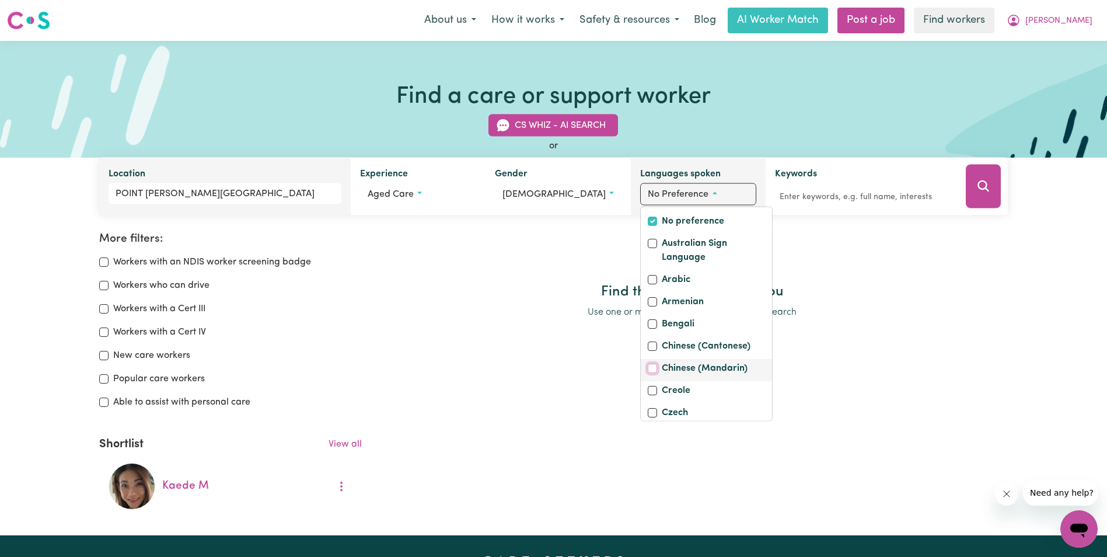
click at [648, 373] on input "Chinese (Mandarin)" at bounding box center [652, 368] width 9 height 9
checkbox input "true"
checkbox input "false"
click at [987, 189] on icon "Search" at bounding box center [983, 185] width 11 height 11
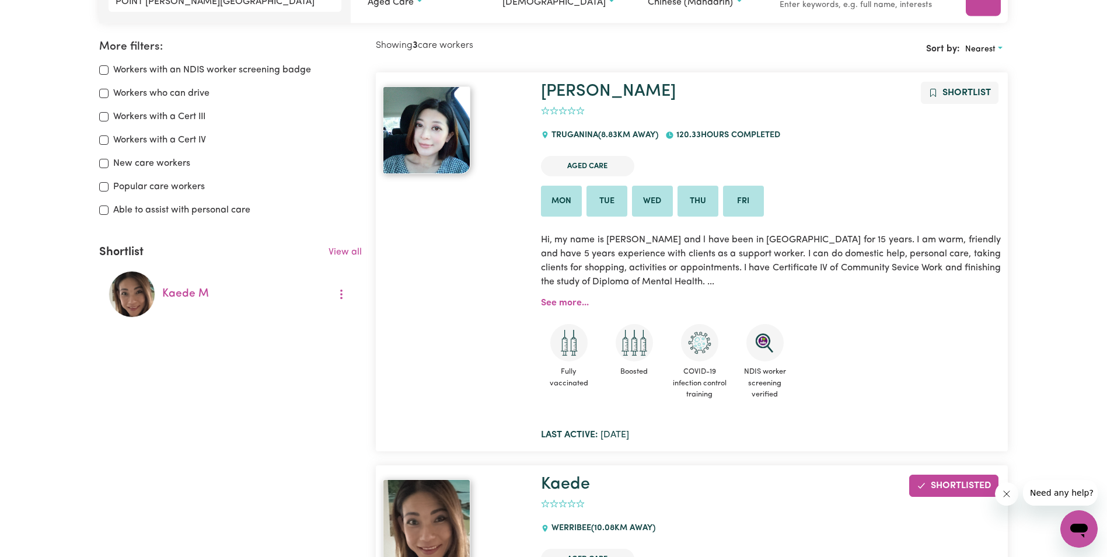
scroll to position [253, 0]
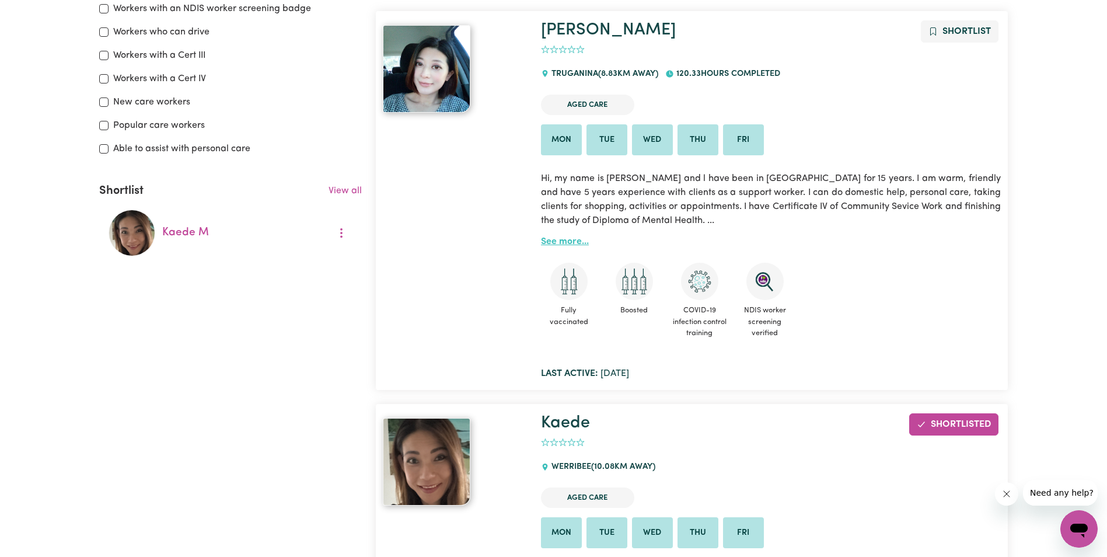
click at [558, 240] on link "See more..." at bounding box center [565, 241] width 48 height 9
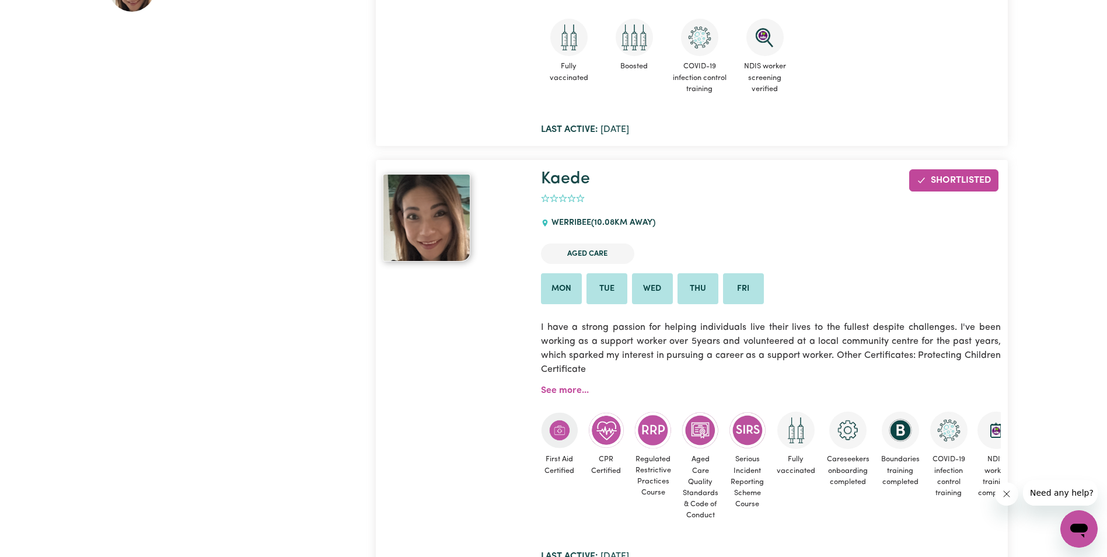
scroll to position [604, 0]
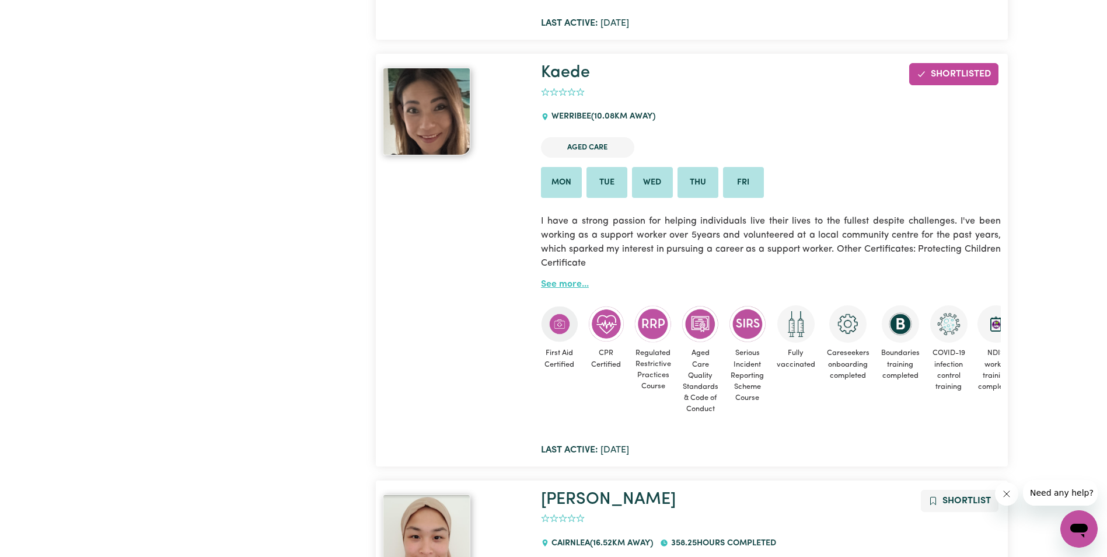
click at [565, 284] on link "See more..." at bounding box center [565, 284] width 48 height 9
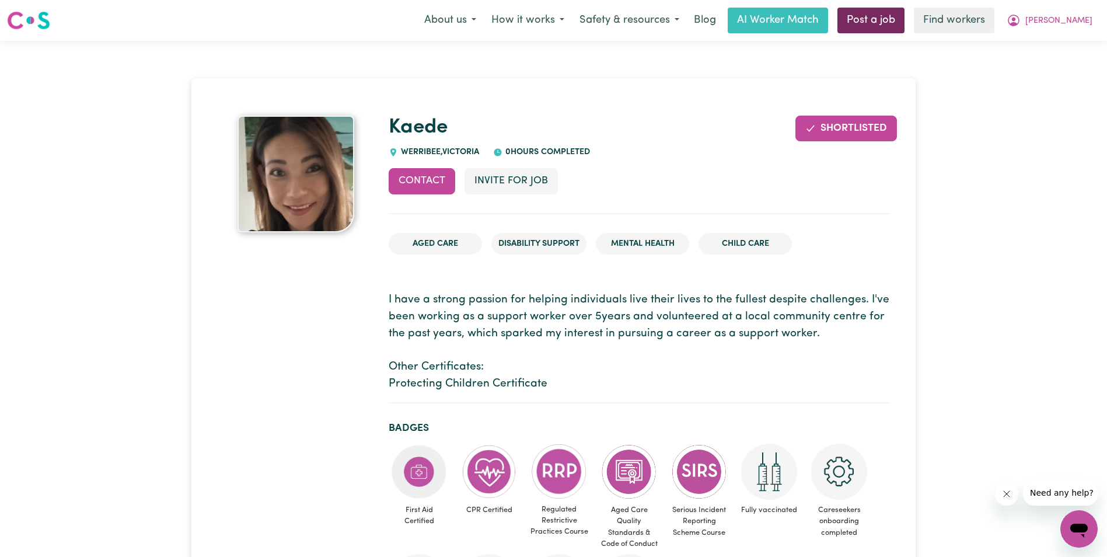
click at [898, 19] on link "Post a job" at bounding box center [871, 21] width 67 height 26
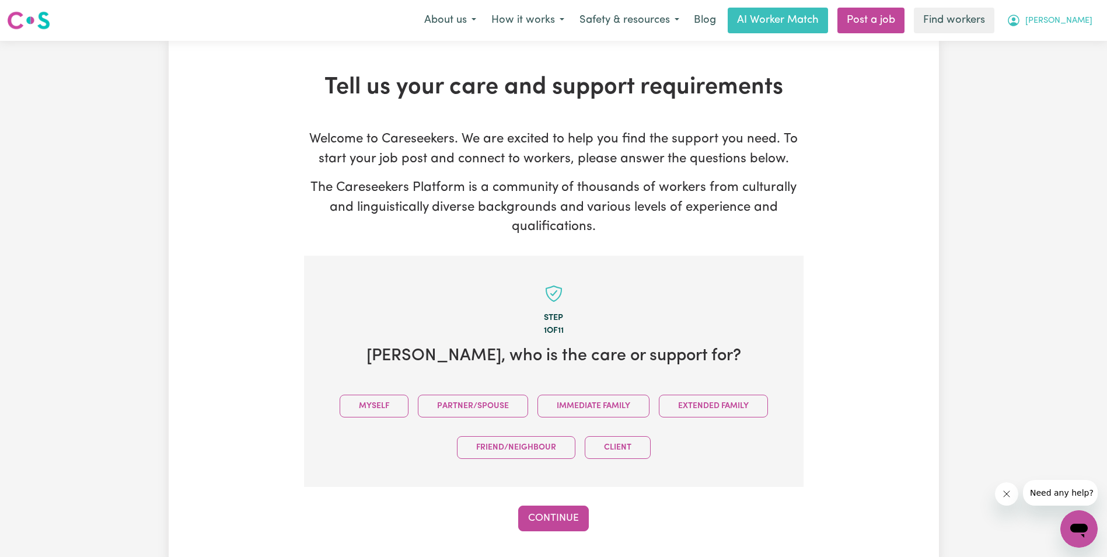
click at [1070, 20] on span "[PERSON_NAME]" at bounding box center [1059, 21] width 67 height 13
click at [1054, 44] on link "My Dashboard" at bounding box center [1054, 45] width 92 height 22
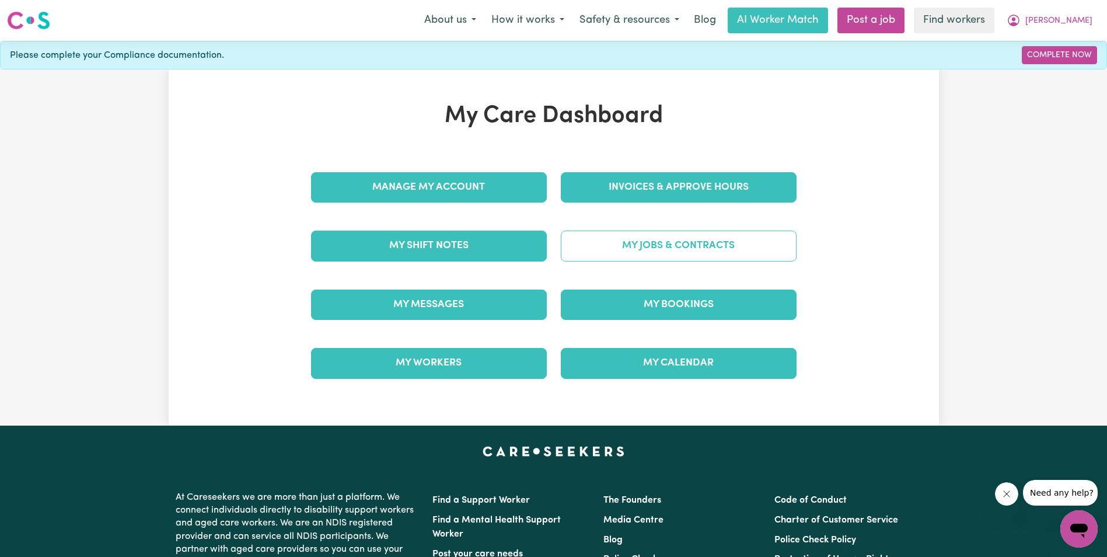
click at [682, 245] on link "My Jobs & Contracts" at bounding box center [679, 246] width 236 height 30
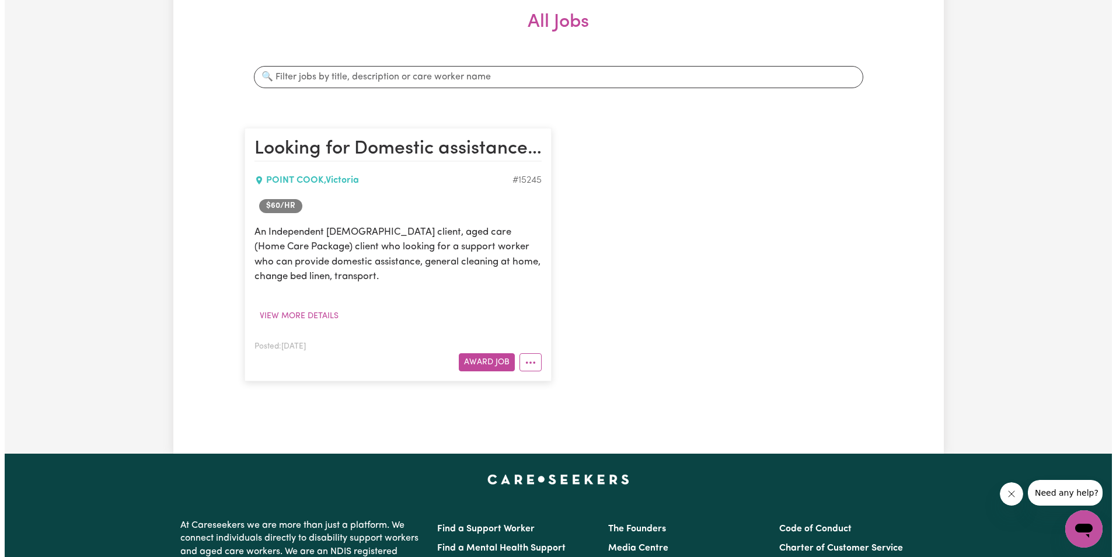
scroll to position [175, 0]
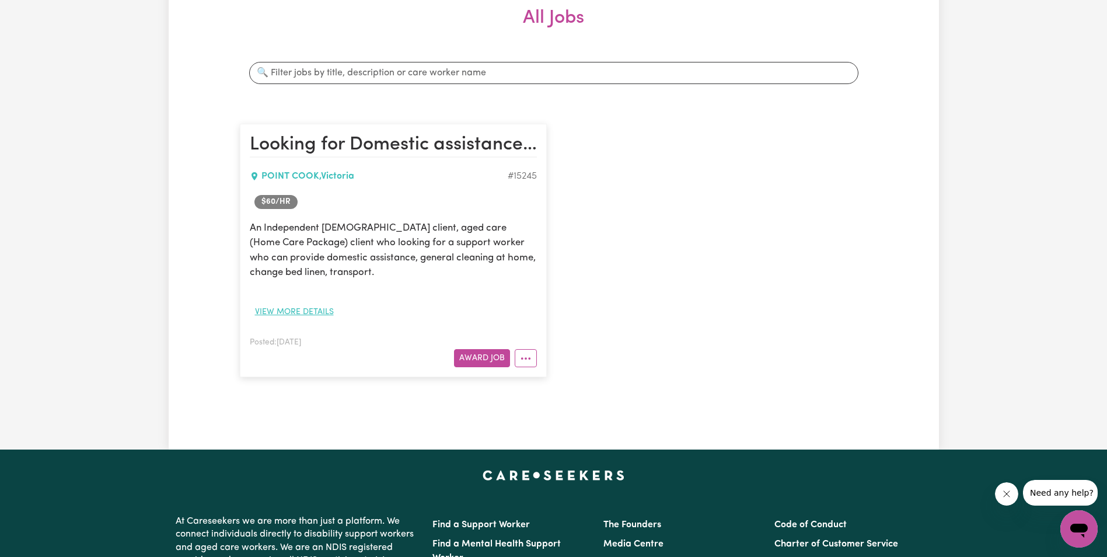
click at [317, 309] on button "View more details" at bounding box center [294, 312] width 89 height 18
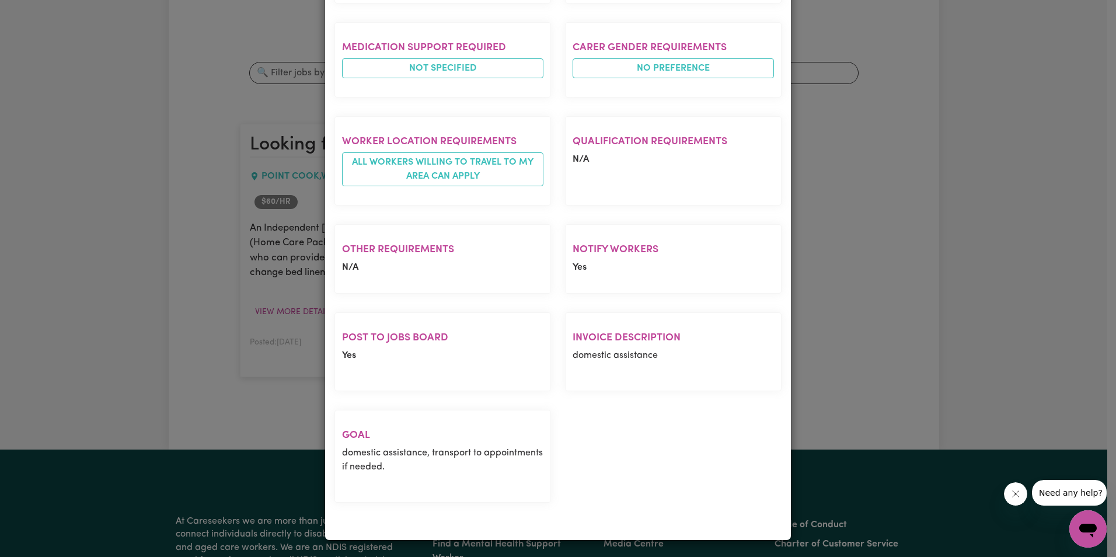
scroll to position [465, 0]
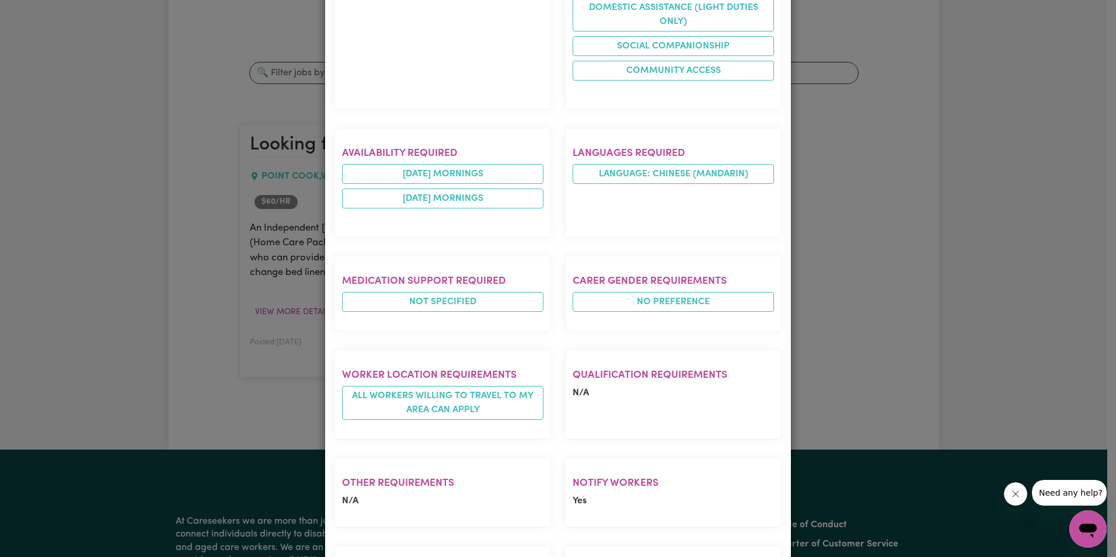
click at [125, 337] on div "Job Details Looking for Domestic assistance in Point Cook POINT COOK , Victoria…" at bounding box center [558, 278] width 1116 height 557
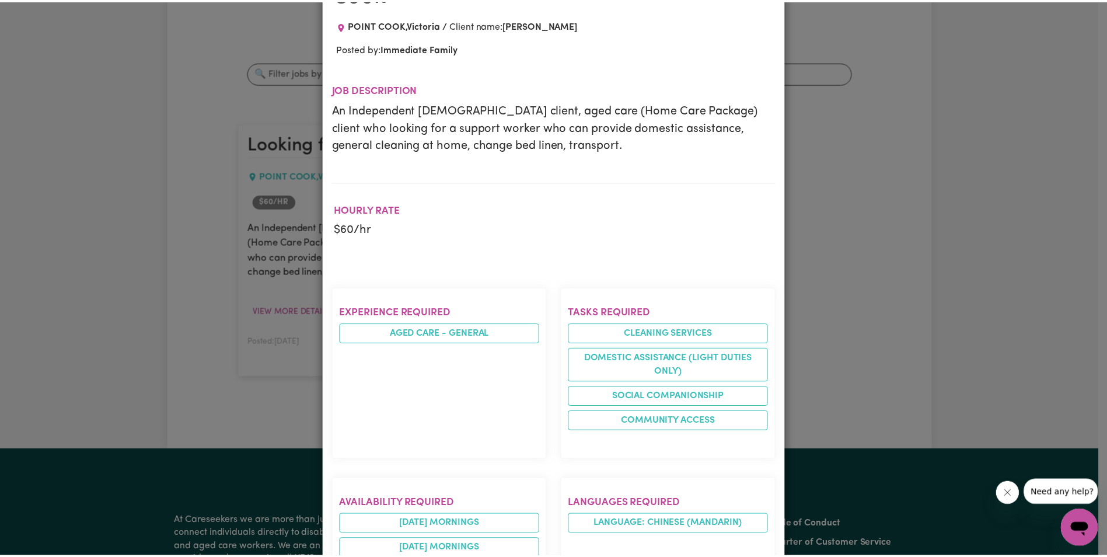
scroll to position [0, 0]
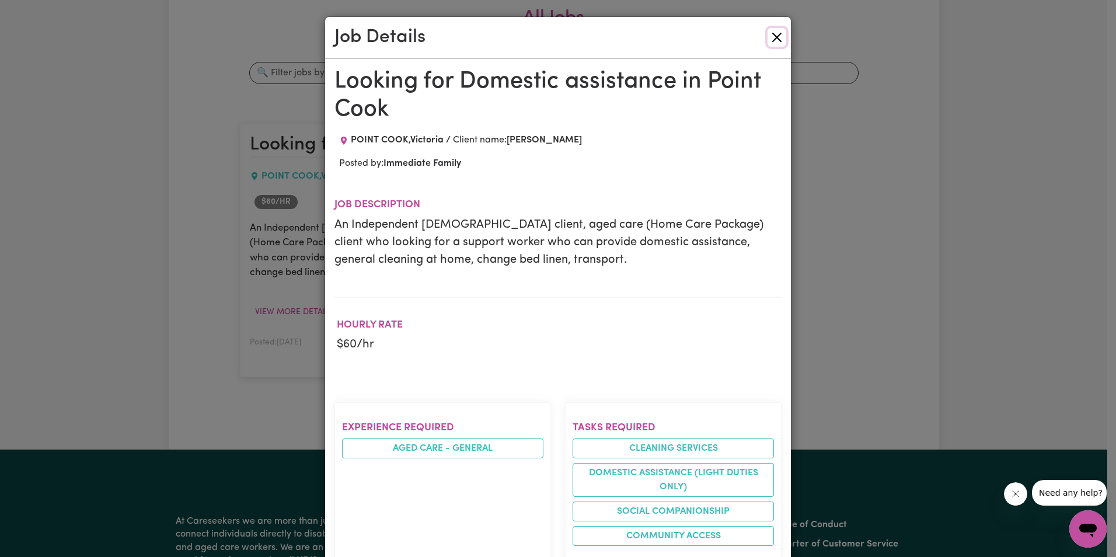
click at [770, 36] on button "Close" at bounding box center [777, 37] width 19 height 19
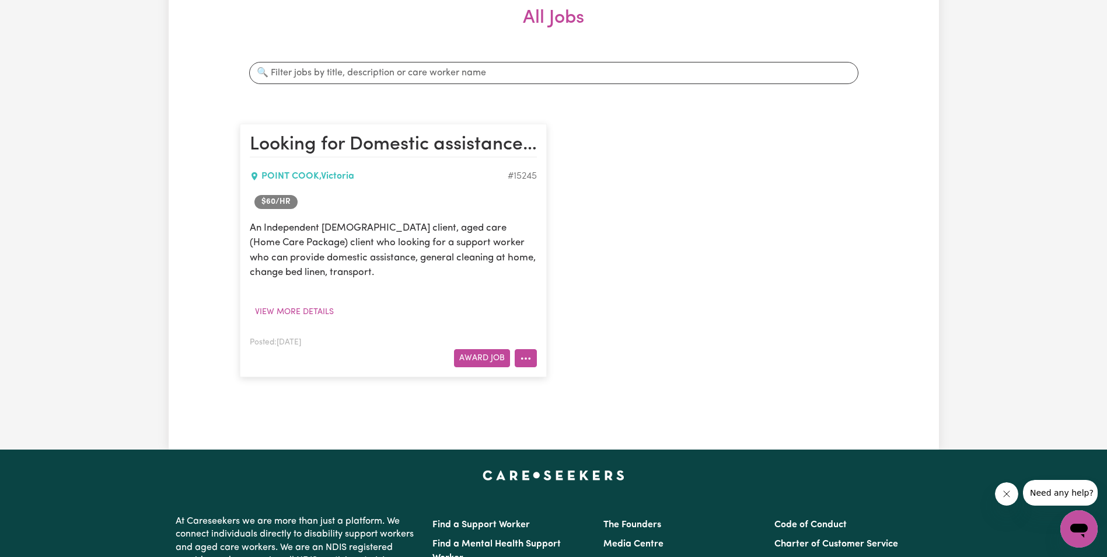
click at [528, 360] on icon "More options" at bounding box center [526, 359] width 12 height 12
click at [559, 431] on link "Edit Job" at bounding box center [562, 432] width 92 height 23
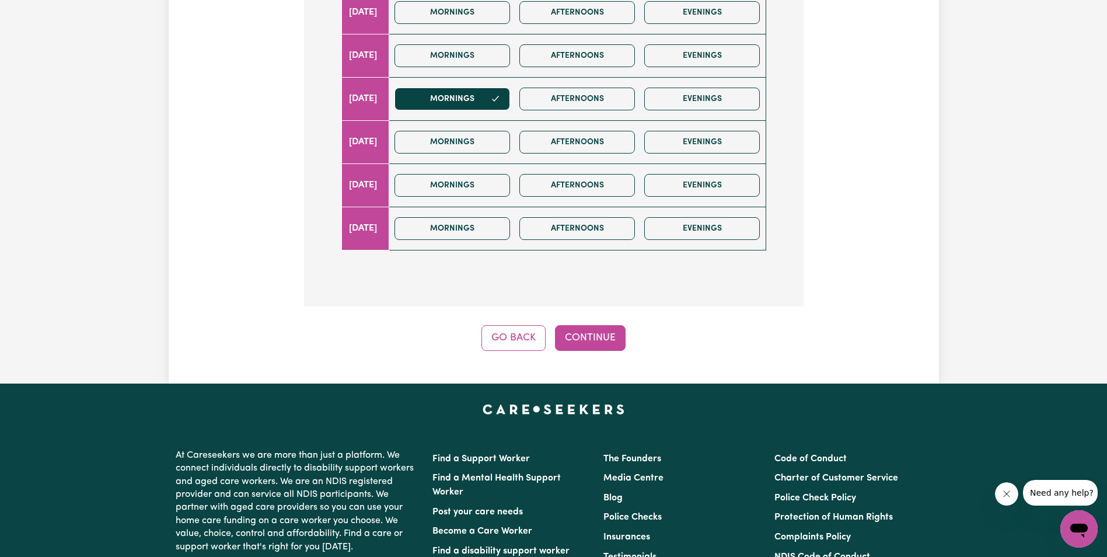
scroll to position [409, 0]
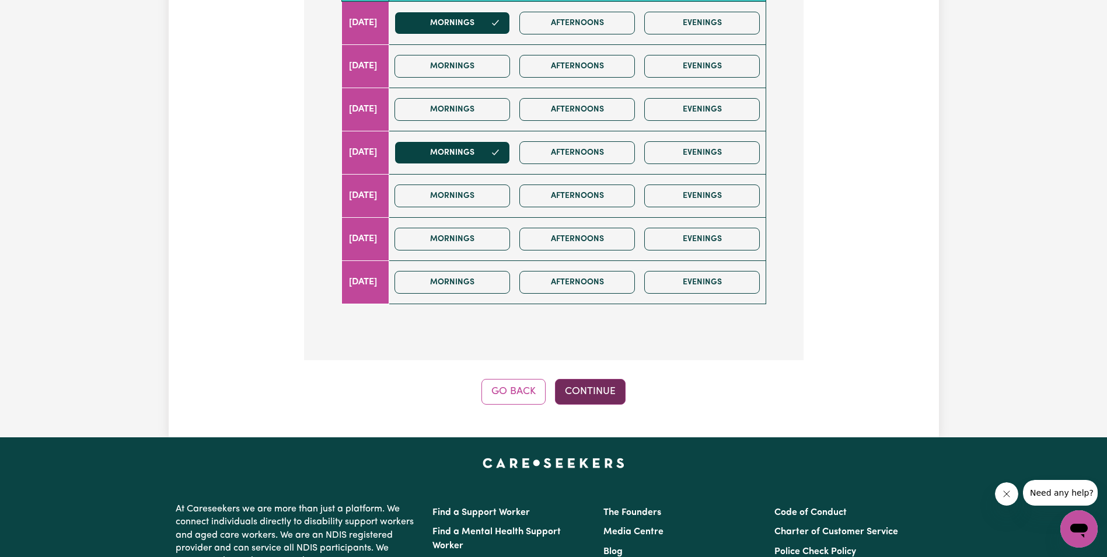
click at [586, 389] on button "Continue" at bounding box center [590, 392] width 71 height 26
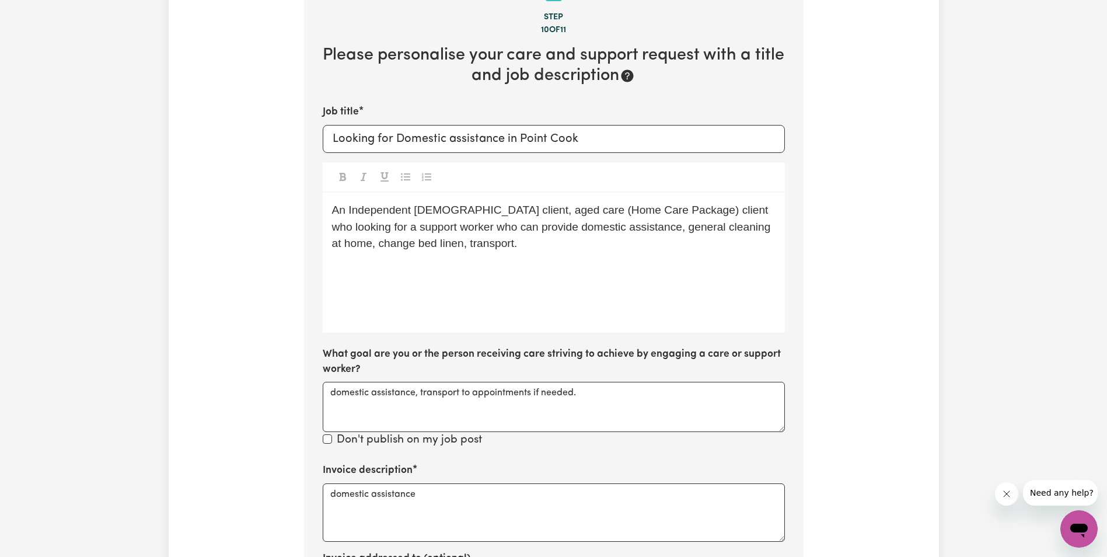
scroll to position [173, 0]
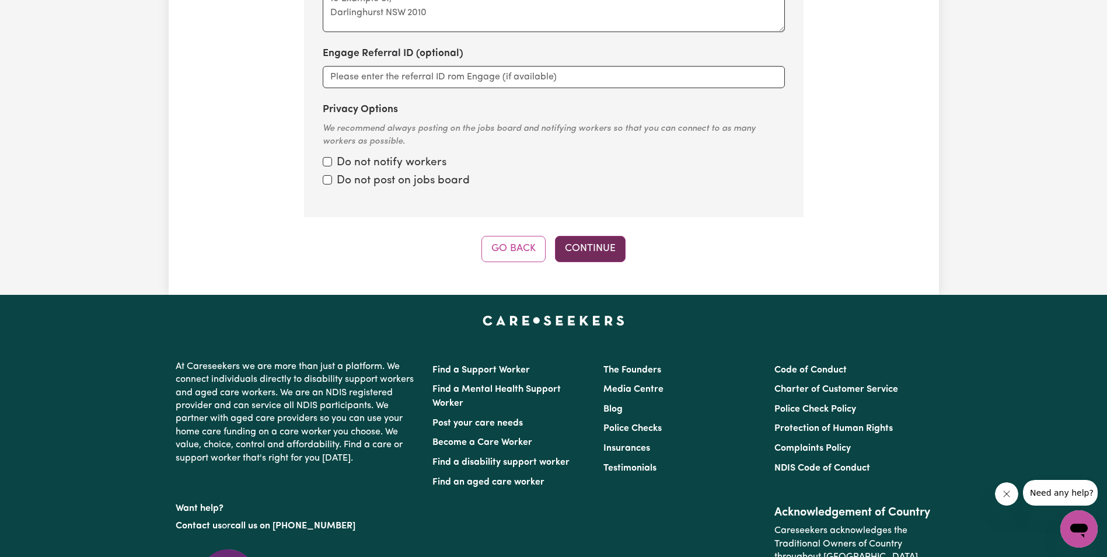
click at [590, 246] on button "Continue" at bounding box center [590, 249] width 71 height 26
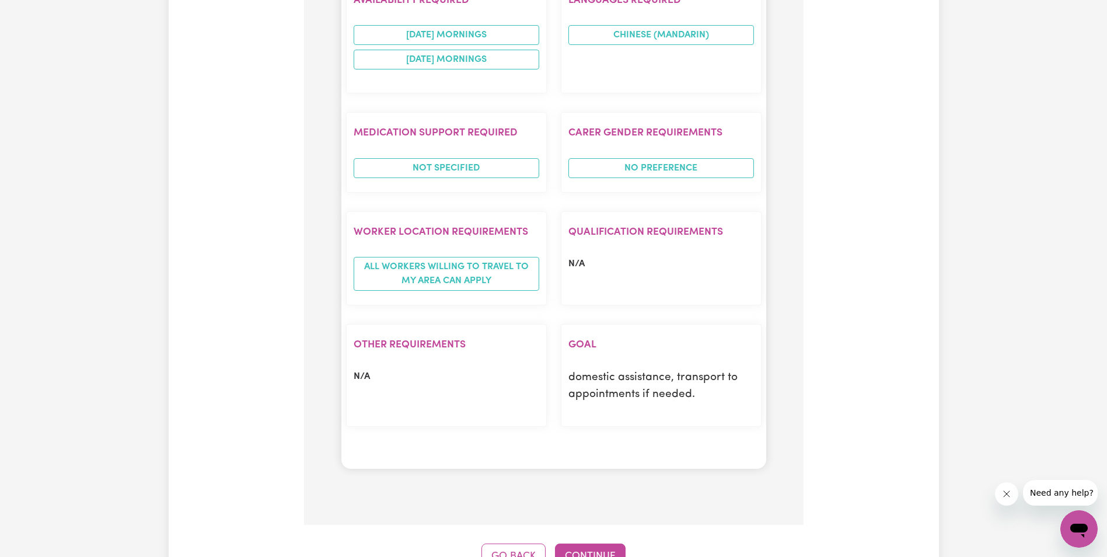
scroll to position [1049, 0]
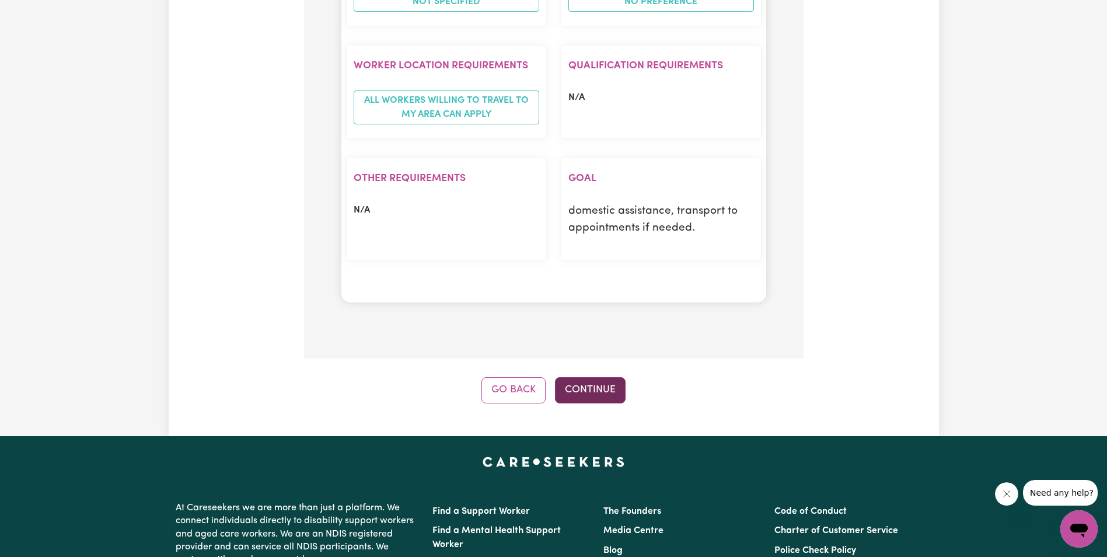
click at [584, 392] on button "Continue" at bounding box center [590, 390] width 71 height 26
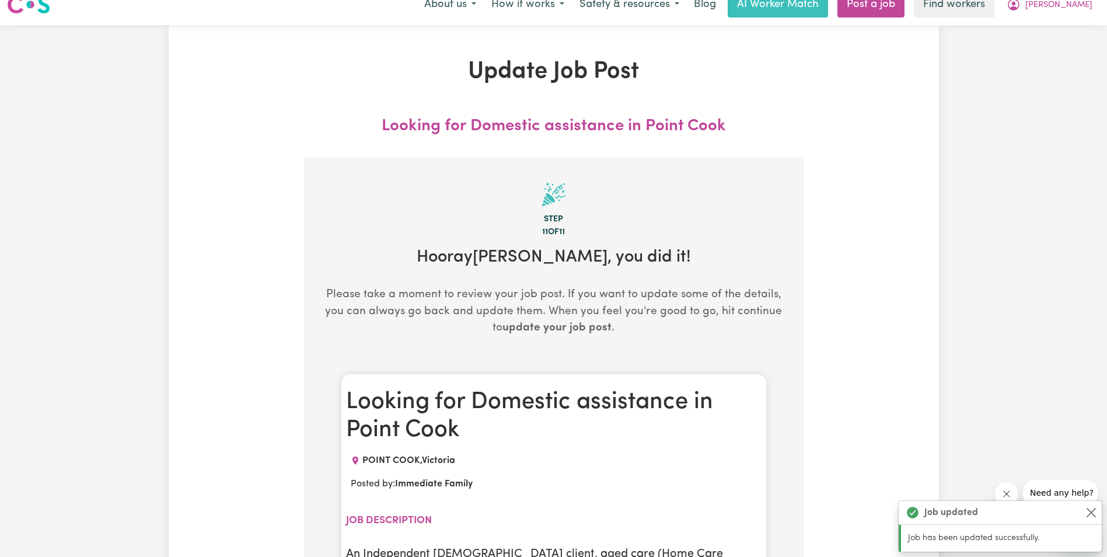
scroll to position [0, 0]
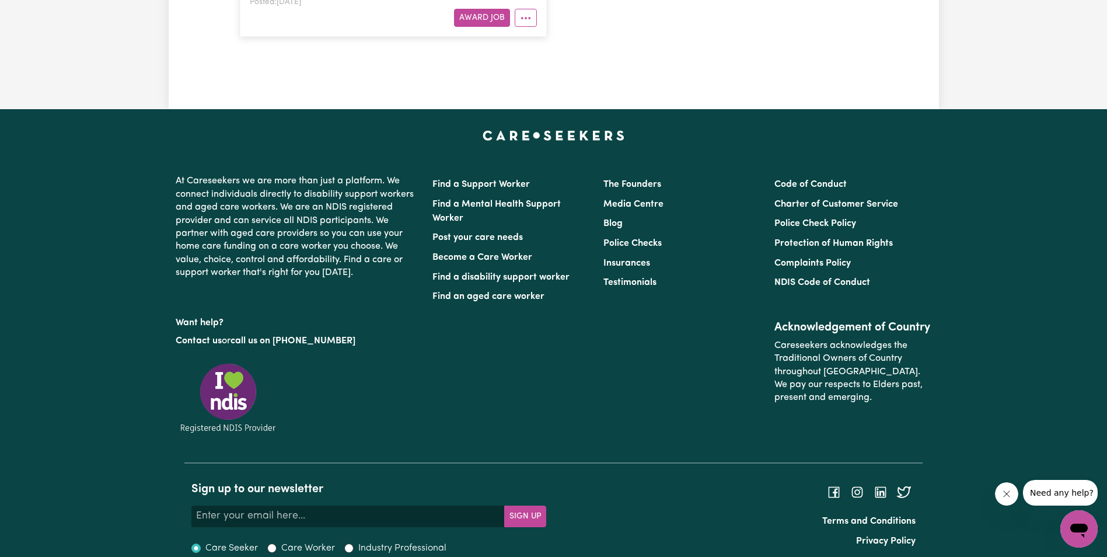
scroll to position [188, 0]
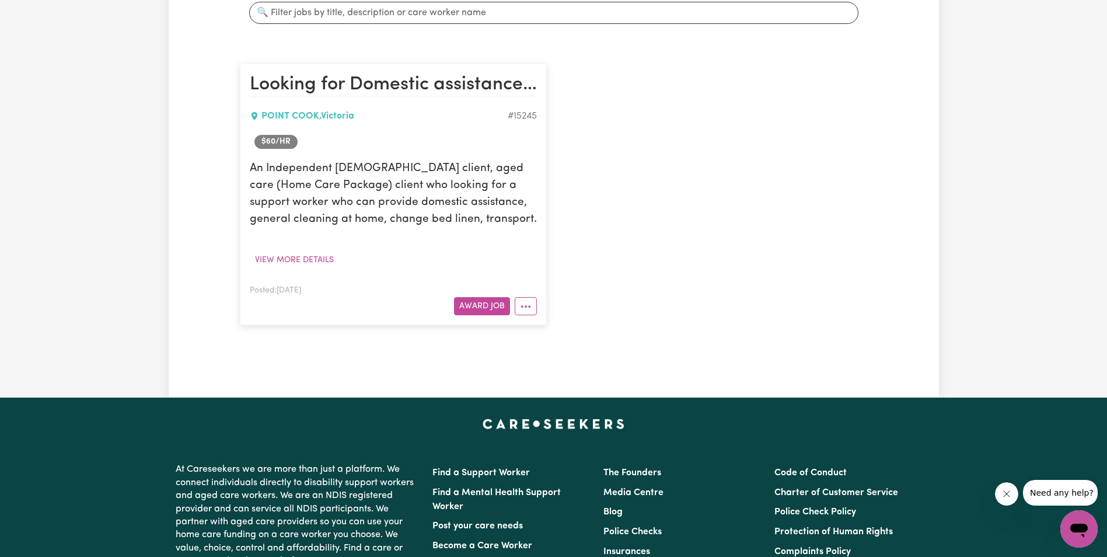
click at [585, 333] on div "Menu About us How it works Safety & resources Blog AI Worker Match Post a job F…" at bounding box center [553, 314] width 1107 height 1098
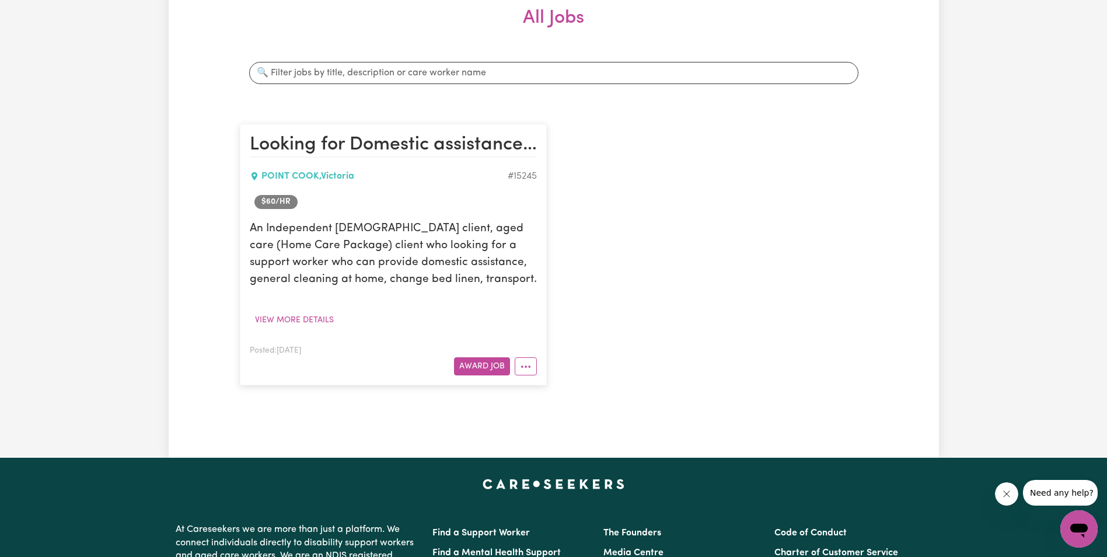
scroll to position [292, 0]
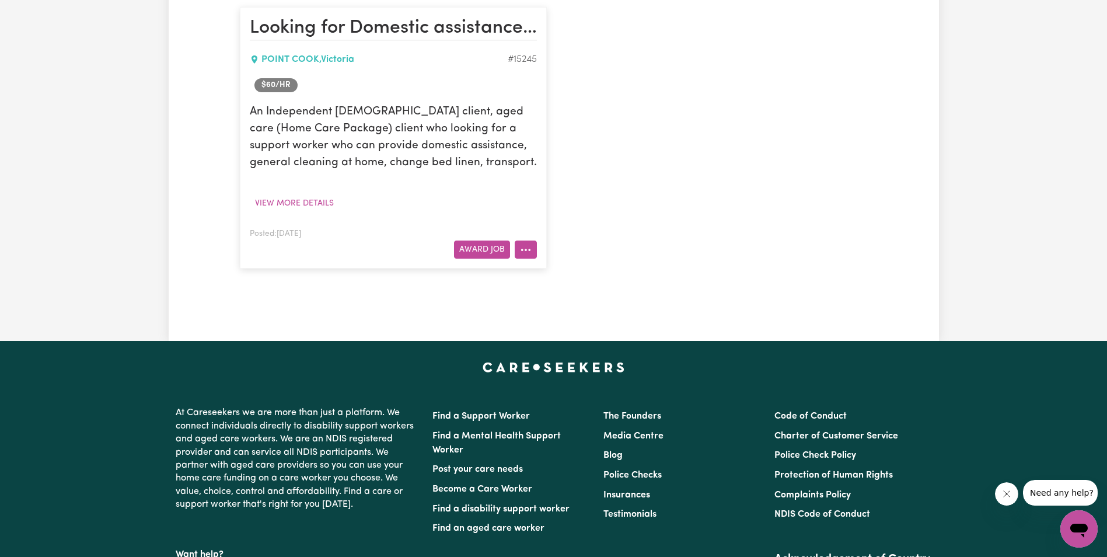
click at [530, 251] on circle "More options" at bounding box center [529, 250] width 2 height 2
click at [548, 323] on link "Edit Job" at bounding box center [562, 323] width 92 height 23
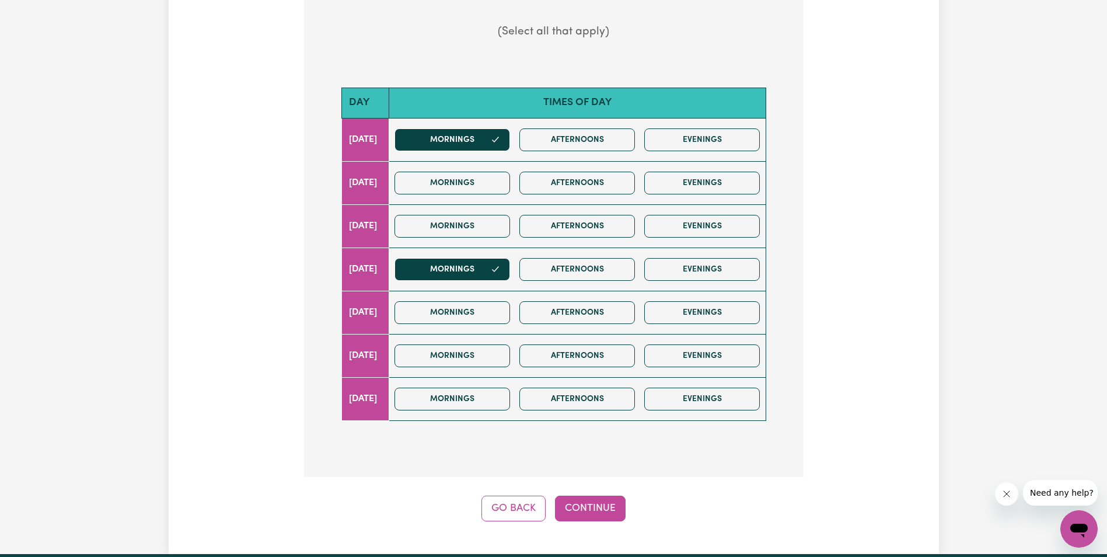
scroll to position [584, 0]
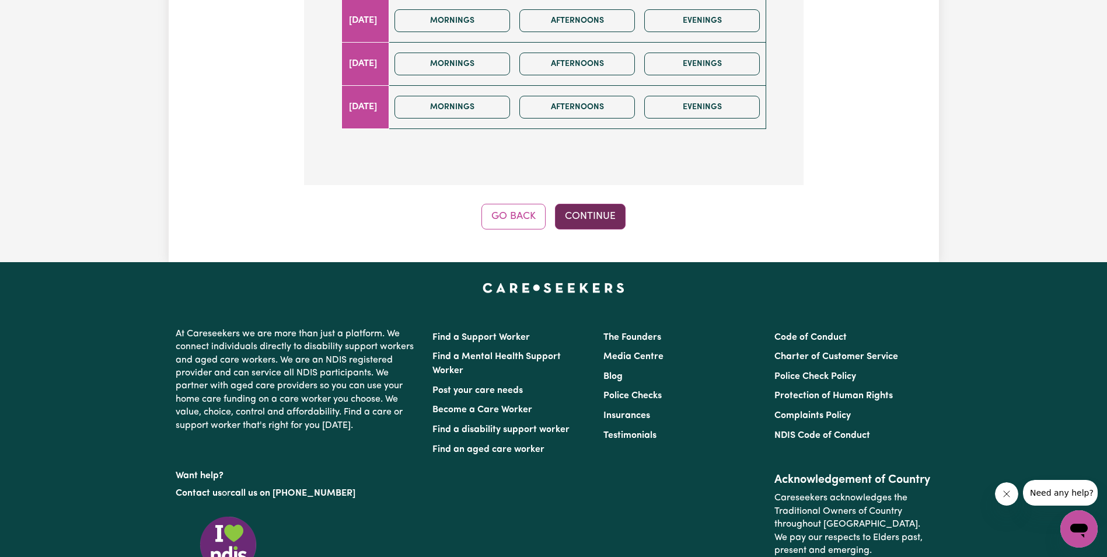
click at [594, 214] on button "Continue" at bounding box center [590, 217] width 71 height 26
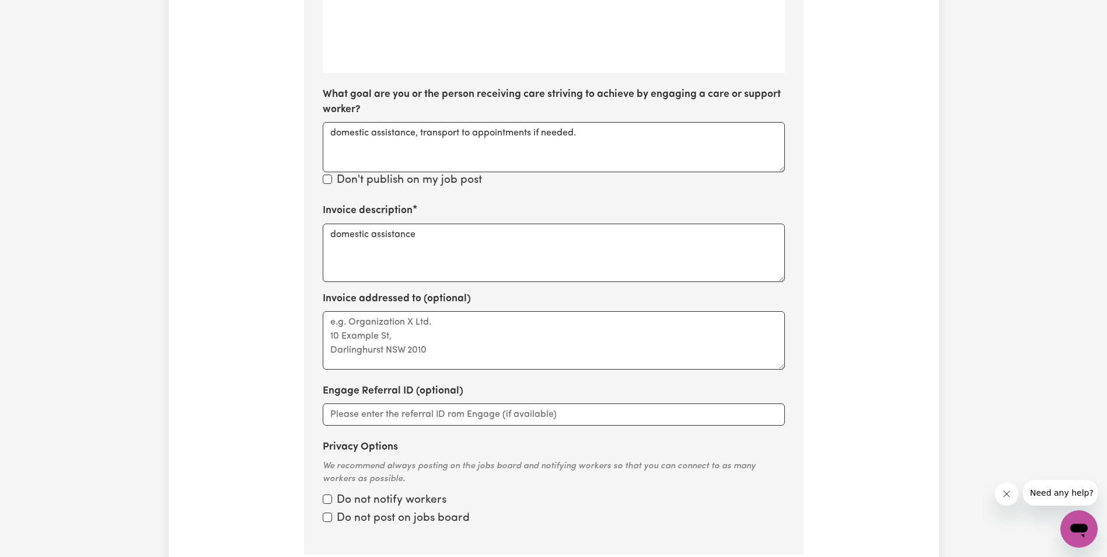
scroll to position [640, 0]
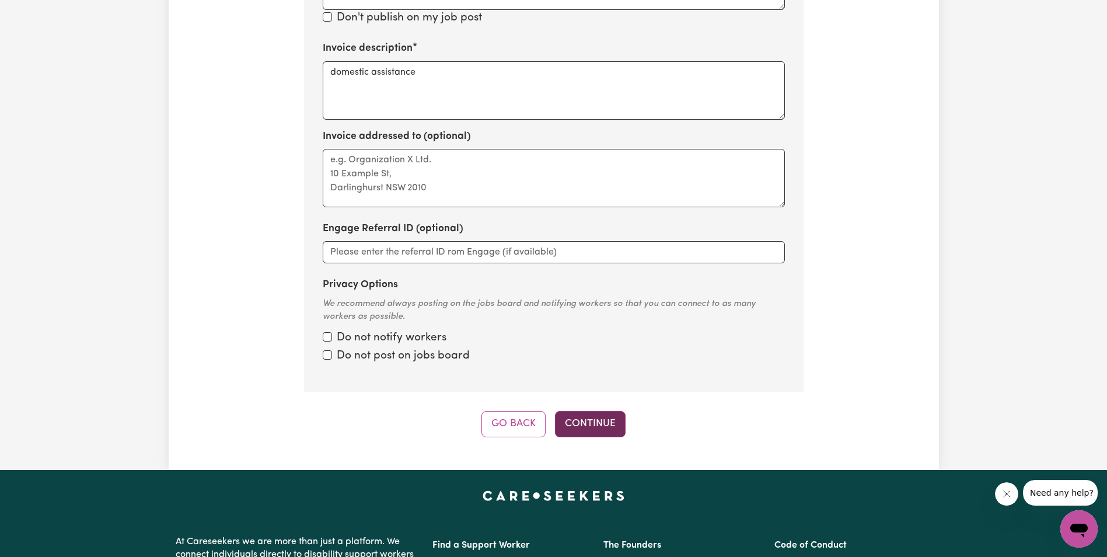
click at [591, 422] on button "Continue" at bounding box center [590, 424] width 71 height 26
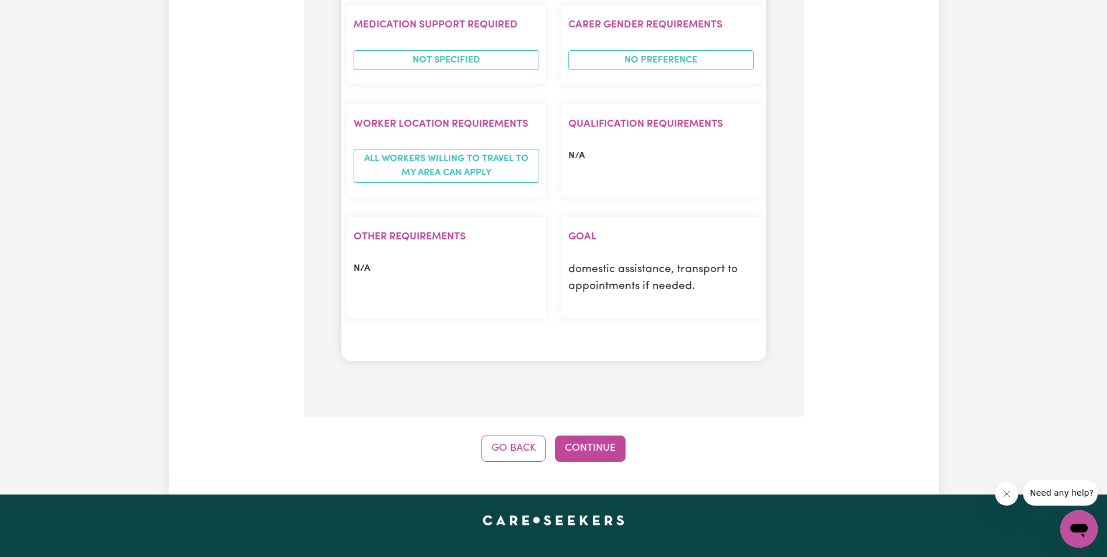
scroll to position [1224, 0]
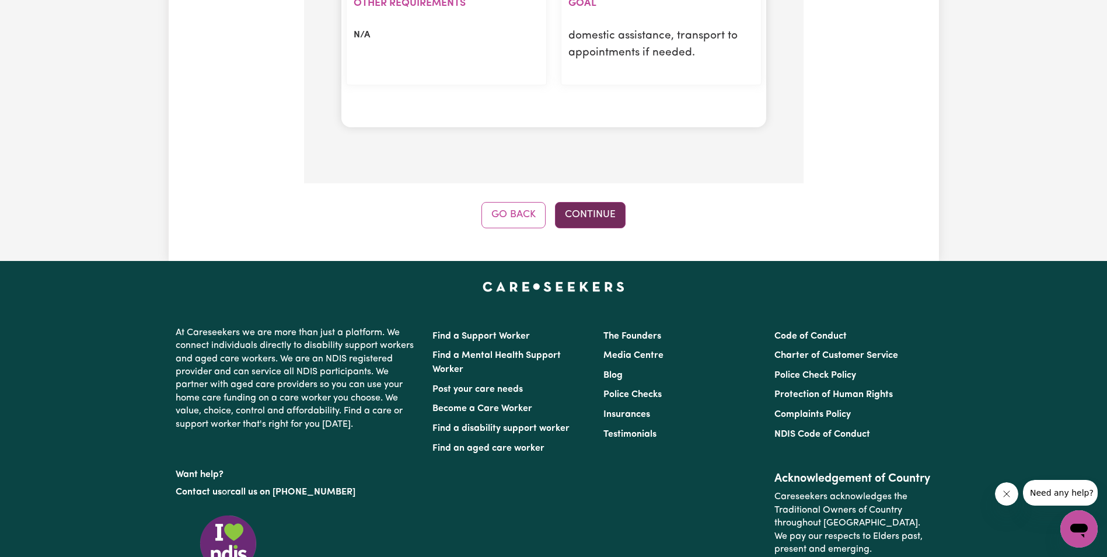
click at [581, 217] on button "Continue" at bounding box center [590, 215] width 71 height 26
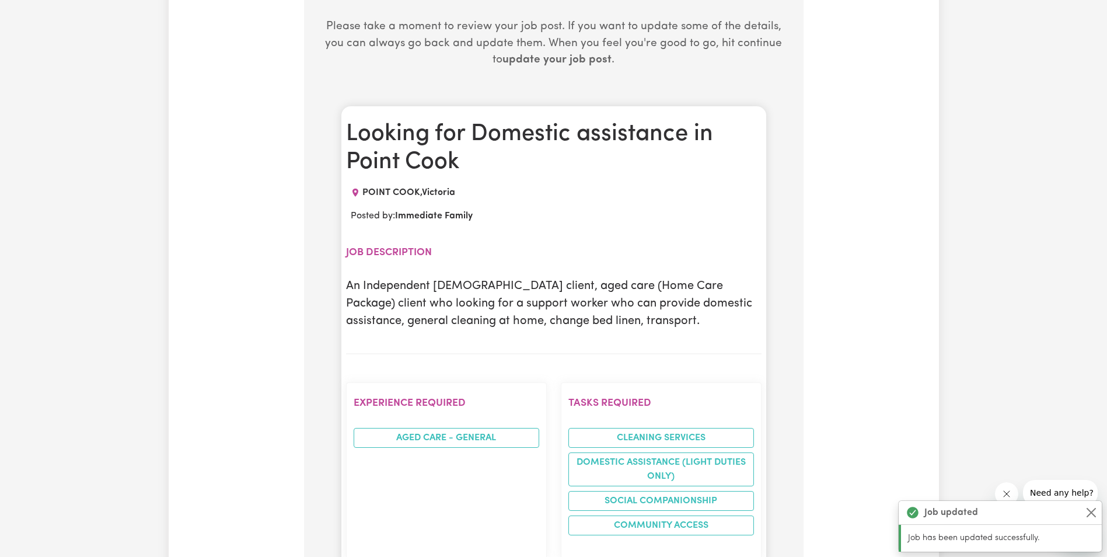
scroll to position [0, 0]
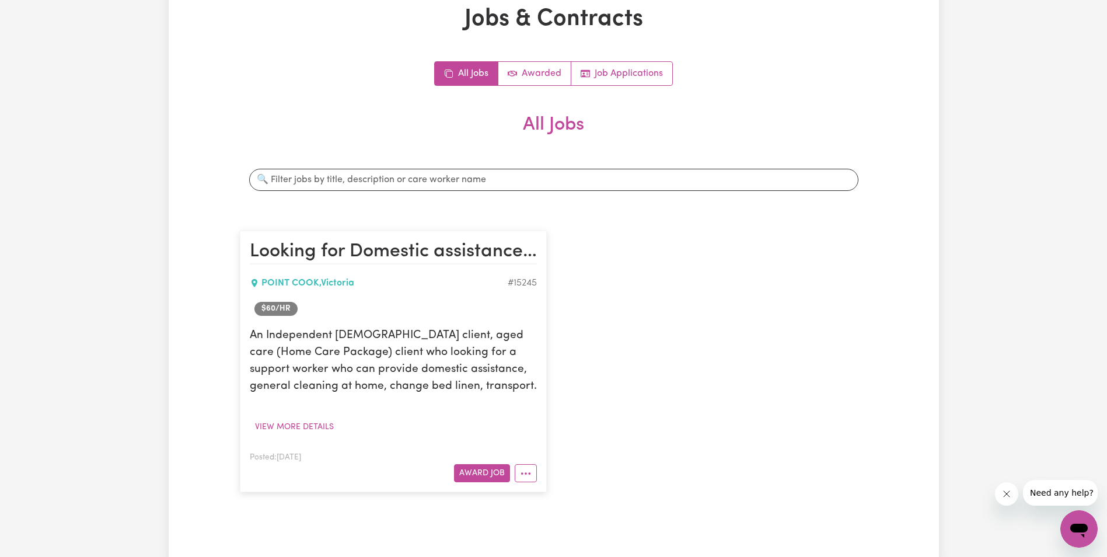
scroll to position [175, 0]
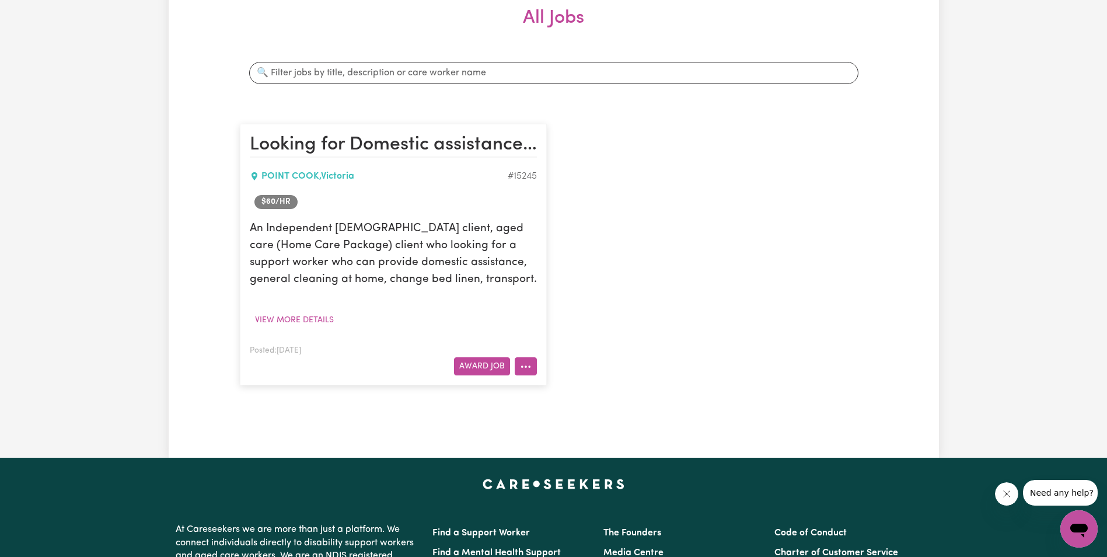
click at [525, 370] on icon "More options" at bounding box center [526, 367] width 12 height 12
click at [549, 440] on link "Edit Job" at bounding box center [562, 440] width 92 height 23
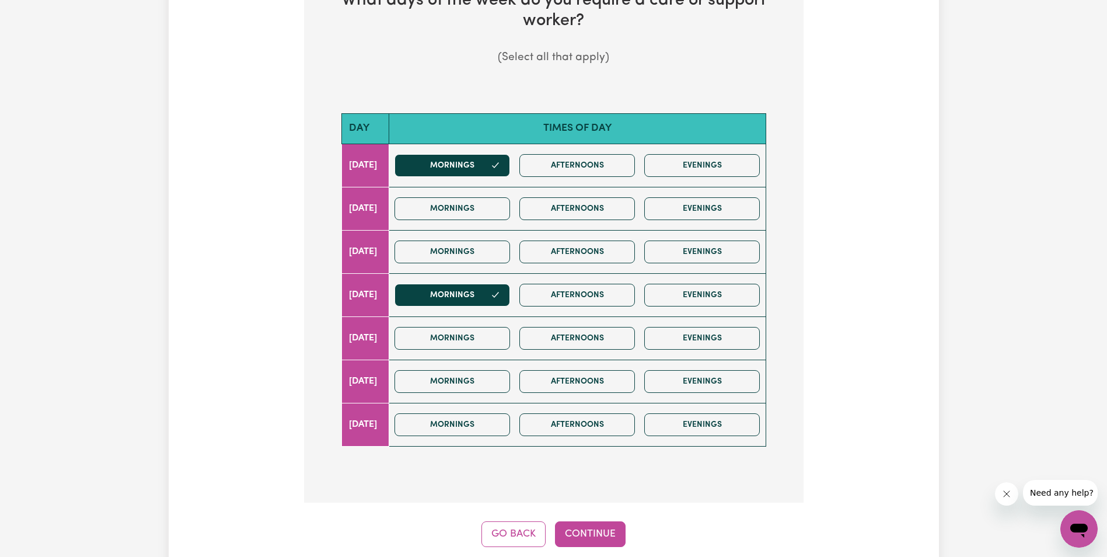
scroll to position [409, 0]
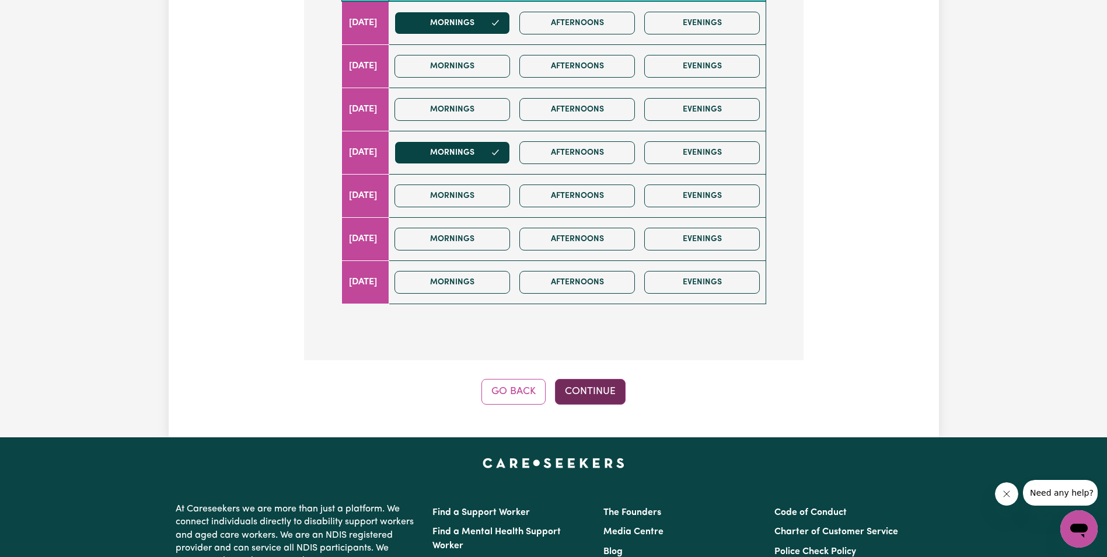
click at [588, 389] on button "Continue" at bounding box center [590, 392] width 71 height 26
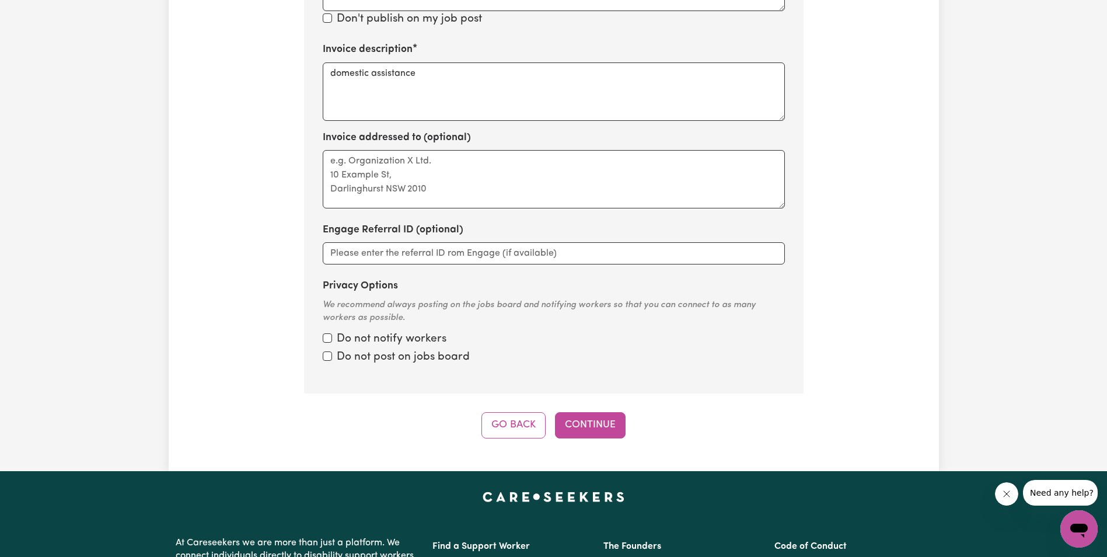
scroll to position [640, 0]
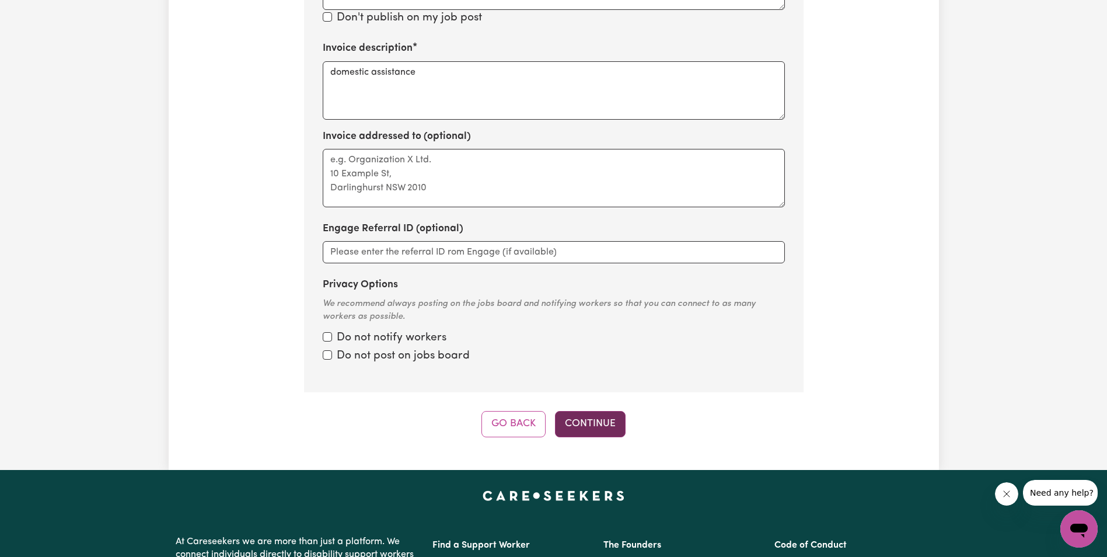
click at [589, 422] on button "Continue" at bounding box center [590, 424] width 71 height 26
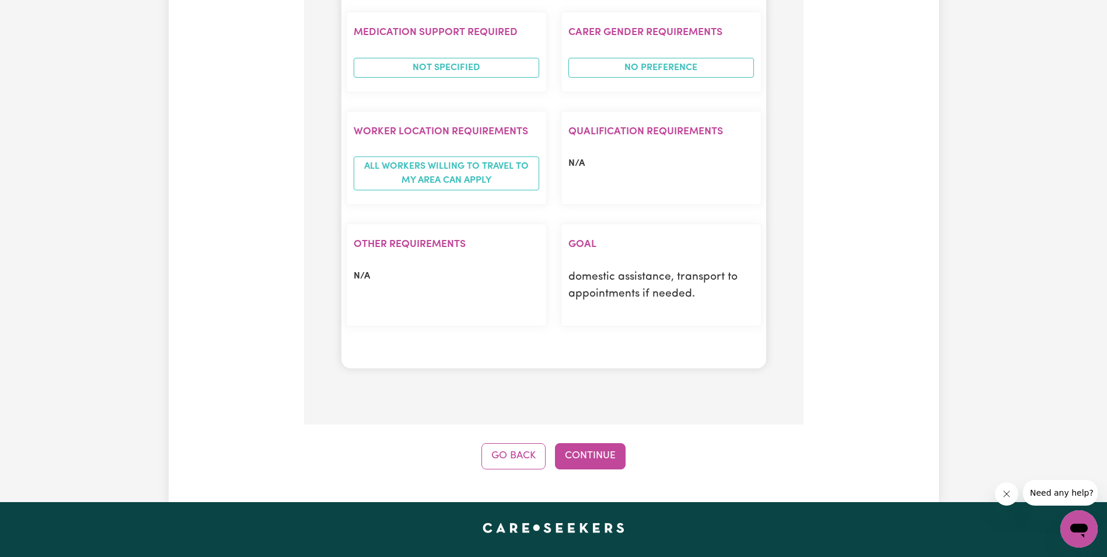
scroll to position [990, 0]
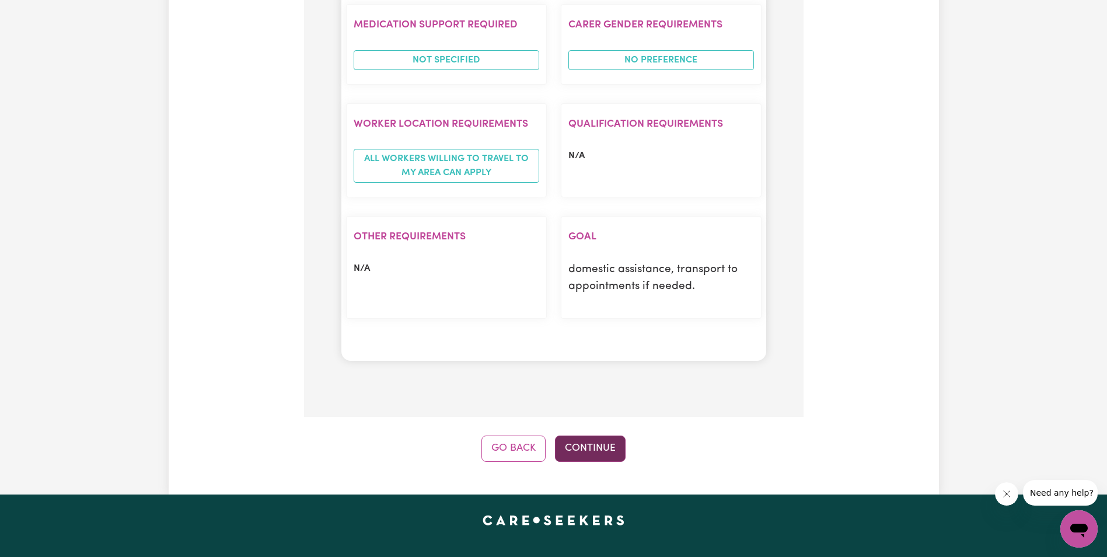
click at [595, 455] on button "Continue" at bounding box center [590, 449] width 71 height 26
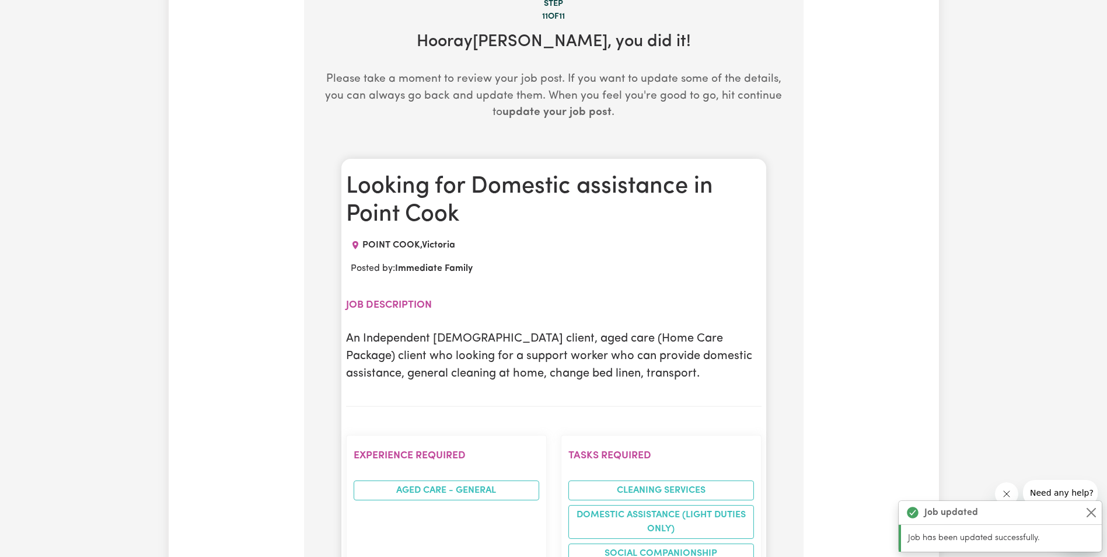
scroll to position [234, 0]
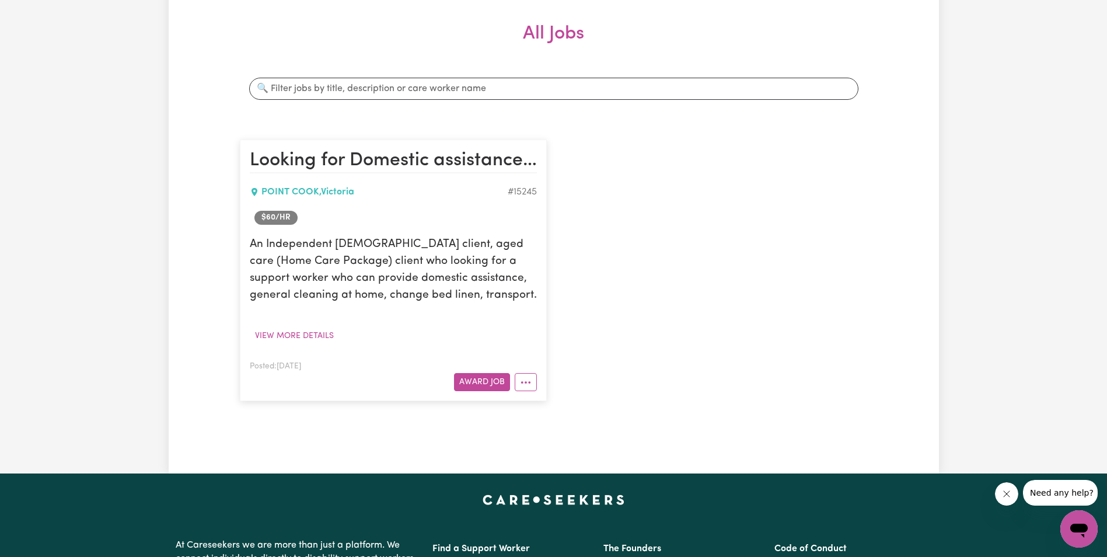
scroll to position [175, 0]
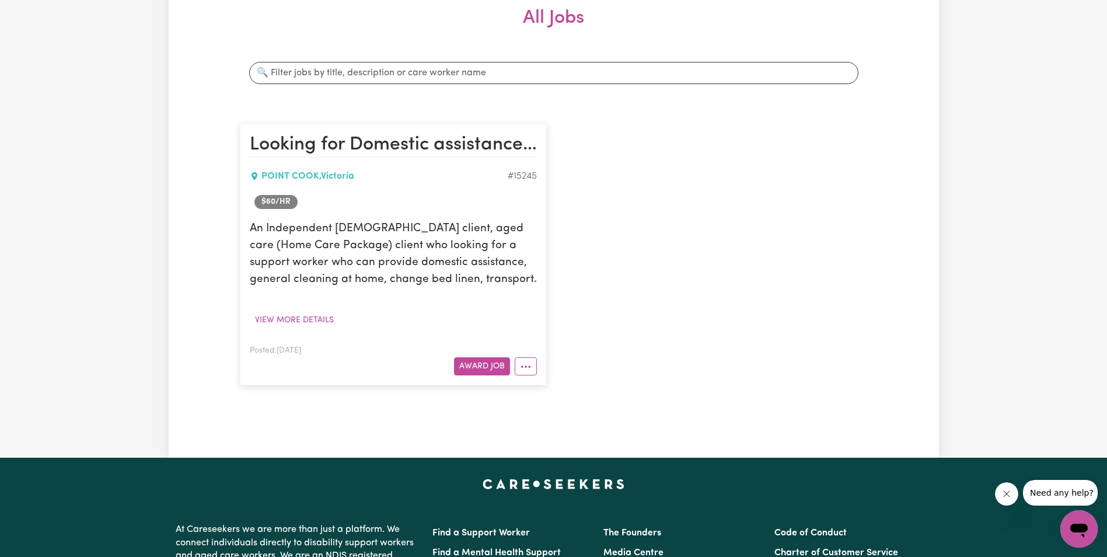
click at [691, 227] on div "Looking for Domestic assistance in Point Cook POINT COOK , Victoria # 15245 $ 6…" at bounding box center [554, 254] width 642 height 285
click at [653, 319] on div "Looking for Domestic assistance in Point Cook POINT COOK , Victoria # 15245 $ 6…" at bounding box center [554, 254] width 642 height 285
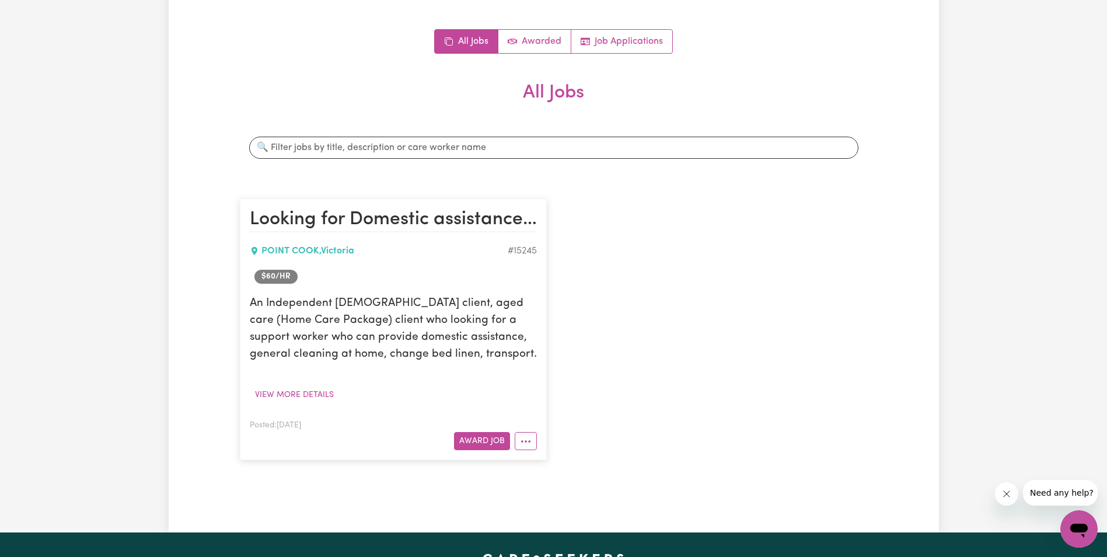
scroll to position [0, 0]
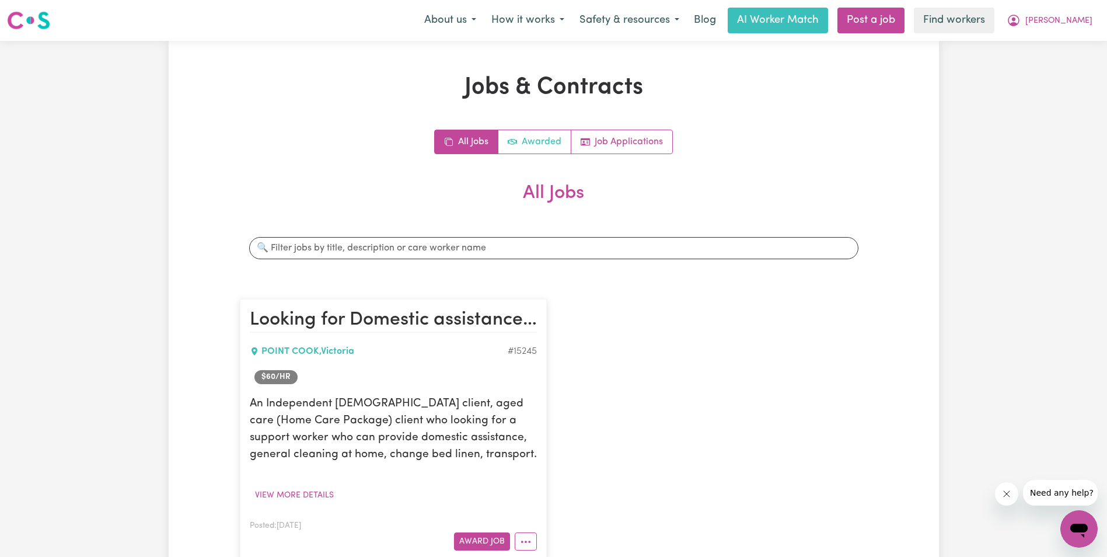
click at [532, 141] on link "Awarded" at bounding box center [535, 141] width 73 height 23
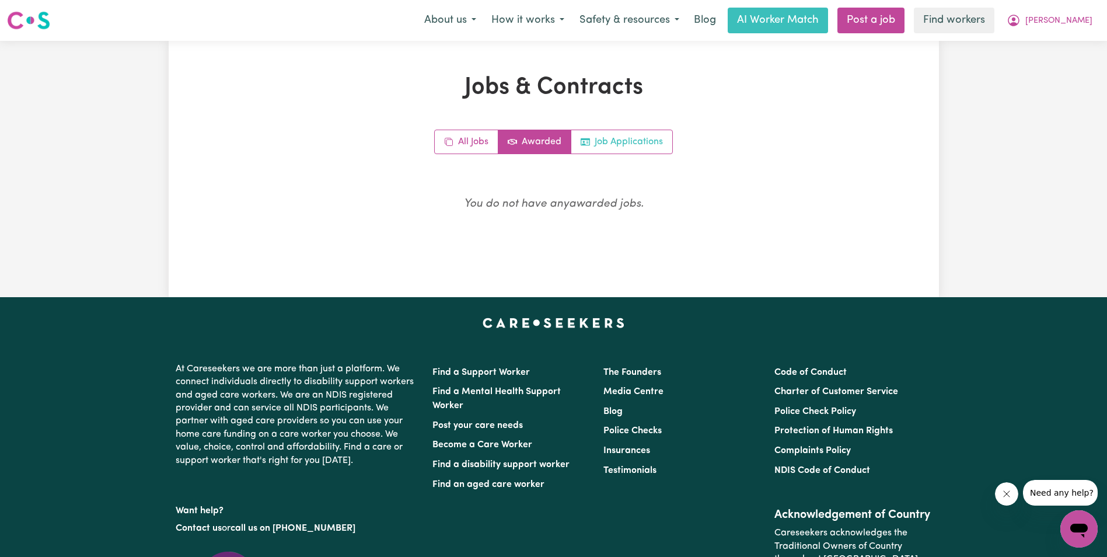
click at [624, 142] on link "Job Applications" at bounding box center [622, 141] width 101 height 23
